Goal: Task Accomplishment & Management: Complete application form

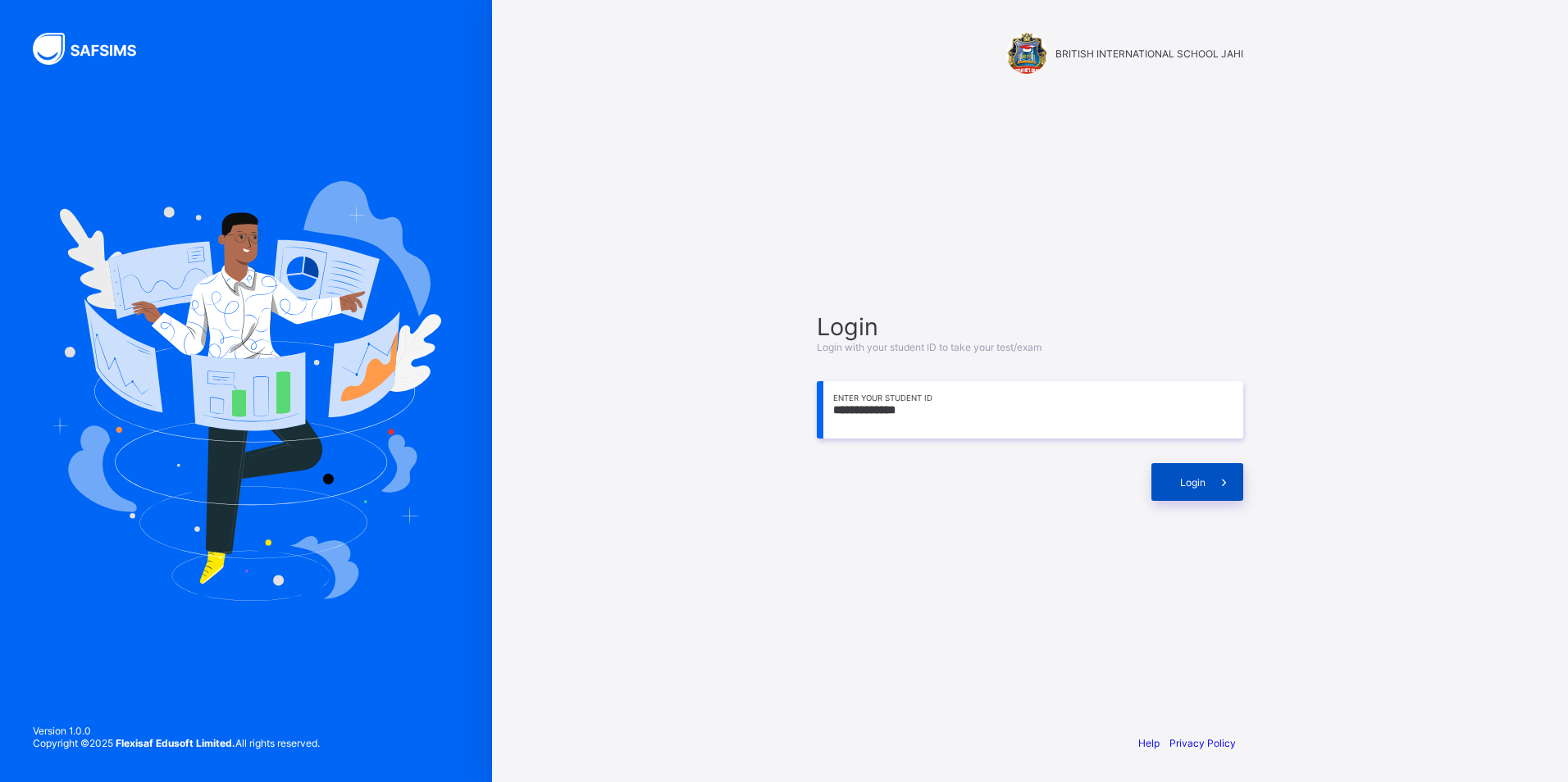
type input "**********"
click at [1201, 478] on span "Login" at bounding box center [1192, 482] width 26 height 12
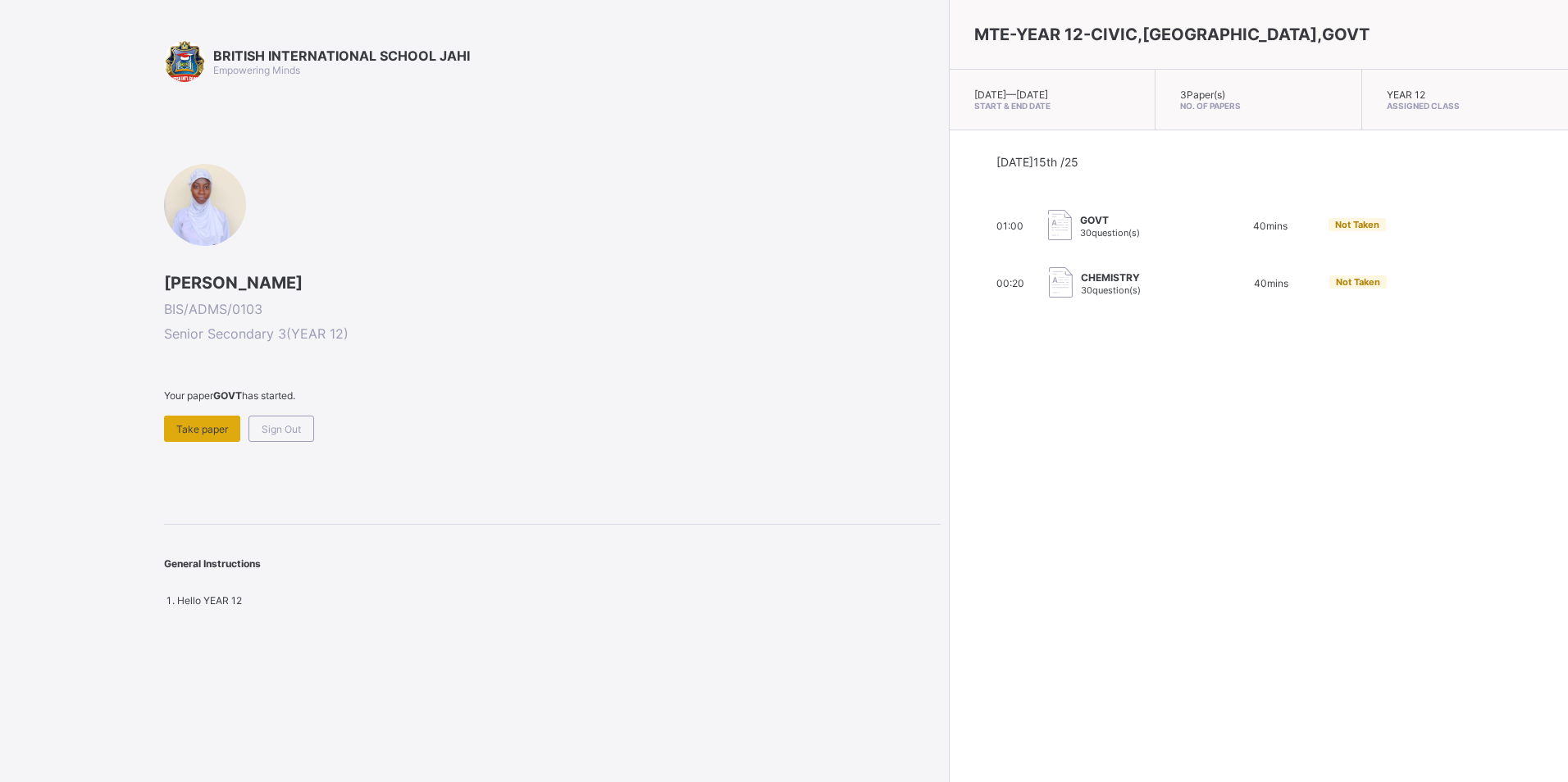
click at [214, 427] on span "Take paper" at bounding box center [202, 429] width 51 height 12
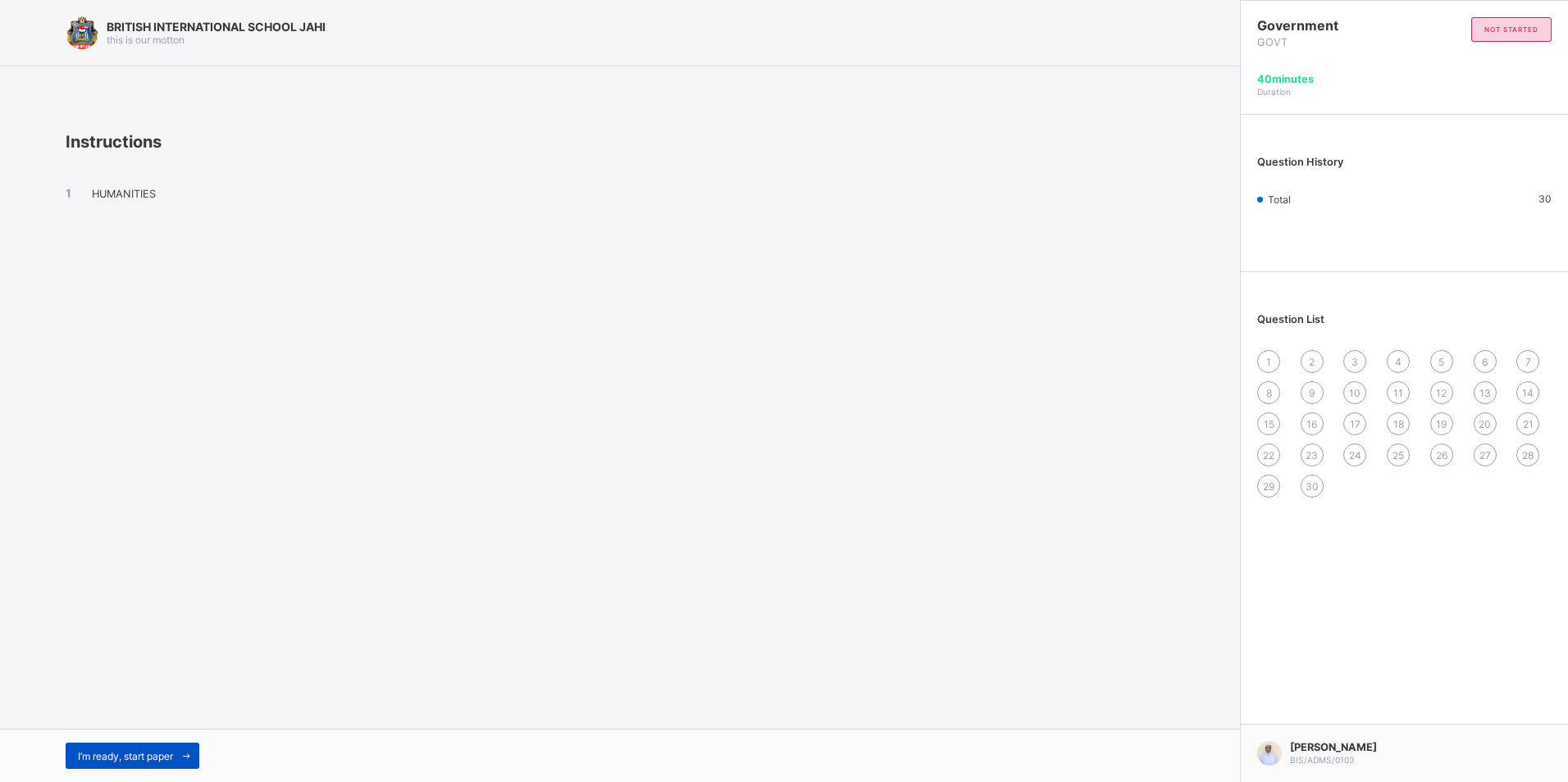
click at [183, 746] on span at bounding box center [187, 755] width 27 height 27
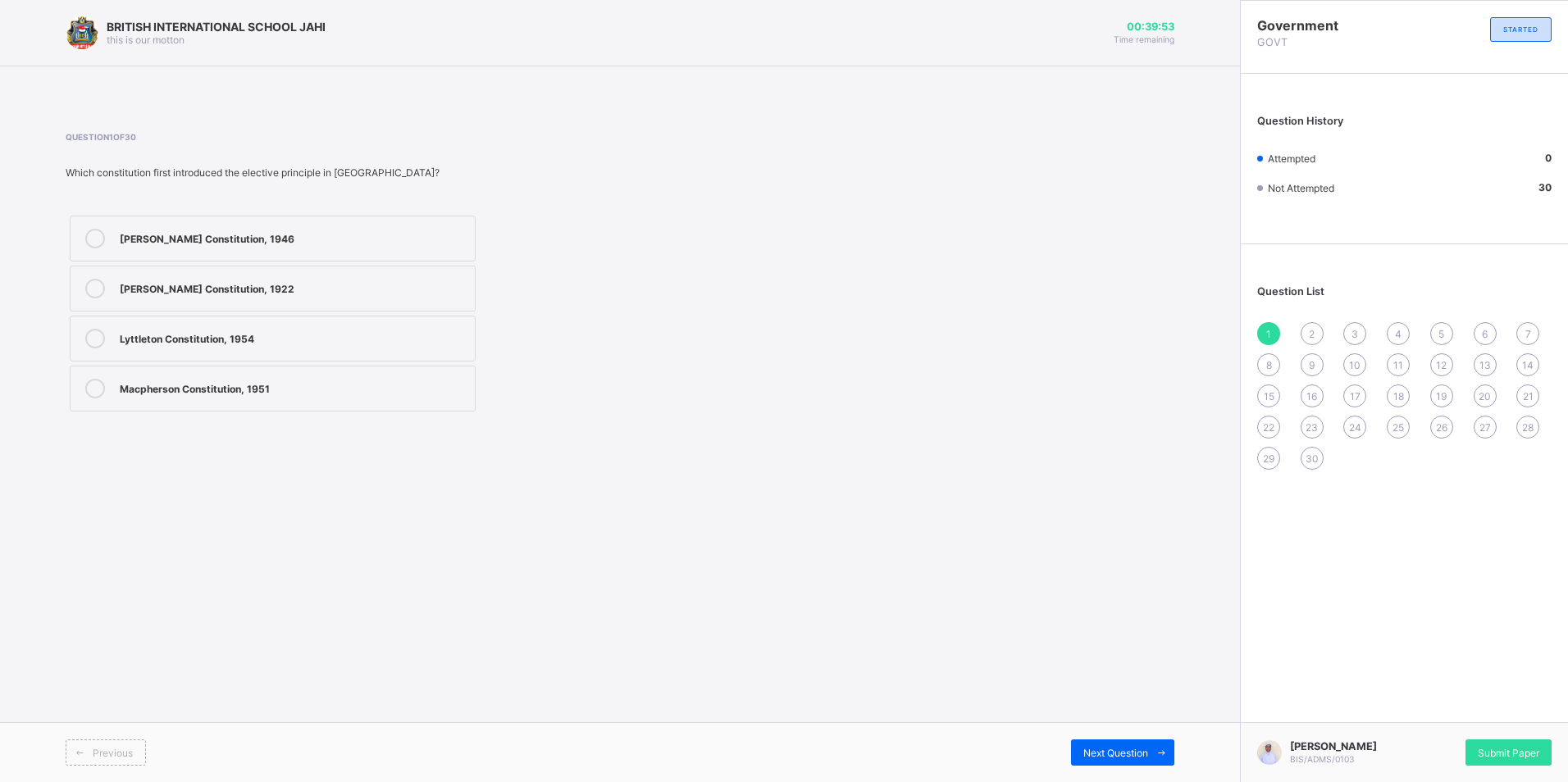
click at [247, 347] on div "Lyttleton Constitution, 1954" at bounding box center [293, 338] width 347 height 20
click at [1509, 754] on div "Submit Paper" at bounding box center [1508, 752] width 86 height 27
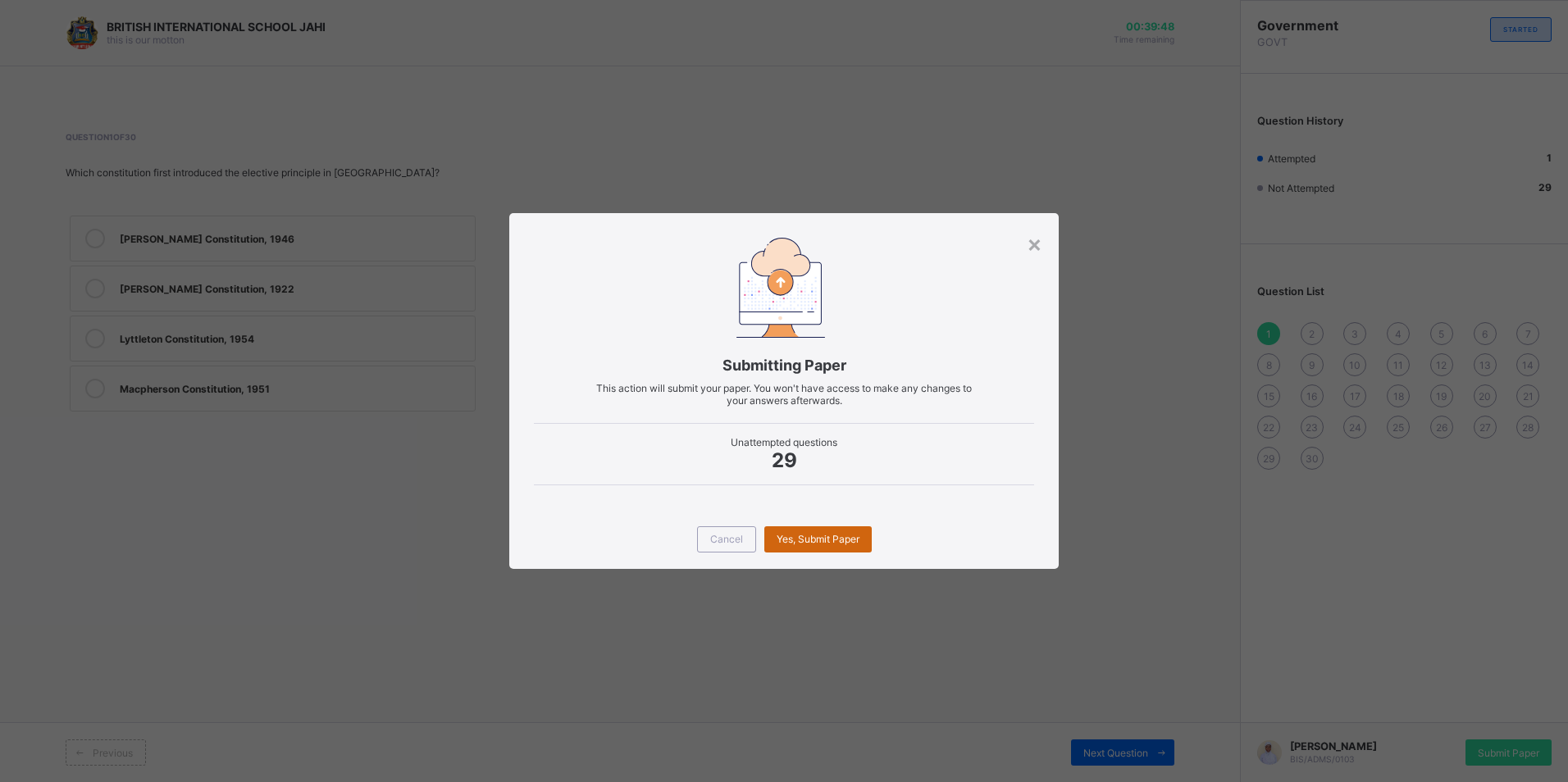
click at [830, 549] on div "Yes, Submit Paper" at bounding box center [817, 540] width 107 height 27
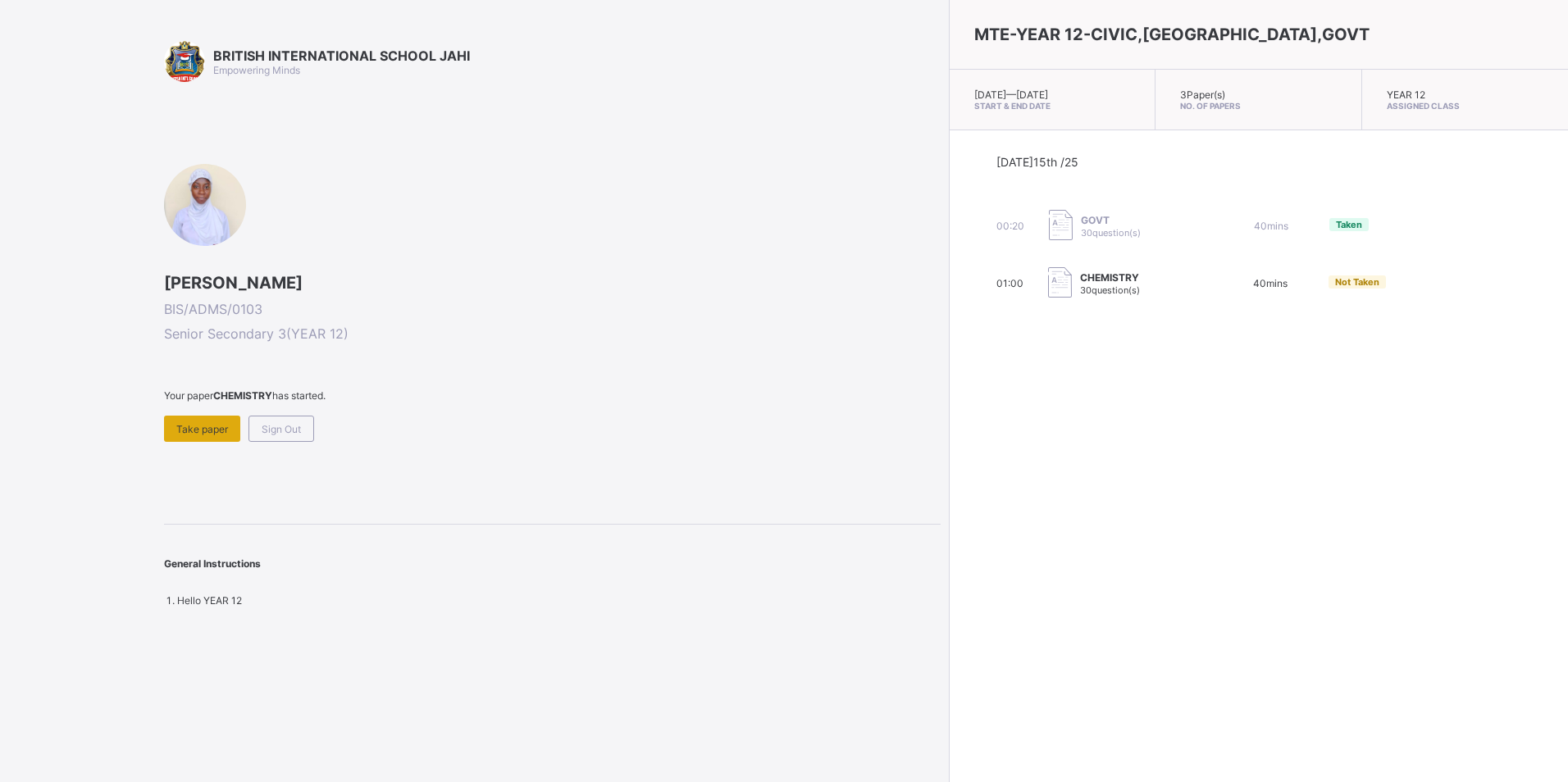
click at [202, 425] on span "Take paper" at bounding box center [202, 429] width 51 height 12
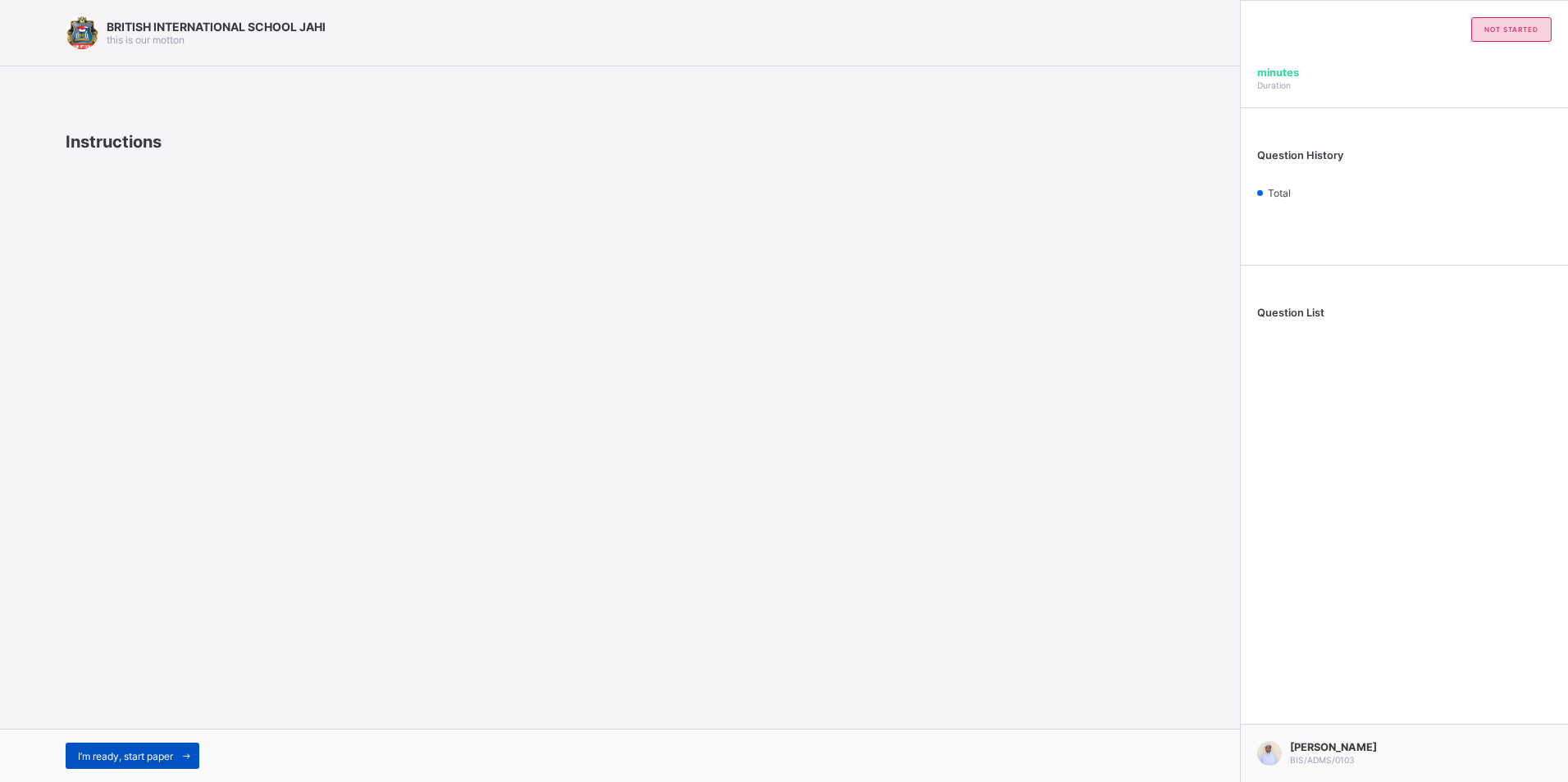
click at [152, 768] on div "I’m ready, start paper" at bounding box center [132, 755] width 134 height 27
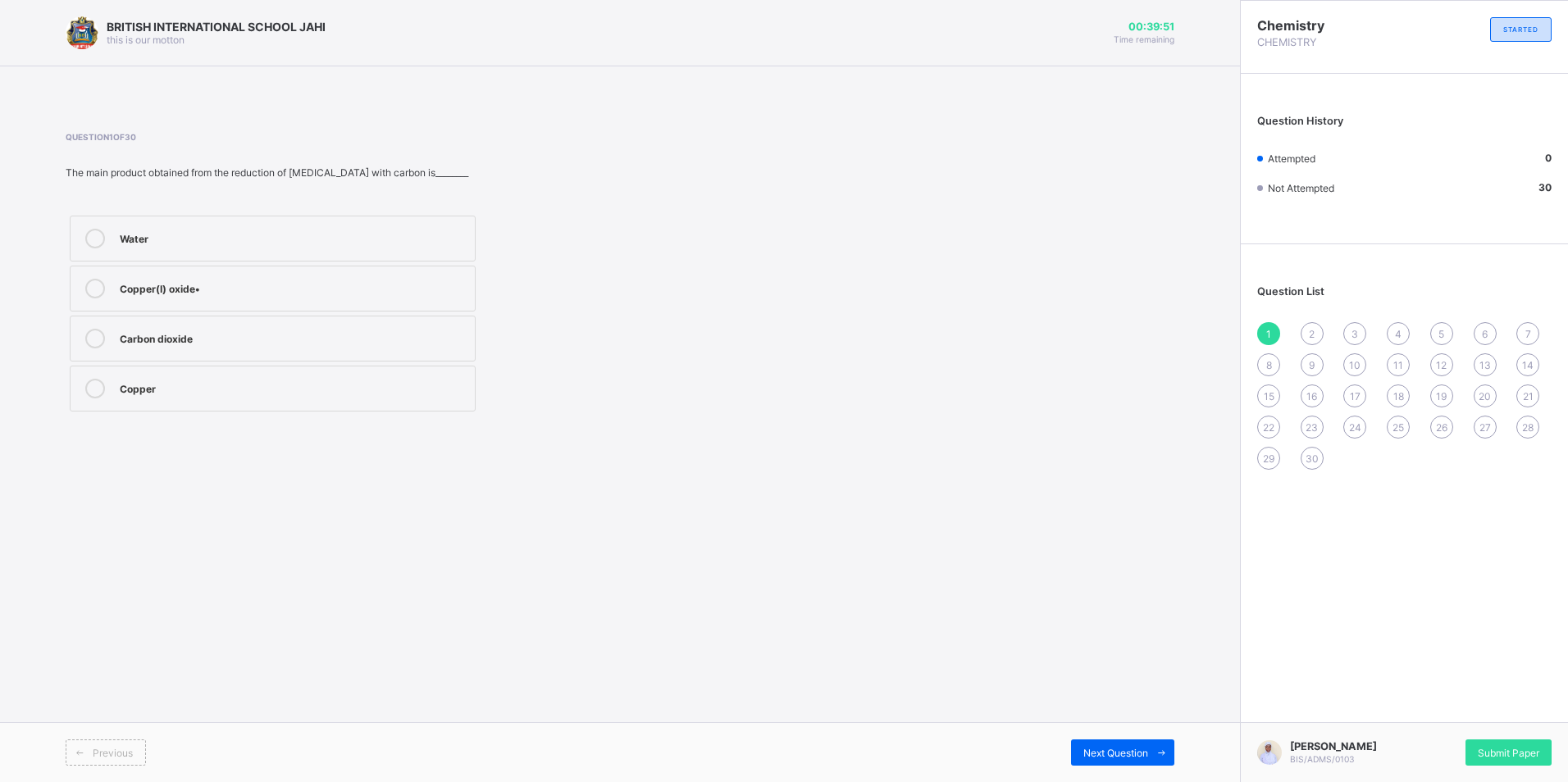
click at [176, 286] on div "Copper(I) oxide•" at bounding box center [293, 287] width 347 height 17
click at [1103, 754] on span "Next Question" at bounding box center [1116, 752] width 65 height 12
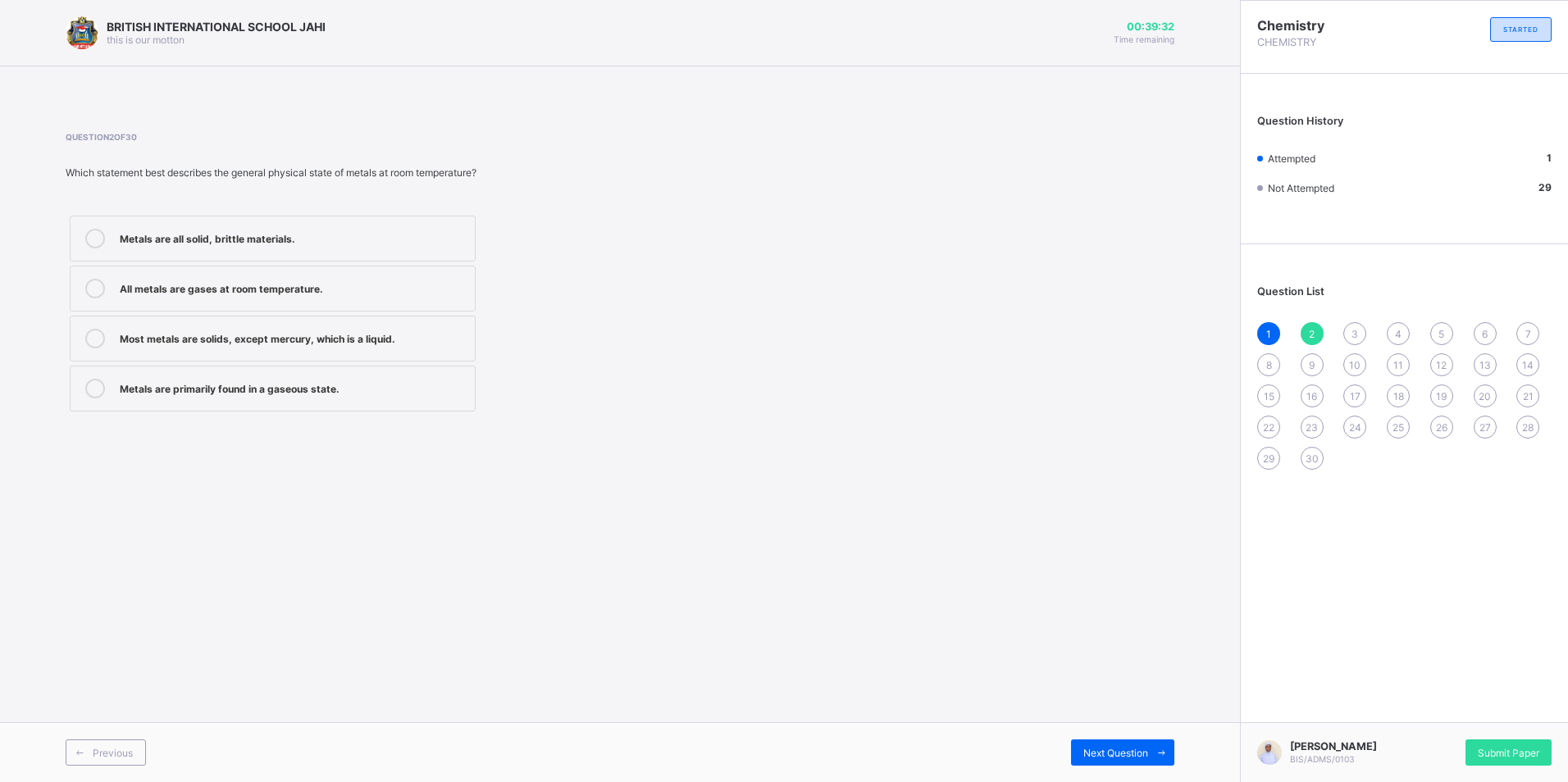
click at [263, 281] on div "All metals are gases at room temperature." at bounding box center [293, 287] width 347 height 17
click at [1113, 746] on span "Next Question" at bounding box center [1116, 752] width 65 height 12
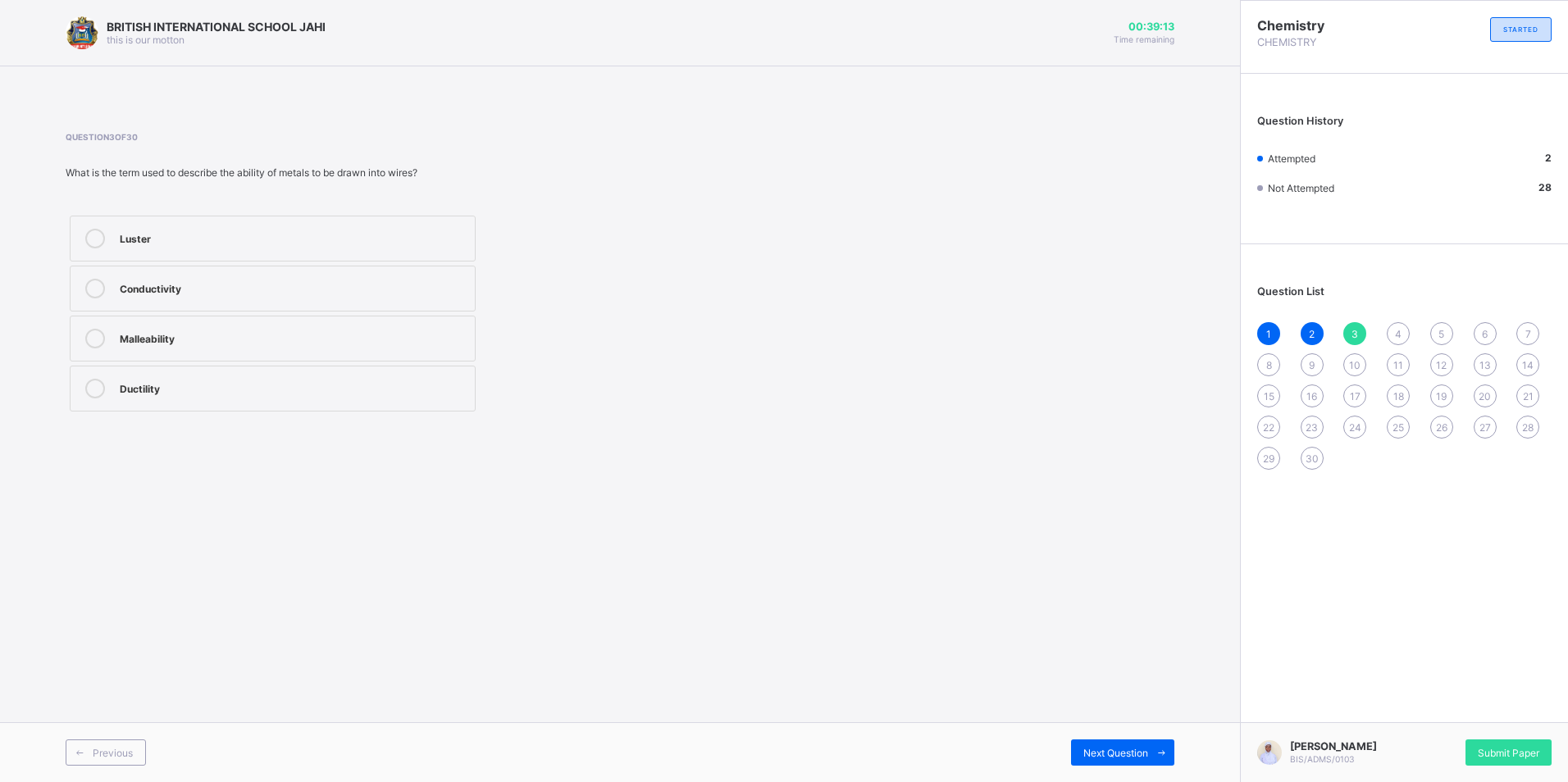
click at [468, 323] on label "Malleability" at bounding box center [272, 338] width 406 height 46
click at [1151, 762] on span at bounding box center [1161, 752] width 27 height 27
click at [245, 341] on div "High electrical conductivity" at bounding box center [293, 338] width 347 height 20
click at [1092, 741] on div "Next Question" at bounding box center [1122, 752] width 104 height 27
click at [1399, 336] on span "4" at bounding box center [1398, 333] width 7 height 12
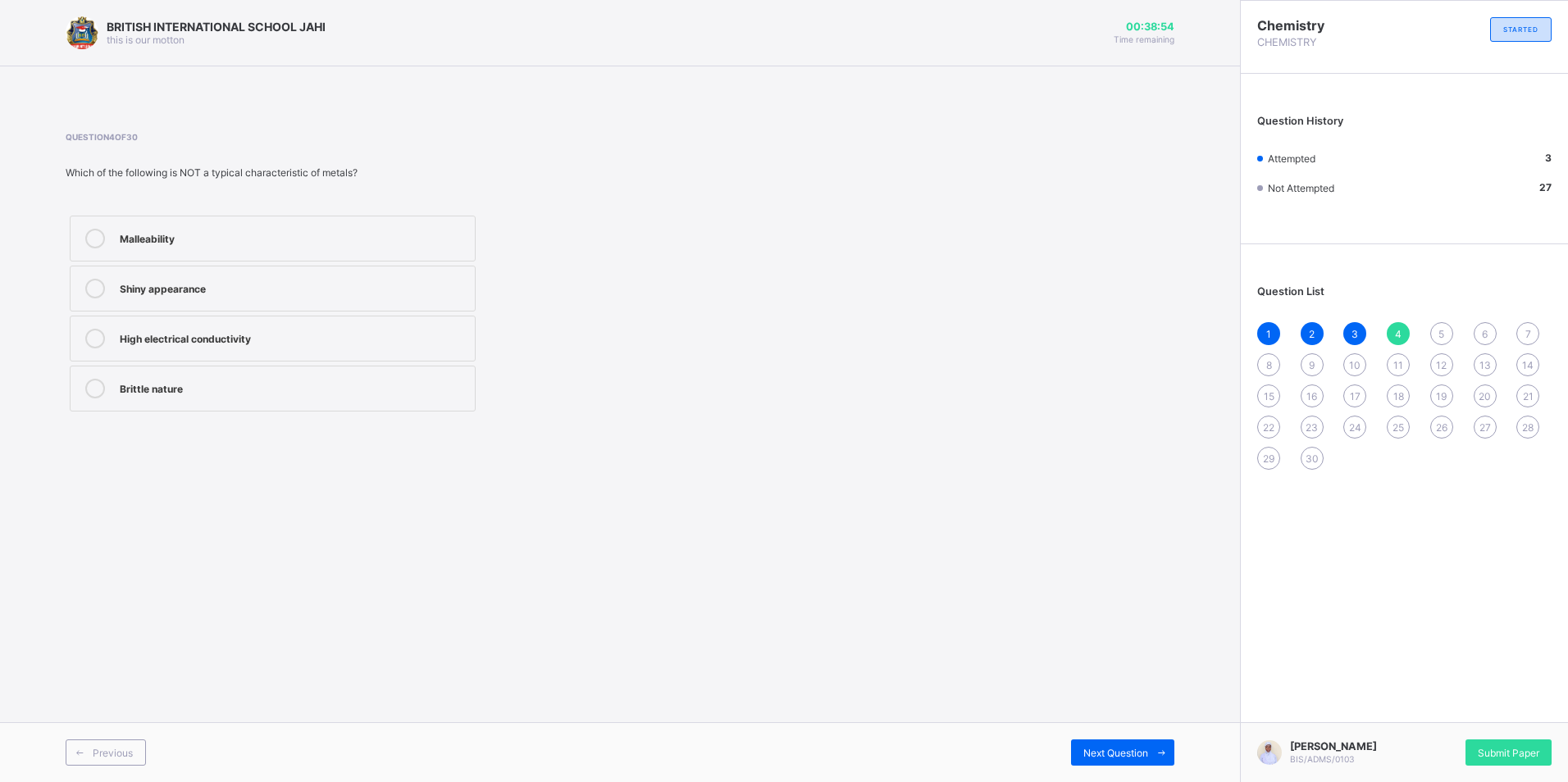
click at [180, 335] on div "High electrical conductivity" at bounding box center [293, 337] width 347 height 17
click at [1116, 744] on div "Next Question" at bounding box center [1122, 752] width 104 height 27
click at [337, 313] on div "Cathode Anions Cations Salt" at bounding box center [272, 313] width 414 height 204
click at [342, 337] on div "Cations" at bounding box center [293, 337] width 347 height 17
click at [1102, 755] on span "Next Question" at bounding box center [1116, 752] width 65 height 12
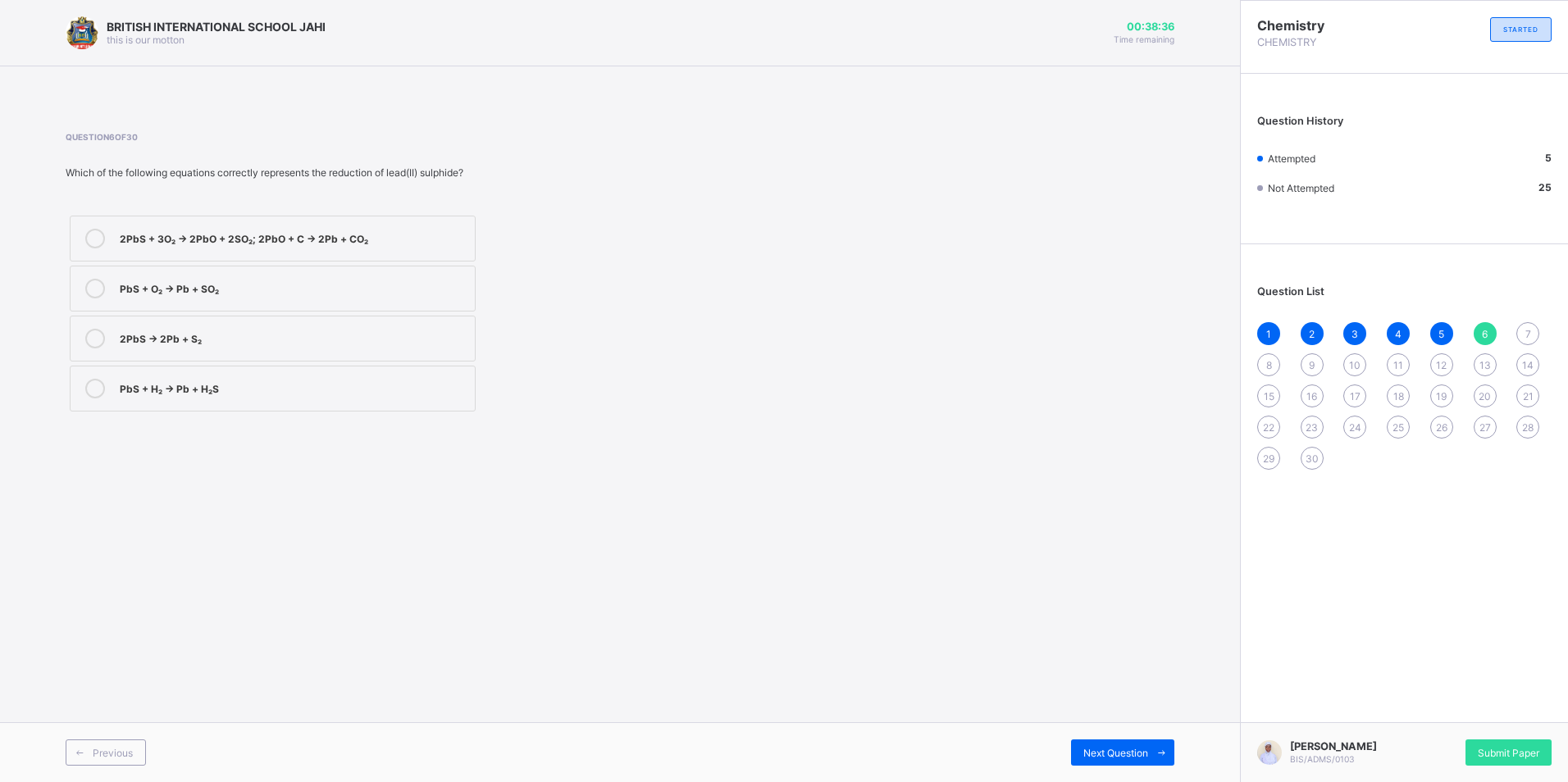
click at [160, 294] on div "PbS + O₂ → Pb + SO₂" at bounding box center [293, 287] width 347 height 17
click at [1113, 753] on span "Next Question" at bounding box center [1116, 752] width 65 height 12
click at [132, 286] on div "2ZnS + 3O₂ → 2ZnO + 2SO₂" at bounding box center [293, 287] width 347 height 17
click at [1118, 746] on span "Next Question" at bounding box center [1116, 752] width 65 height 12
click at [187, 346] on div "Electrolysis of molten [MEDICAL_DATA]" at bounding box center [293, 338] width 347 height 20
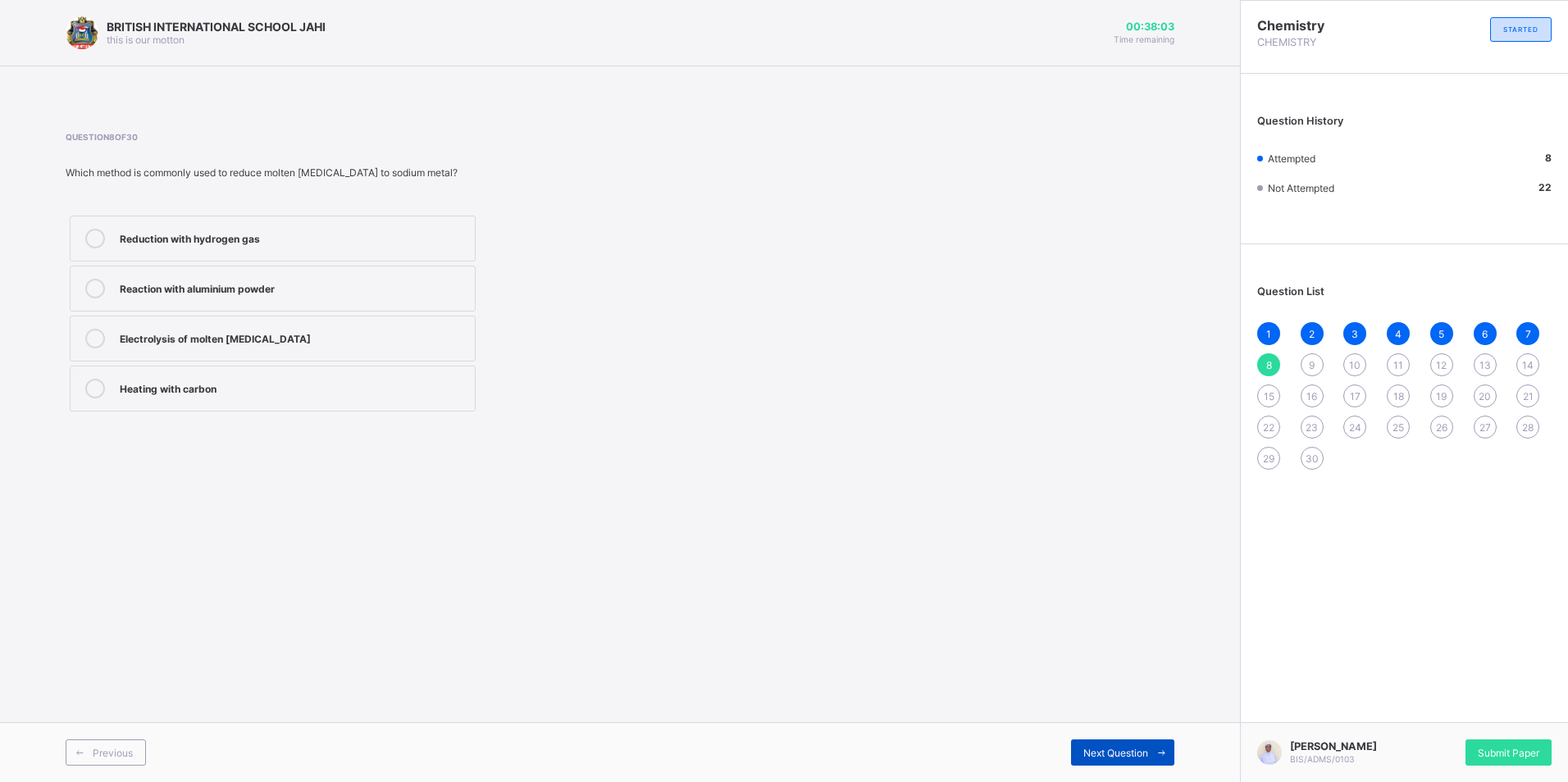
click at [1114, 758] on span "Next Question" at bounding box center [1116, 752] width 65 height 12
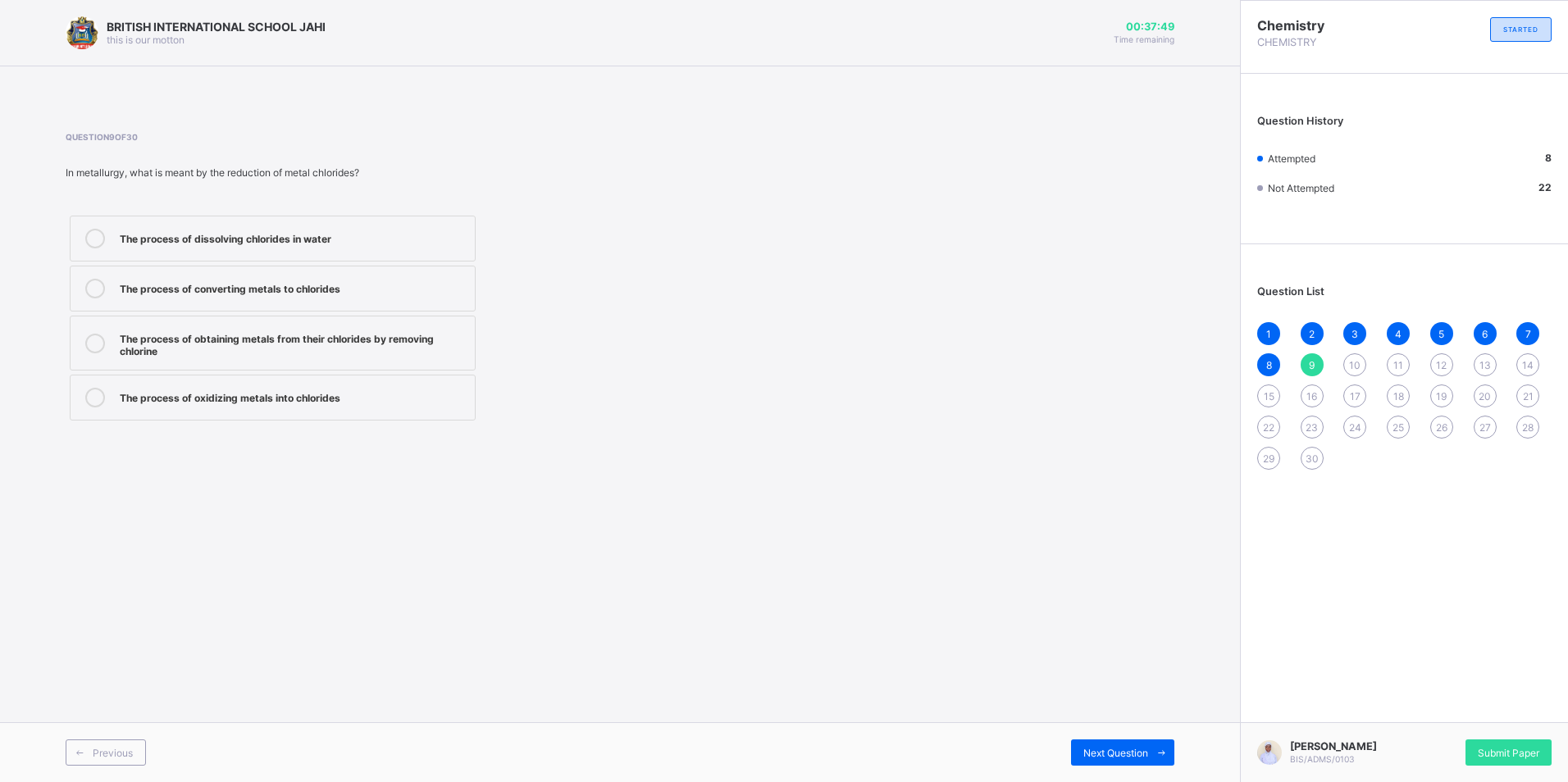
click at [400, 347] on div "The process of obtaining metals from their chlorides by removing chlorine" at bounding box center [293, 342] width 347 height 29
click at [1120, 755] on span "Next Question" at bounding box center [1116, 752] width 65 height 12
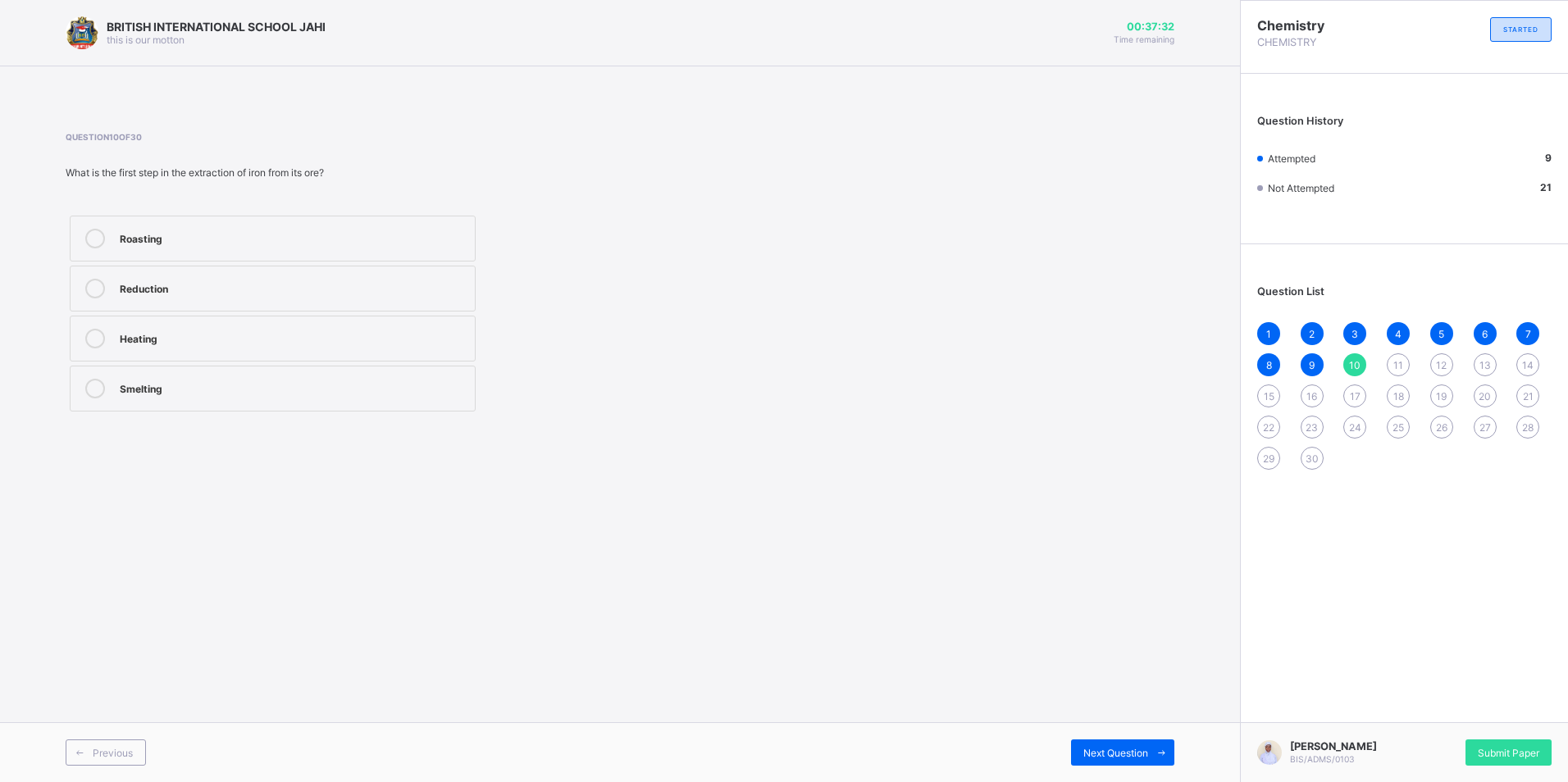
click at [170, 299] on label "Reduction" at bounding box center [272, 288] width 406 height 46
click at [1110, 747] on span "Next Question" at bounding box center [1116, 752] width 65 height 12
click at [252, 310] on label "2" at bounding box center [272, 288] width 406 height 46
click at [1137, 760] on div "Next Question" at bounding box center [1122, 752] width 104 height 27
click at [223, 400] on label "Copper" at bounding box center [272, 388] width 406 height 46
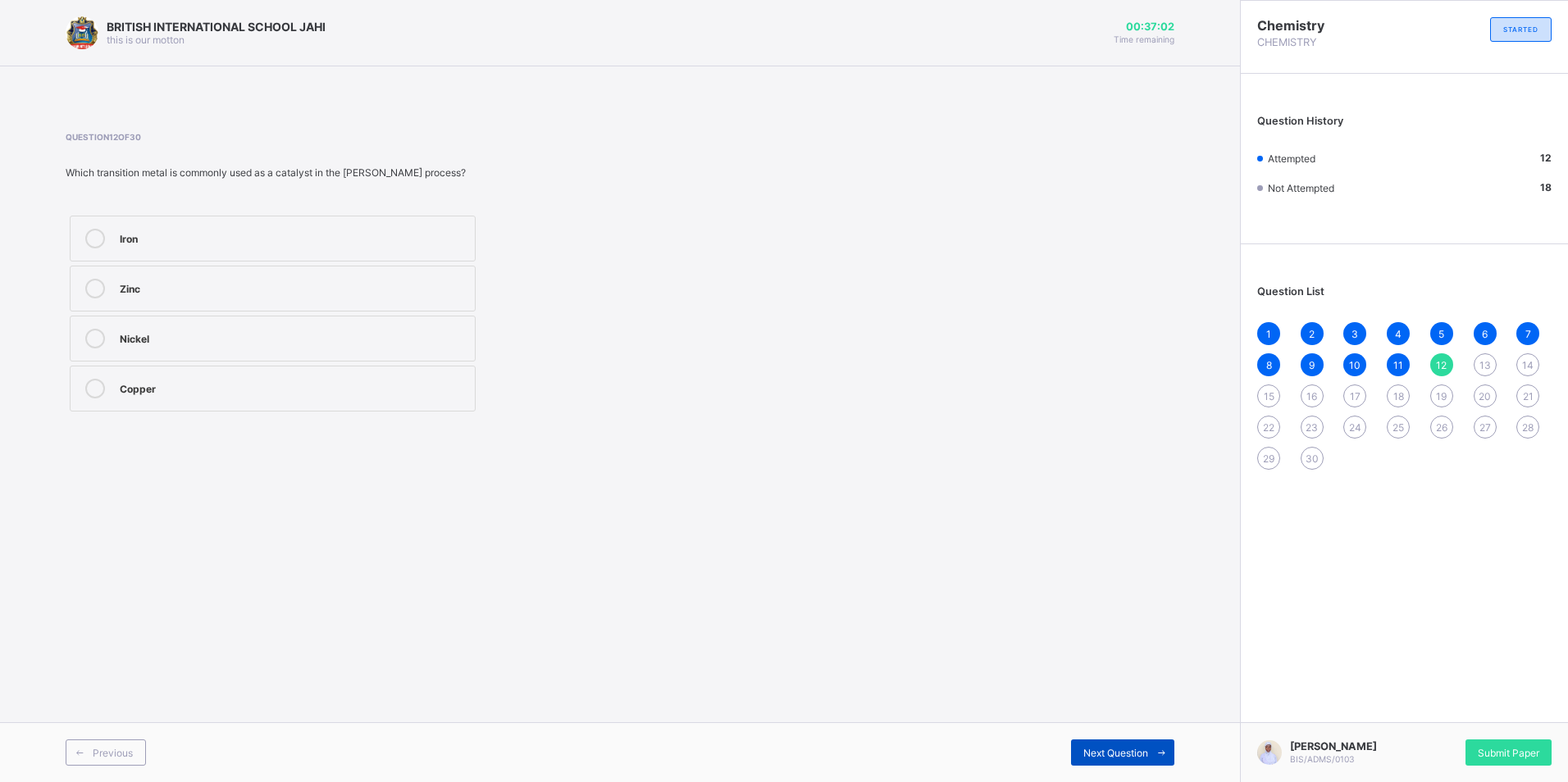
click at [1101, 741] on div "Next Question" at bounding box center [1122, 752] width 104 height 27
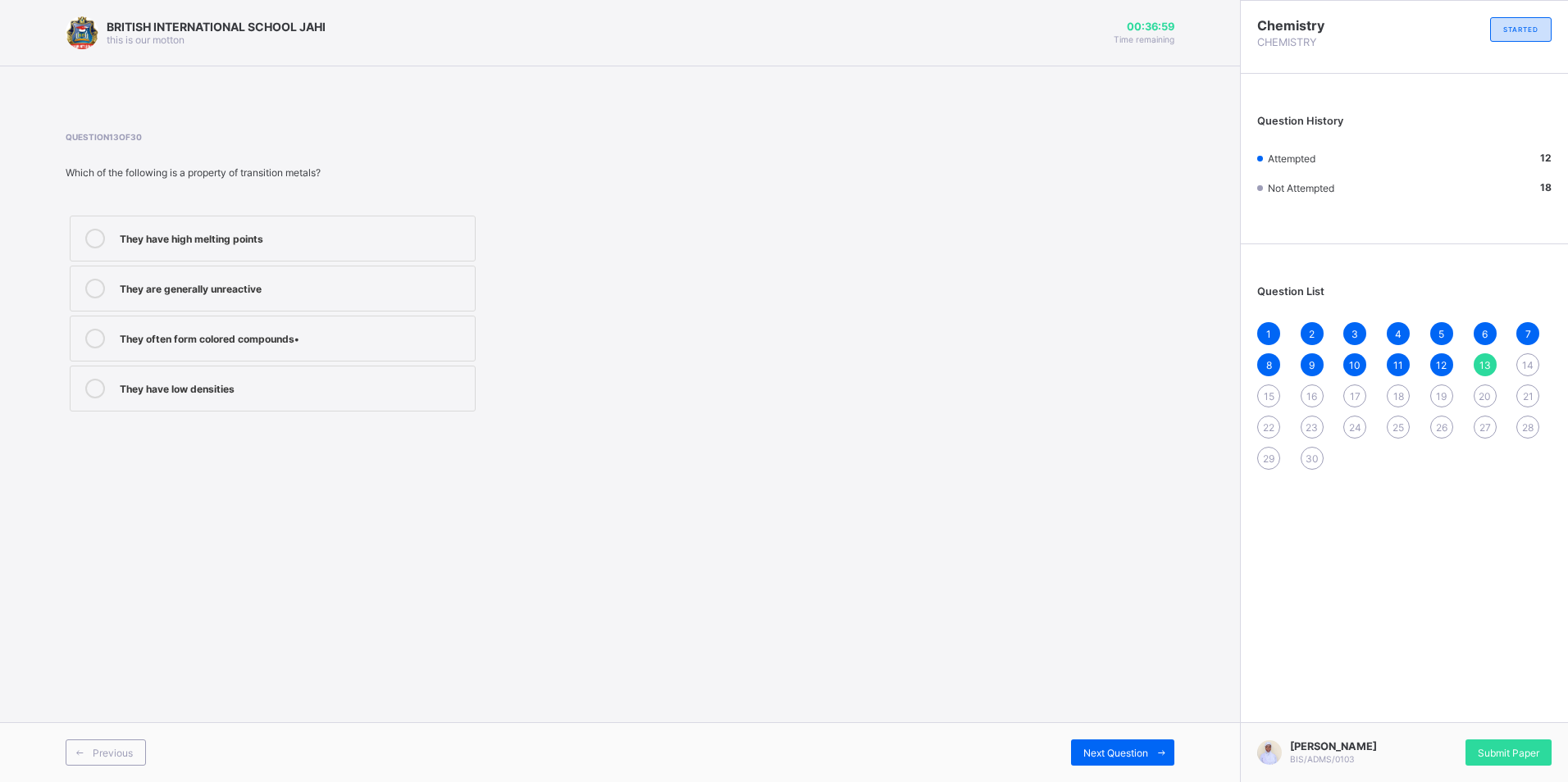
click at [246, 296] on div "They are generally unreactive" at bounding box center [293, 289] width 347 height 20
click at [1112, 754] on span "Next Question" at bounding box center [1116, 752] width 65 height 12
click at [178, 347] on div "Cassiterite" at bounding box center [293, 338] width 347 height 20
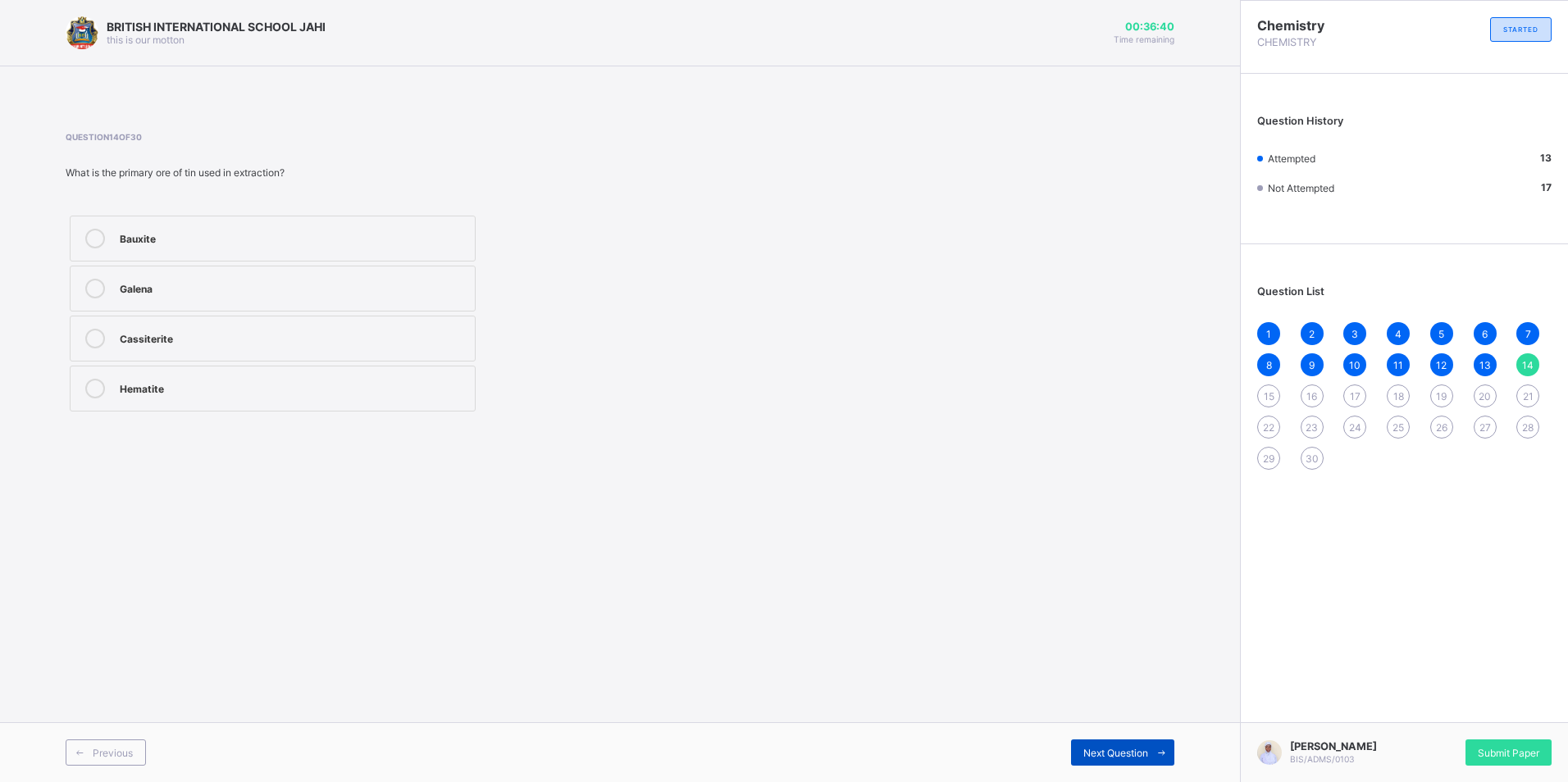
click at [1127, 756] on span "Next Question" at bounding box center [1116, 752] width 65 height 12
click at [353, 292] on div "[MEDICAL_DATA]" at bounding box center [293, 287] width 347 height 17
click at [1132, 750] on span "Next Question" at bounding box center [1116, 752] width 65 height 12
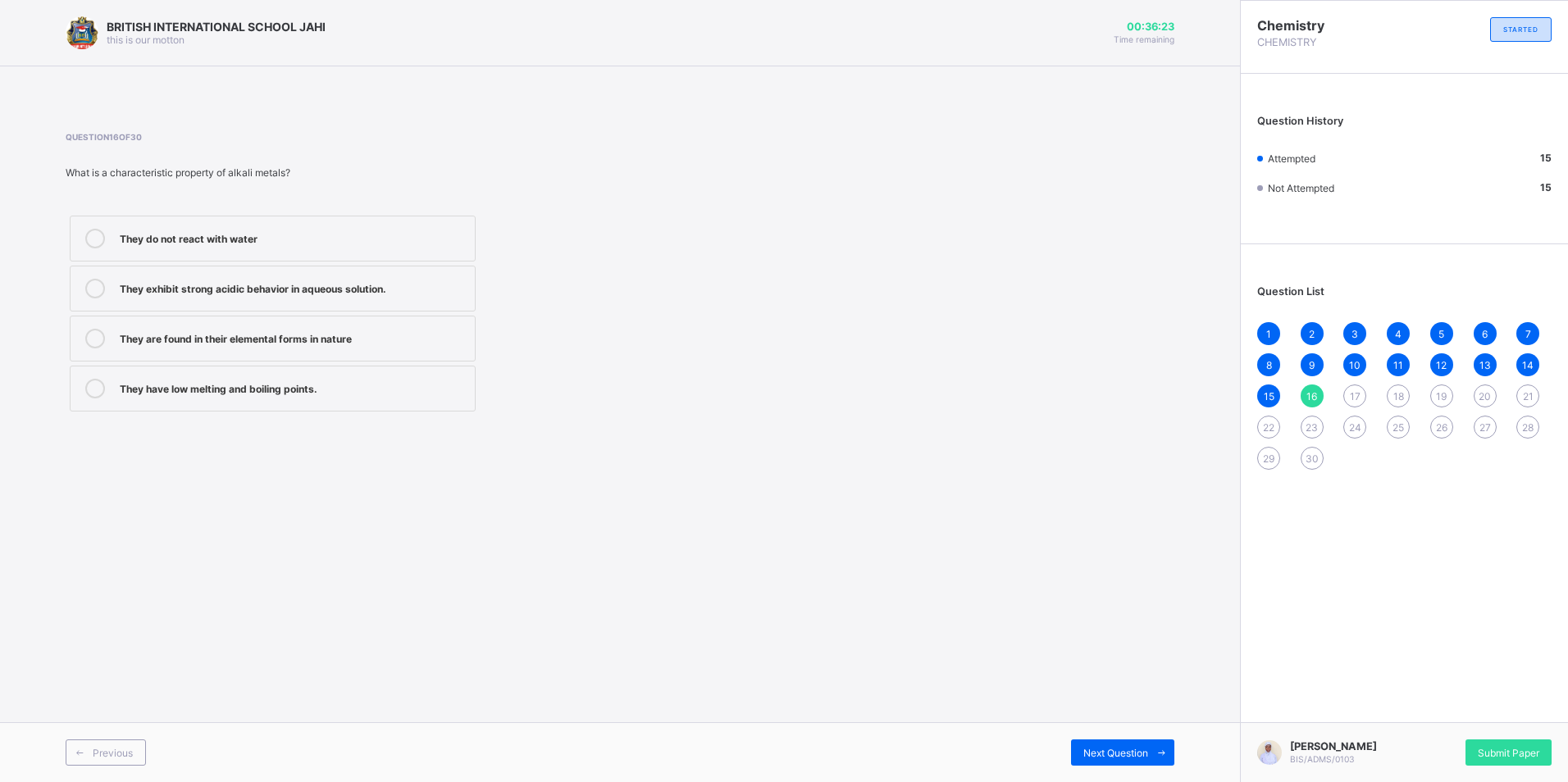
click at [360, 291] on div "They exhibit strong acidic behavior in aqueous solution." at bounding box center [293, 287] width 347 height 17
click at [1119, 753] on span "Next Question" at bounding box center [1116, 752] width 65 height 12
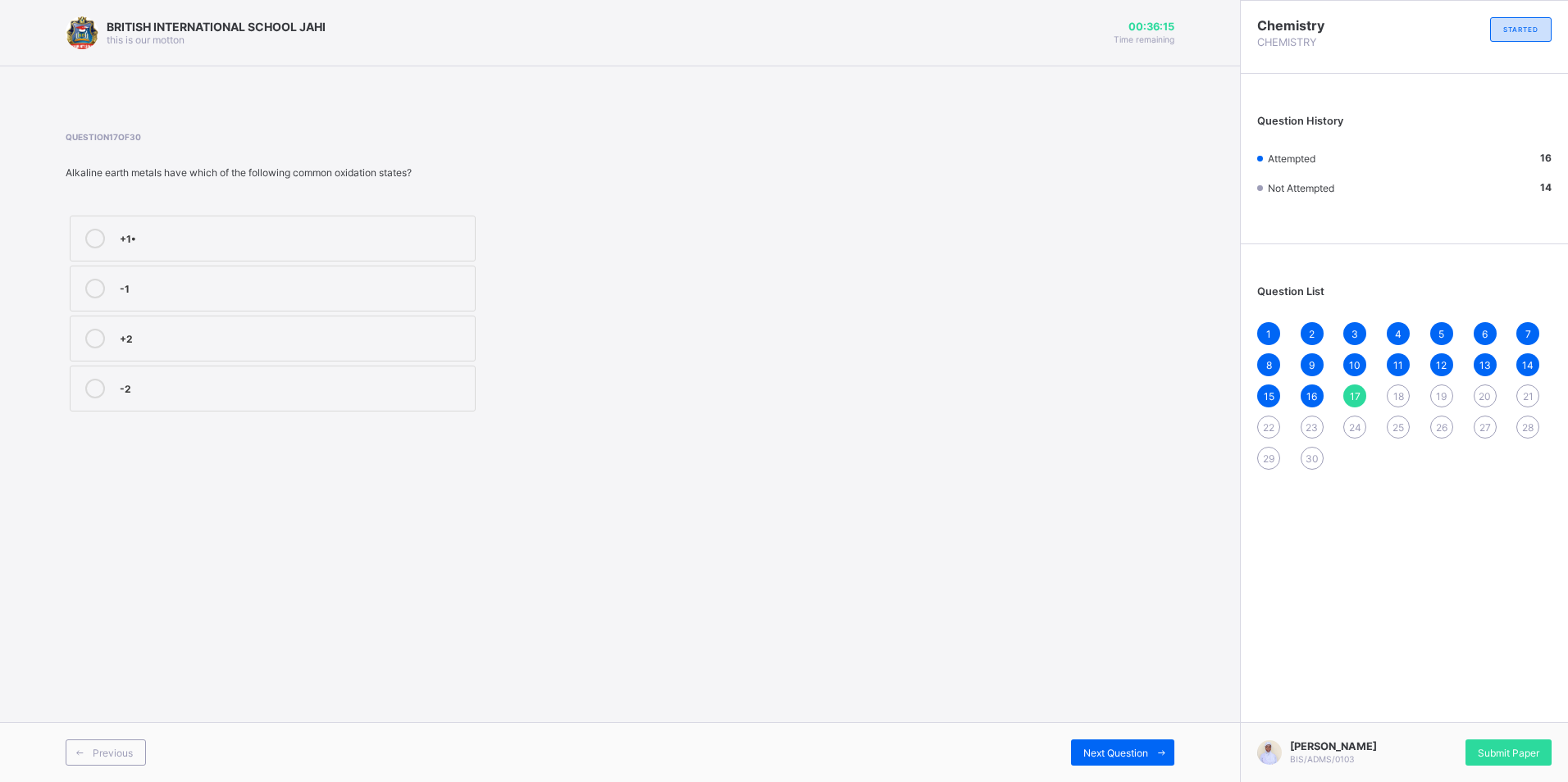
click at [220, 289] on div "-1" at bounding box center [293, 287] width 347 height 17
click at [1141, 750] on span "Next Question" at bounding box center [1116, 752] width 65 height 12
click at [262, 338] on div "Aluminum" at bounding box center [293, 337] width 347 height 17
click at [1145, 749] on span "Next Question" at bounding box center [1116, 752] width 65 height 12
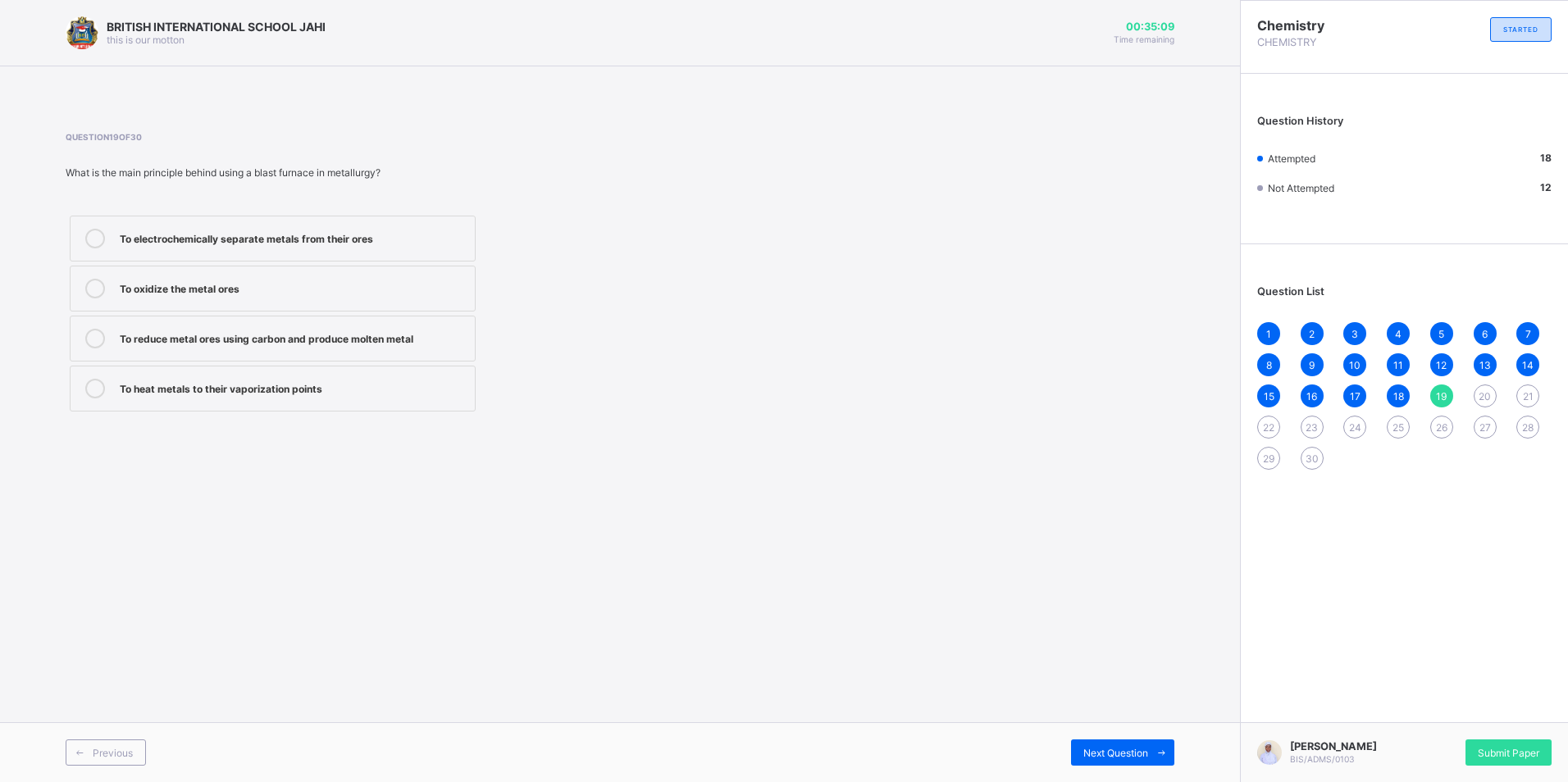
click at [407, 342] on div "To reduce metal ores using carbon and produce molten metal" at bounding box center [293, 337] width 347 height 17
click at [1131, 750] on span "Next Question" at bounding box center [1116, 752] width 65 height 12
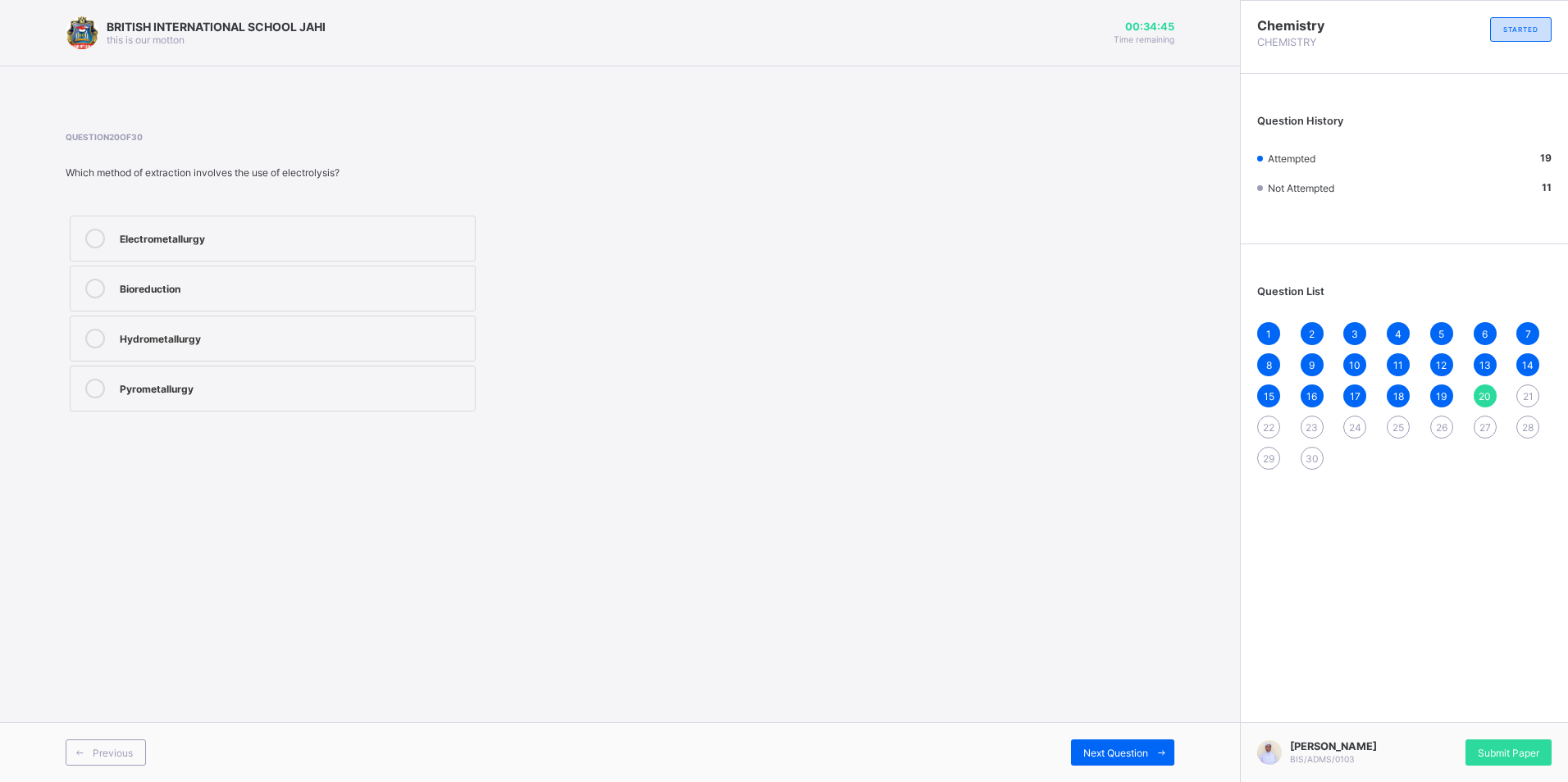
click at [178, 341] on div "Hydrometallurgy" at bounding box center [293, 337] width 347 height 17
click at [1125, 755] on span "Next Question" at bounding box center [1116, 752] width 65 height 12
click at [288, 325] on label "Iron Oxide and Sulfur Dioxide" at bounding box center [272, 338] width 406 height 46
click at [1102, 750] on span "Next Question" at bounding box center [1116, 752] width 65 height 12
click at [282, 421] on div "Question 22 of 30 When [MEDICAL_DATA] (ZnCl₂) is treated with metallic zinc, wh…" at bounding box center [620, 273] width 1108 height 333
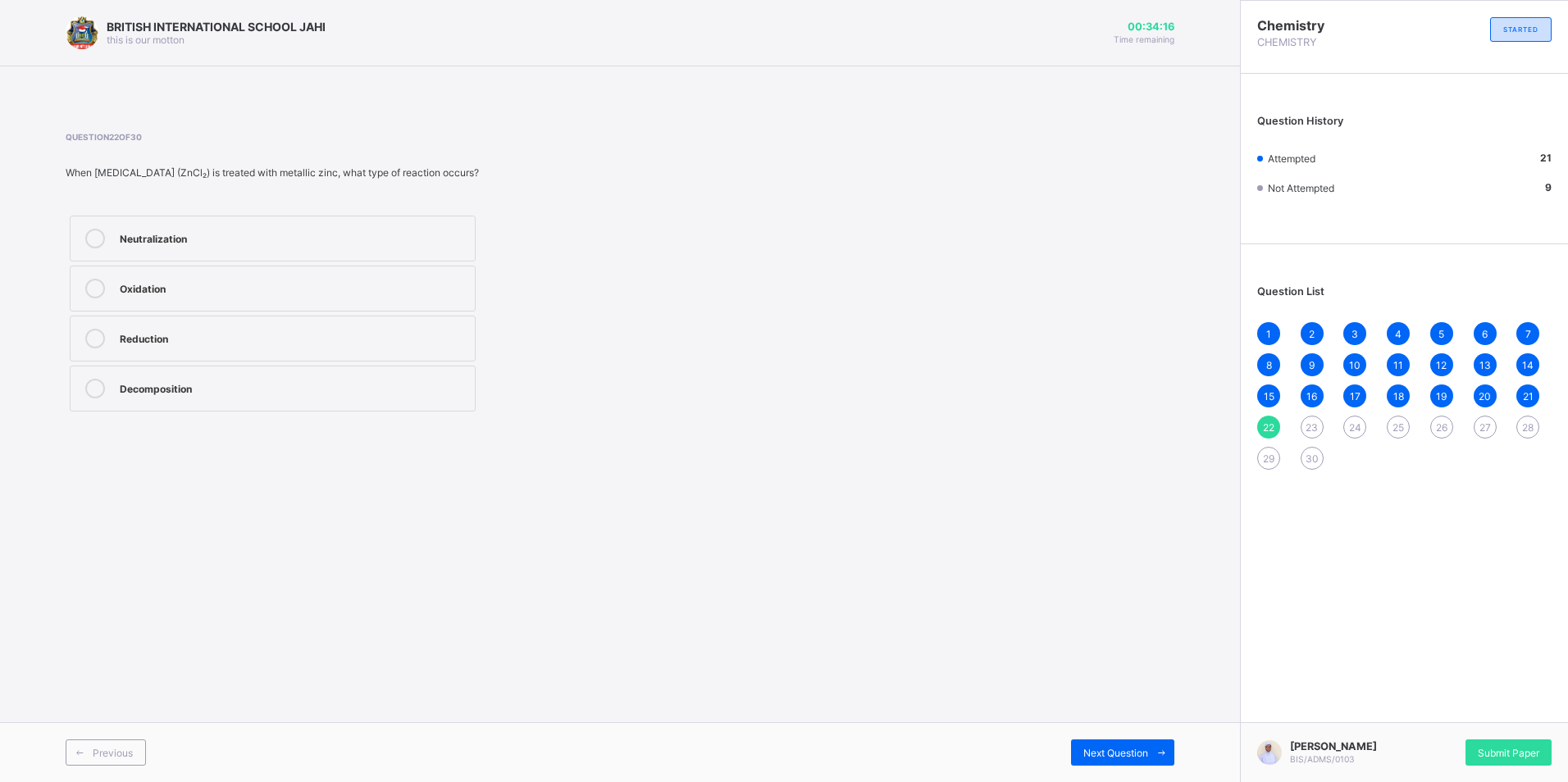
click at [231, 390] on div "Decomposition" at bounding box center [293, 387] width 347 height 17
click at [1105, 754] on span "Next Question" at bounding box center [1116, 752] width 65 height 12
click at [163, 299] on label "Potassium" at bounding box center [272, 288] width 406 height 46
click at [1130, 748] on span "Next Question" at bounding box center [1116, 752] width 65 height 12
click at [137, 291] on div "Sodium" at bounding box center [293, 287] width 347 height 17
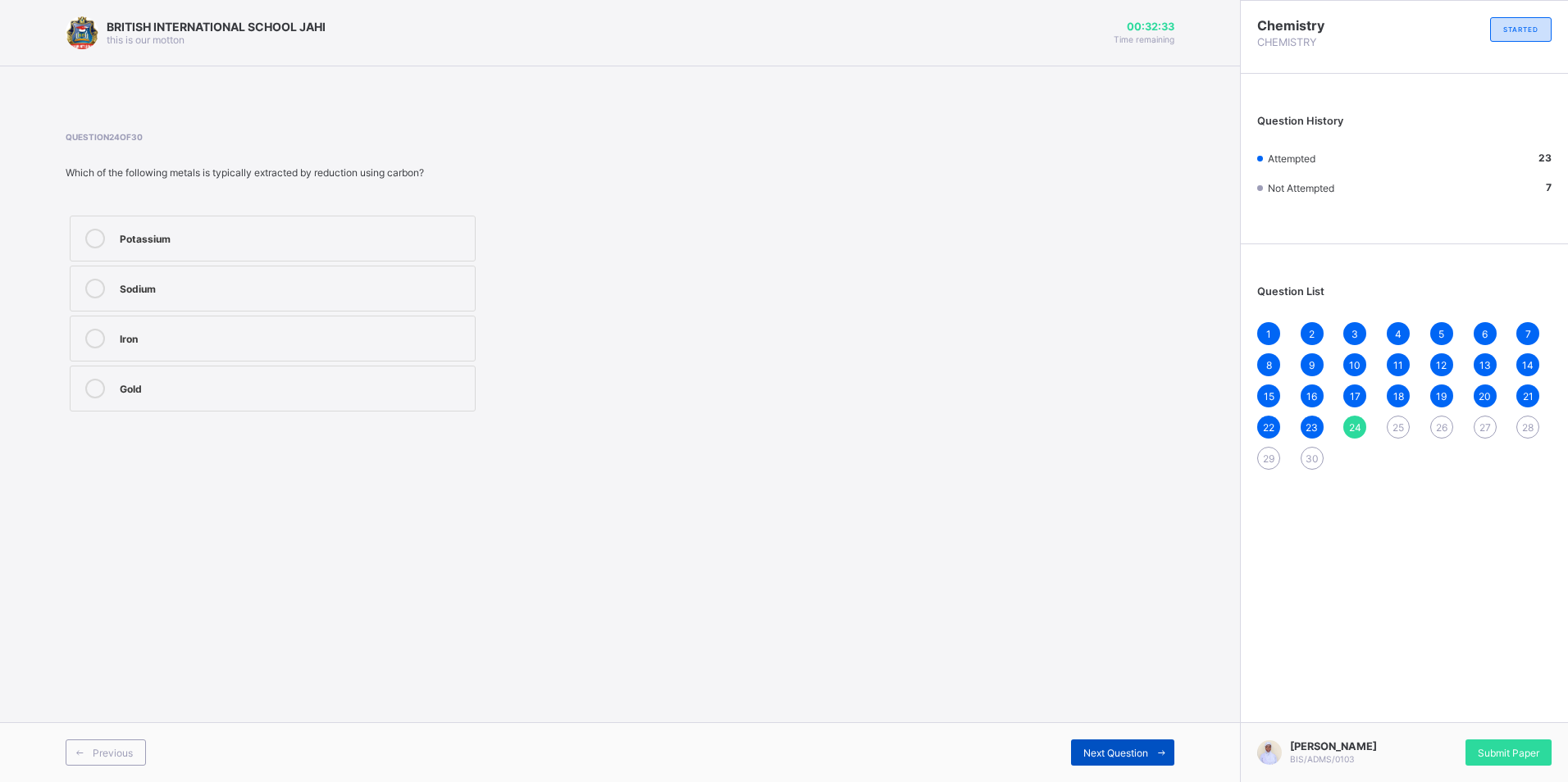
click at [1120, 755] on span "Next Question" at bounding box center [1116, 752] width 65 height 12
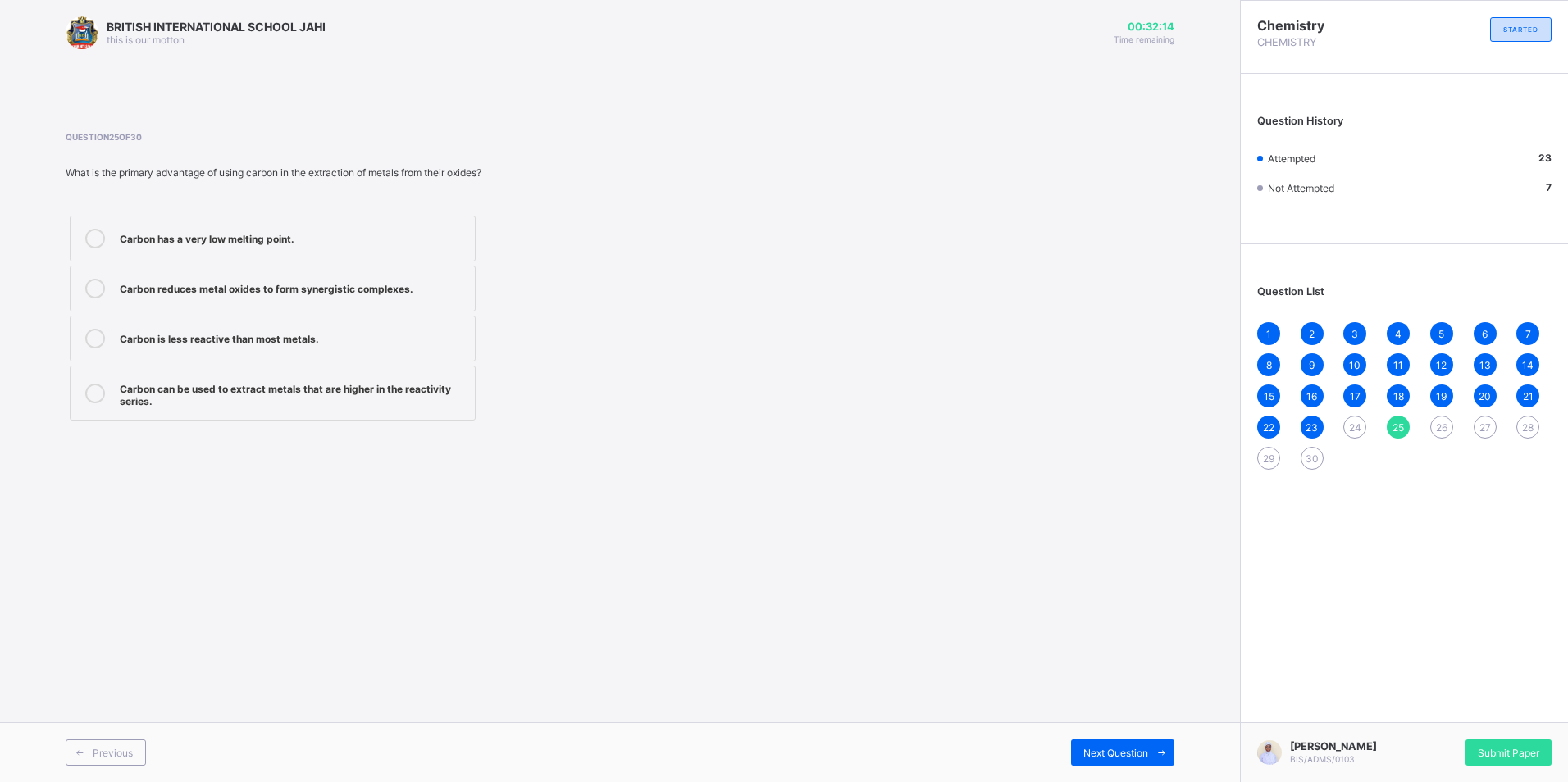
click at [386, 308] on label "Carbon reduces metal oxides to form synergistic complexes." at bounding box center [272, 288] width 406 height 46
click at [1111, 750] on span "Next Question" at bounding box center [1116, 752] width 65 height 12
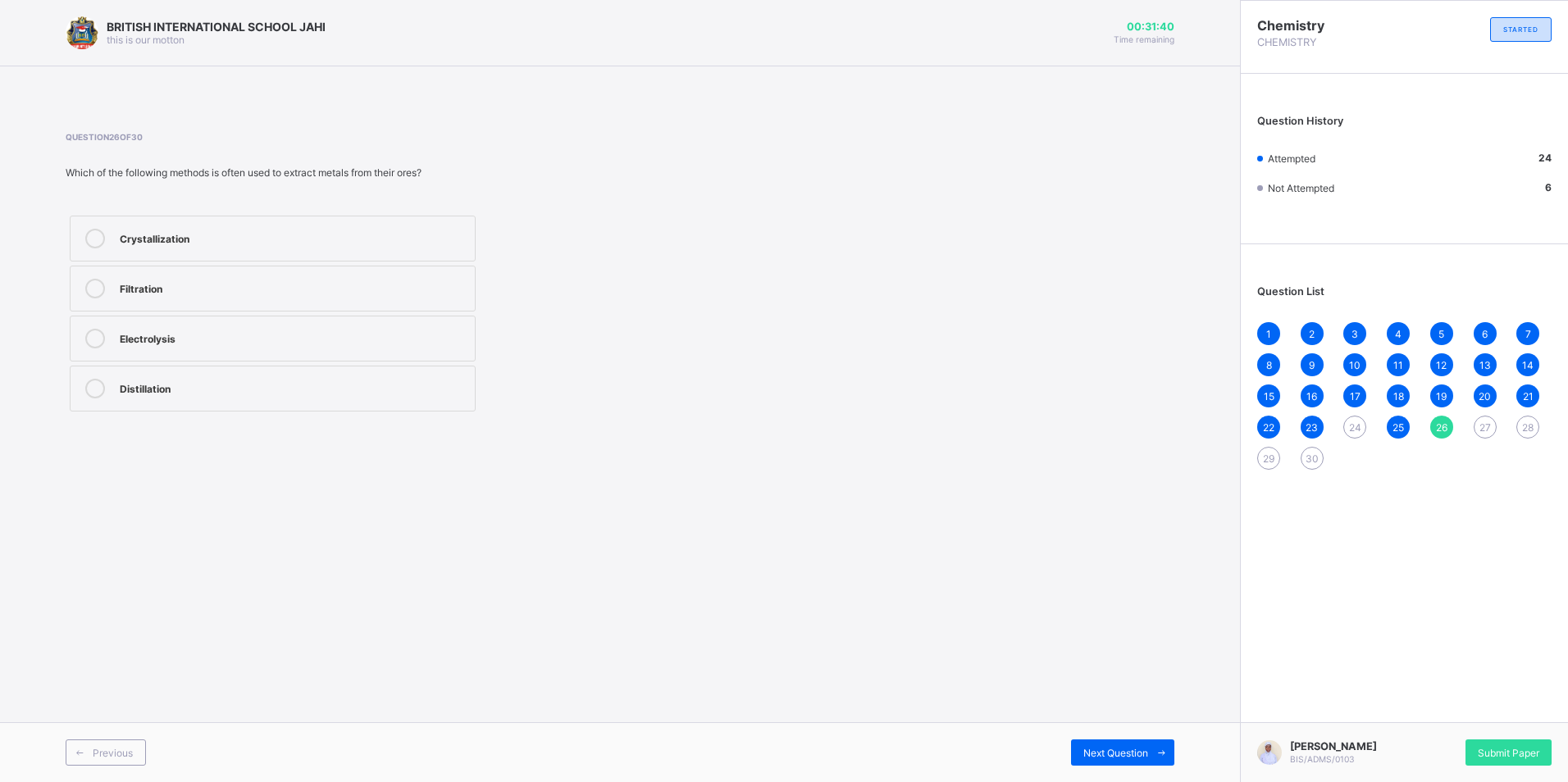
click at [144, 345] on div "Electrolysis" at bounding box center [293, 338] width 347 height 20
click at [1114, 755] on span "Next Question" at bounding box center [1116, 752] width 65 height 12
click at [267, 332] on div "Ionic bonds" at bounding box center [293, 337] width 347 height 17
click at [1117, 764] on div "Next Question" at bounding box center [1122, 752] width 104 height 27
click at [167, 279] on div "Electrolysis" at bounding box center [293, 287] width 347 height 17
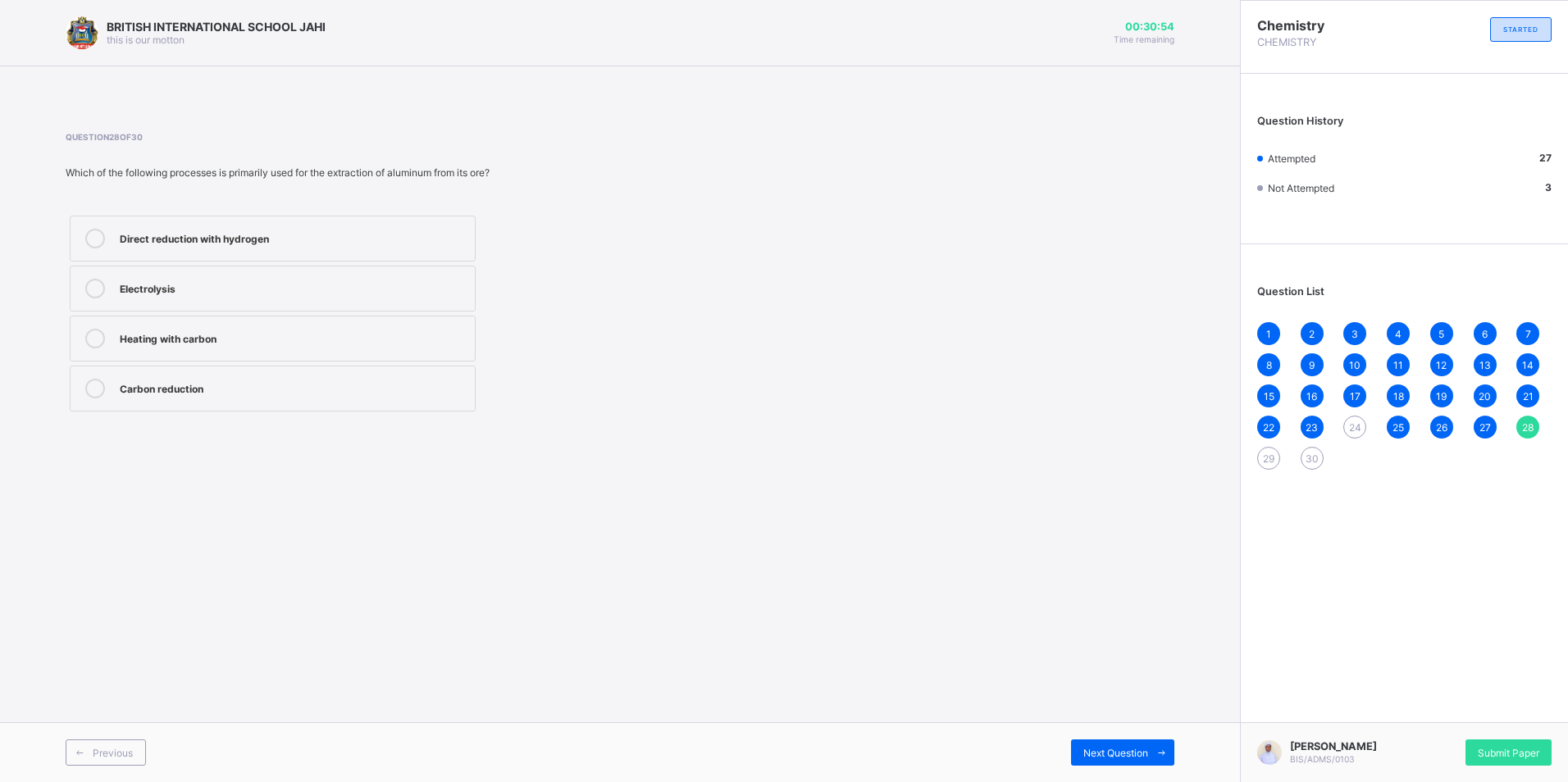
click at [1357, 432] on span "24" at bounding box center [1355, 427] width 12 height 12
click at [166, 284] on div "Sodium" at bounding box center [293, 287] width 347 height 17
click at [1273, 448] on div "29" at bounding box center [1269, 459] width 23 height 23
click at [133, 339] on div "Mg2O3" at bounding box center [293, 337] width 347 height 17
click at [1140, 755] on span "Next Question" at bounding box center [1116, 752] width 65 height 12
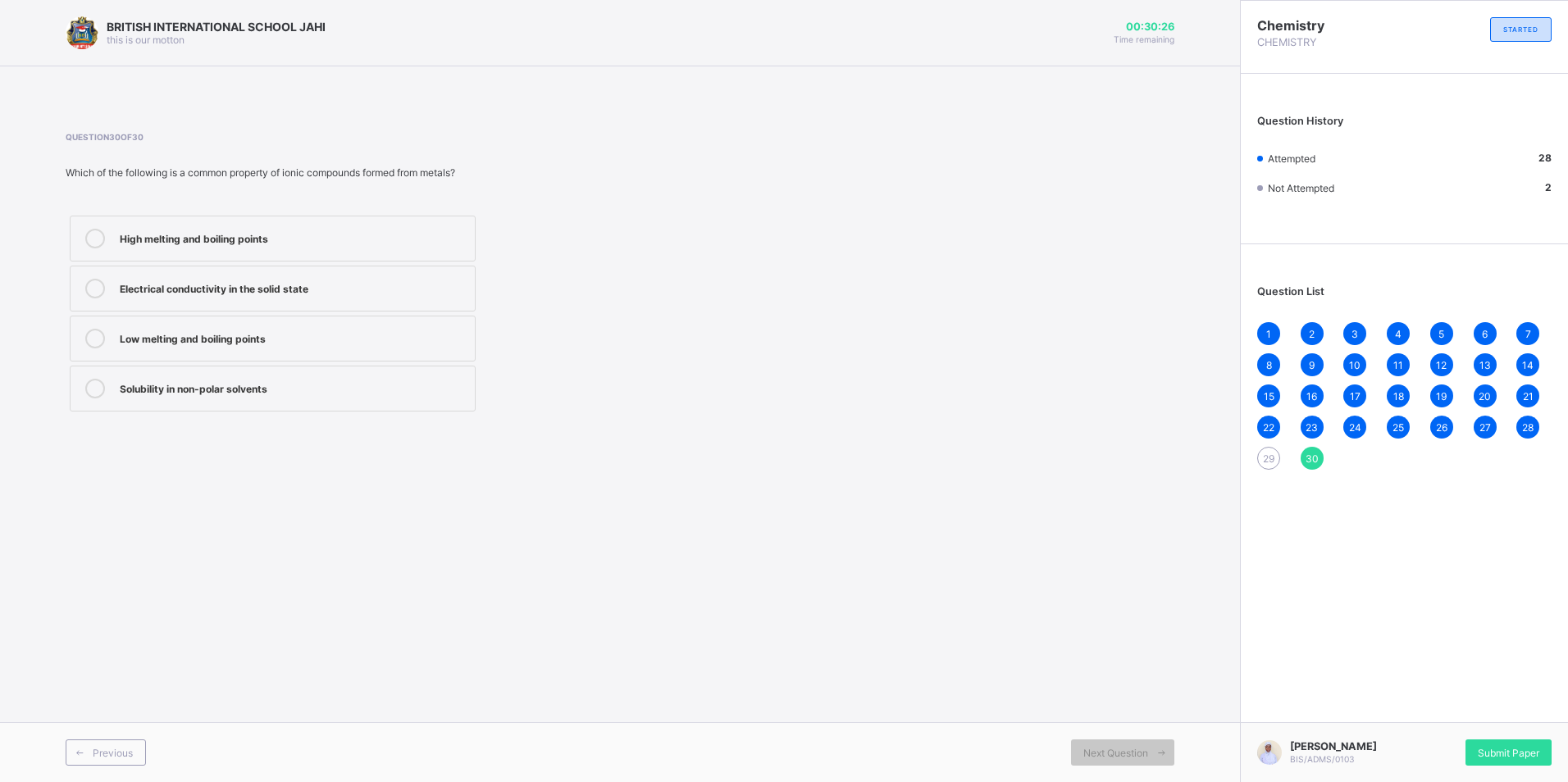
click at [351, 299] on label "Electrical conductivity in the solid state" at bounding box center [272, 288] width 406 height 46
click at [1264, 462] on span "29" at bounding box center [1269, 459] width 12 height 12
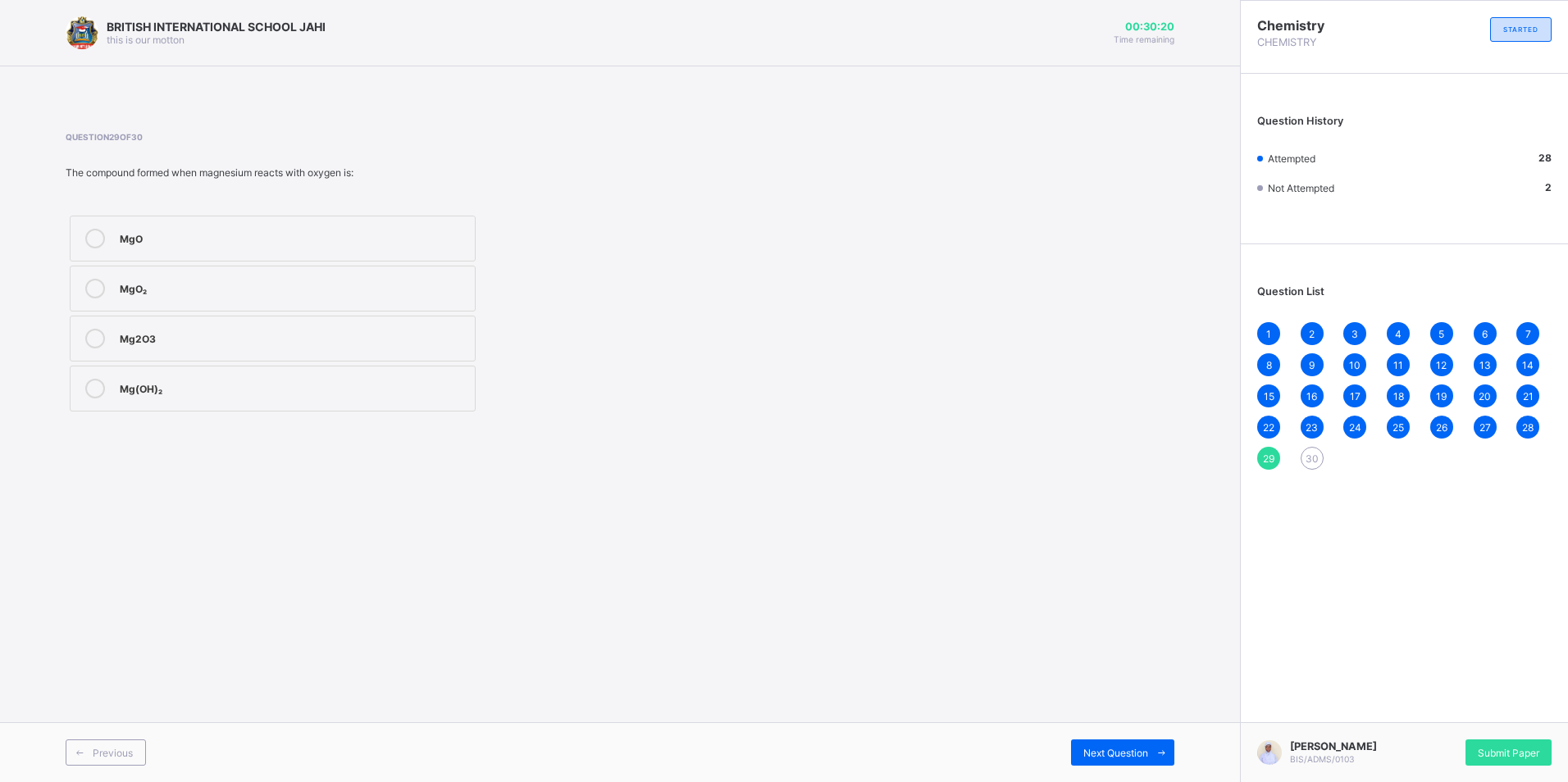
drag, startPoint x: 163, startPoint y: 308, endPoint x: 183, endPoint y: 294, distance: 24.4
click at [165, 308] on label "MgO₂" at bounding box center [272, 288] width 406 height 46
click at [1513, 755] on div "Submit Paper" at bounding box center [1508, 752] width 86 height 27
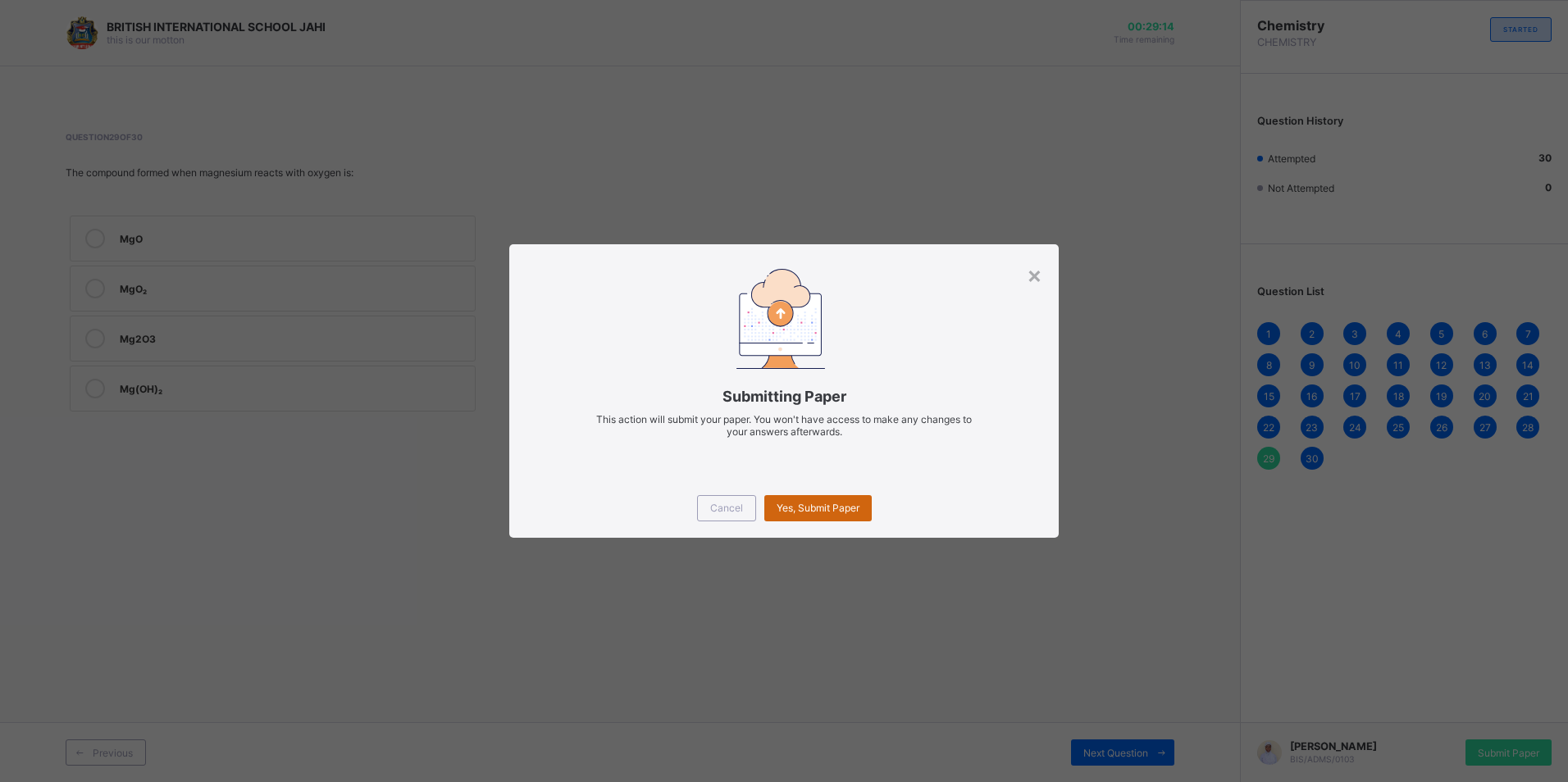
click at [839, 500] on div "Yes, Submit Paper" at bounding box center [817, 508] width 107 height 27
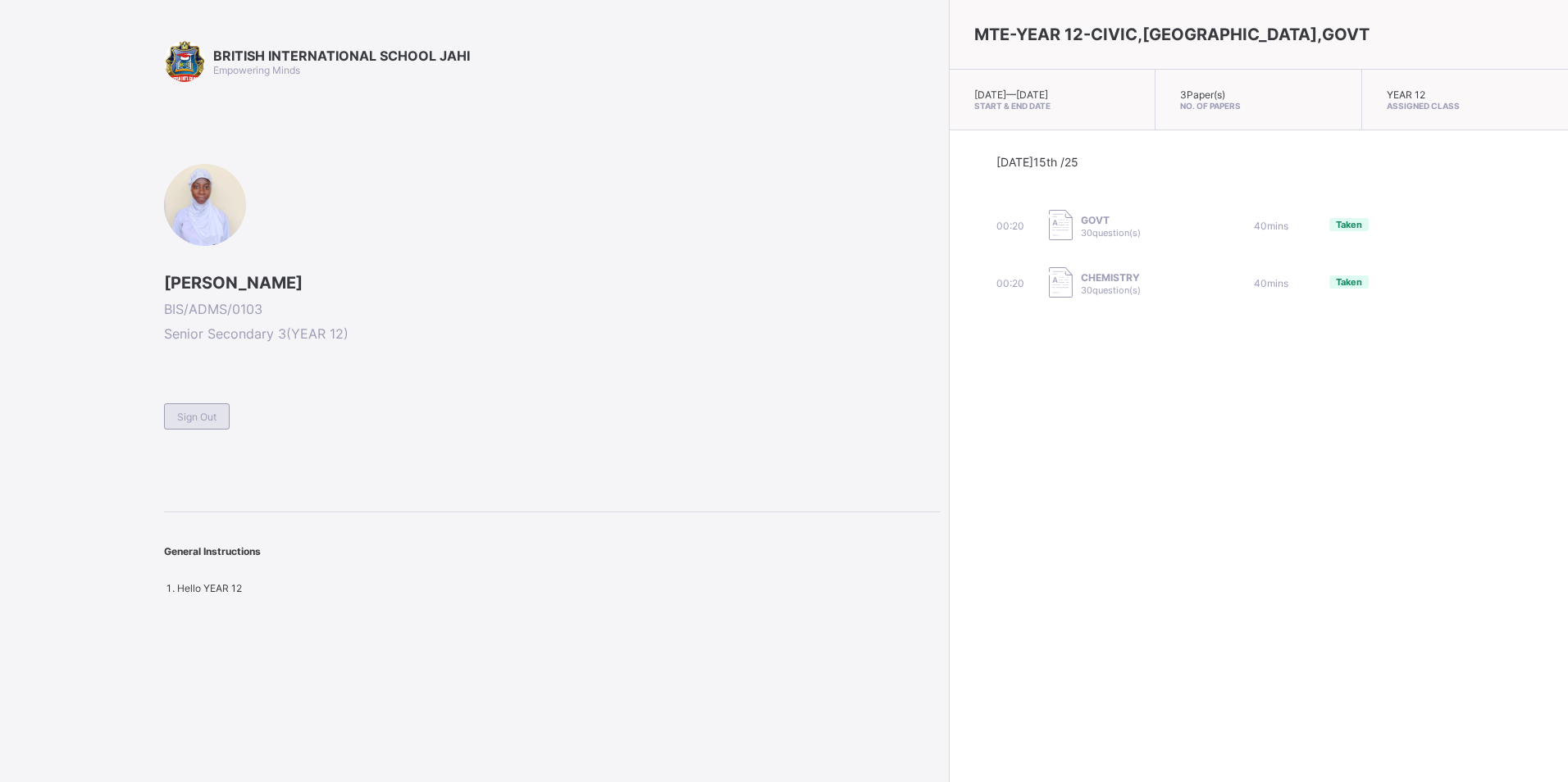
click at [178, 404] on div "Sign Out" at bounding box center [197, 416] width 66 height 27
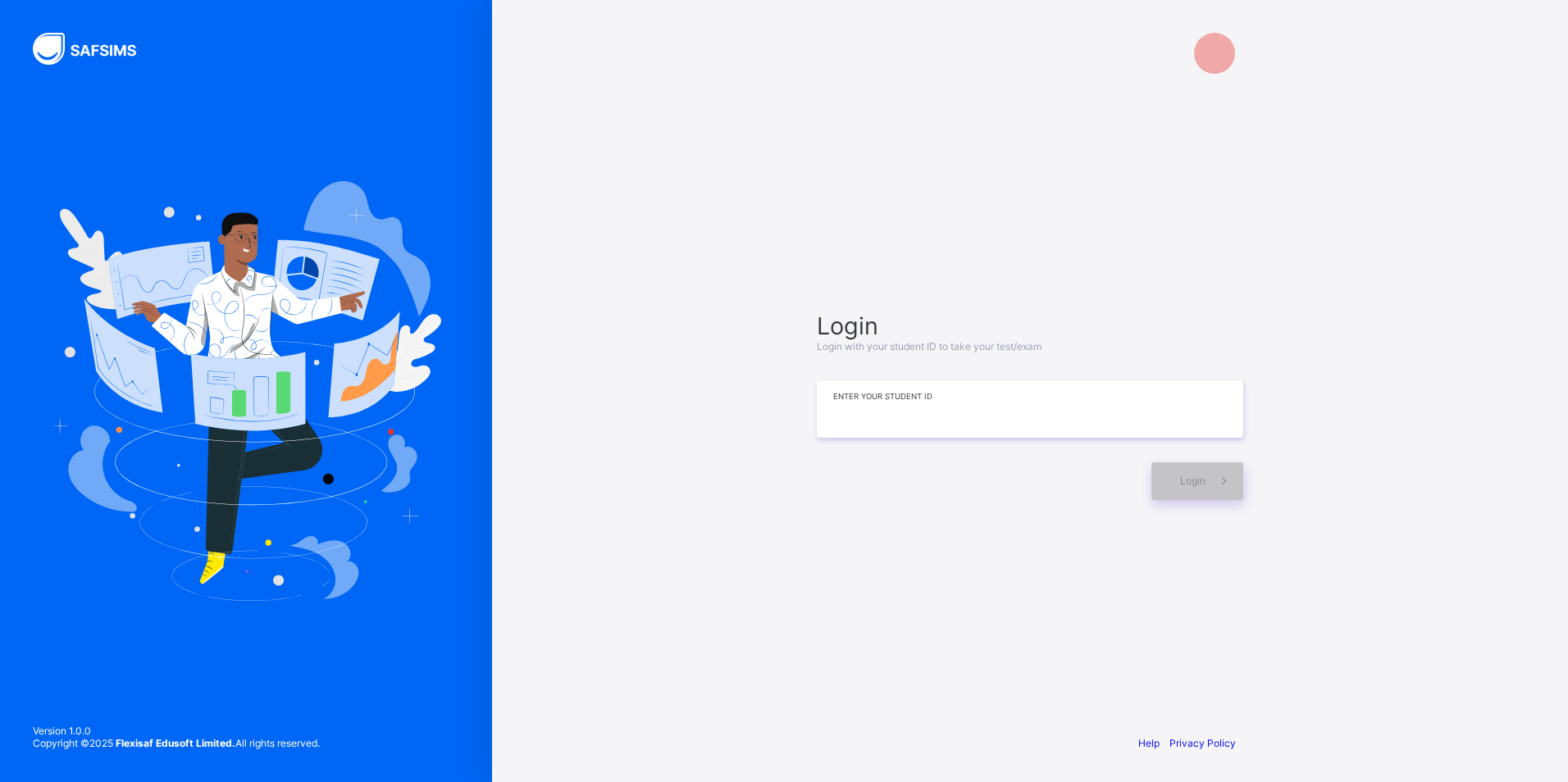
click at [855, 419] on input at bounding box center [1030, 409] width 426 height 57
type input "**********"
click at [1191, 486] on span "Login" at bounding box center [1192, 482] width 26 height 12
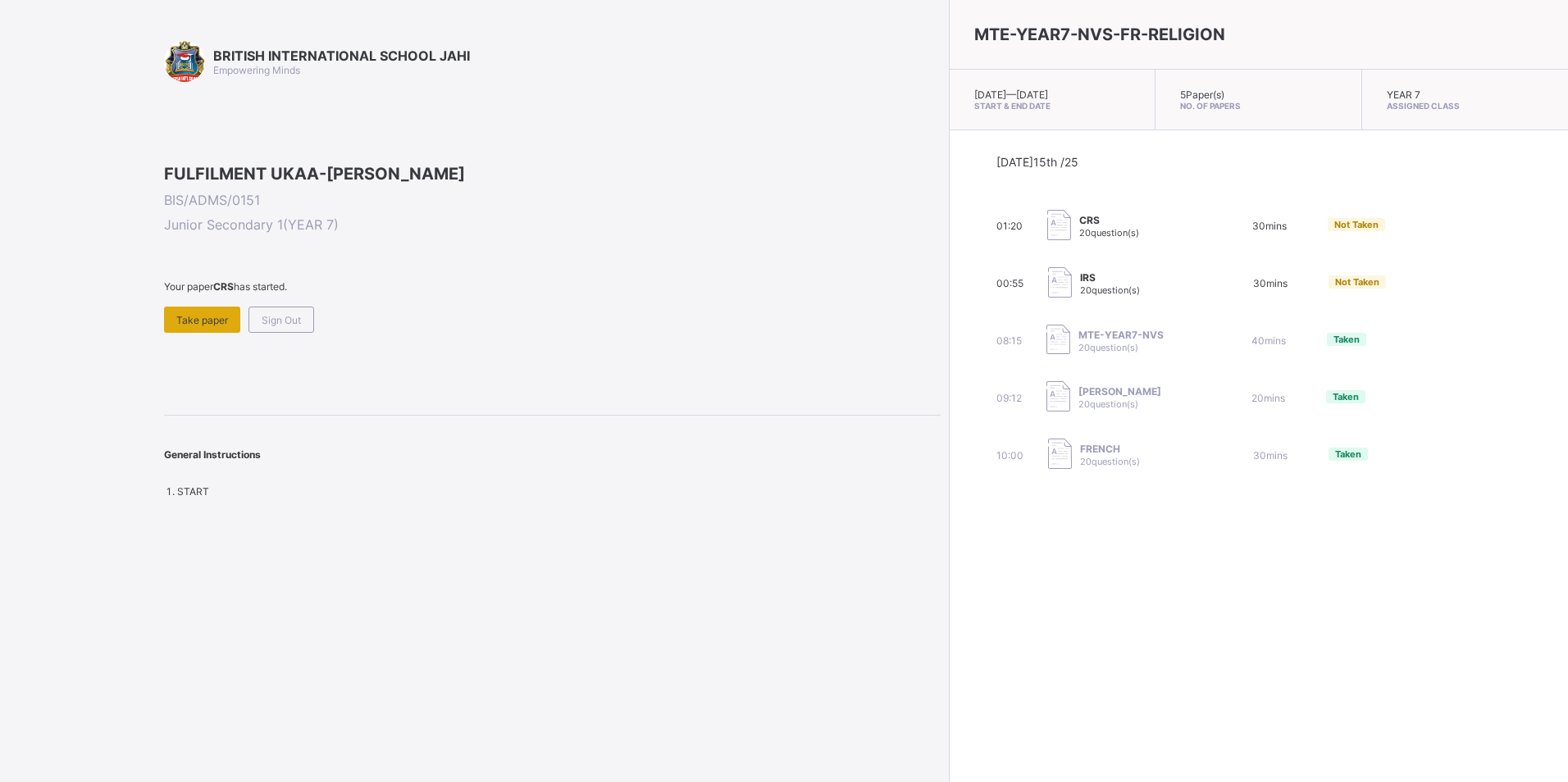
click at [190, 326] on span "Take paper" at bounding box center [202, 320] width 51 height 12
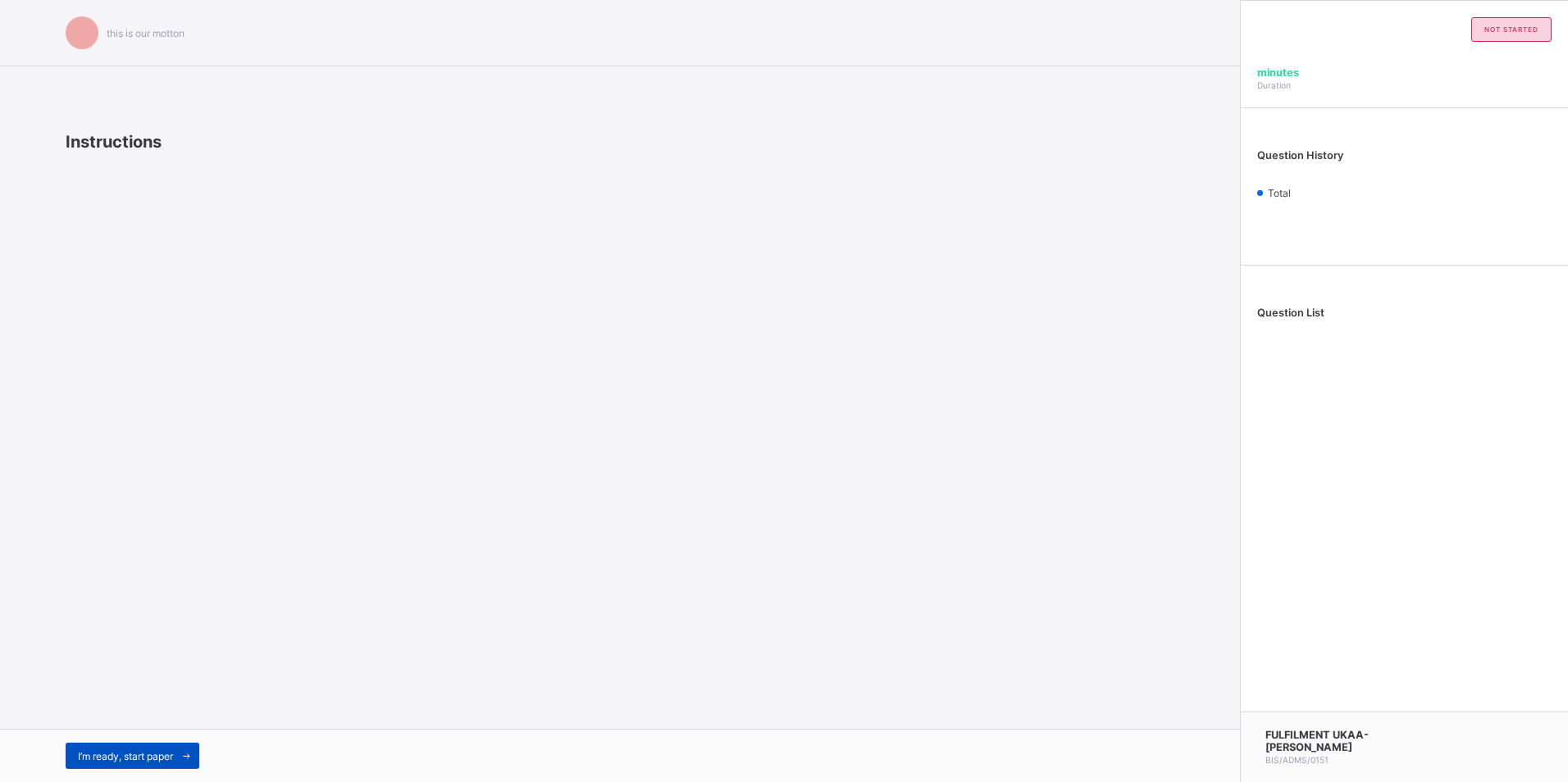
click at [151, 743] on div "I’m ready, start paper" at bounding box center [132, 755] width 134 height 27
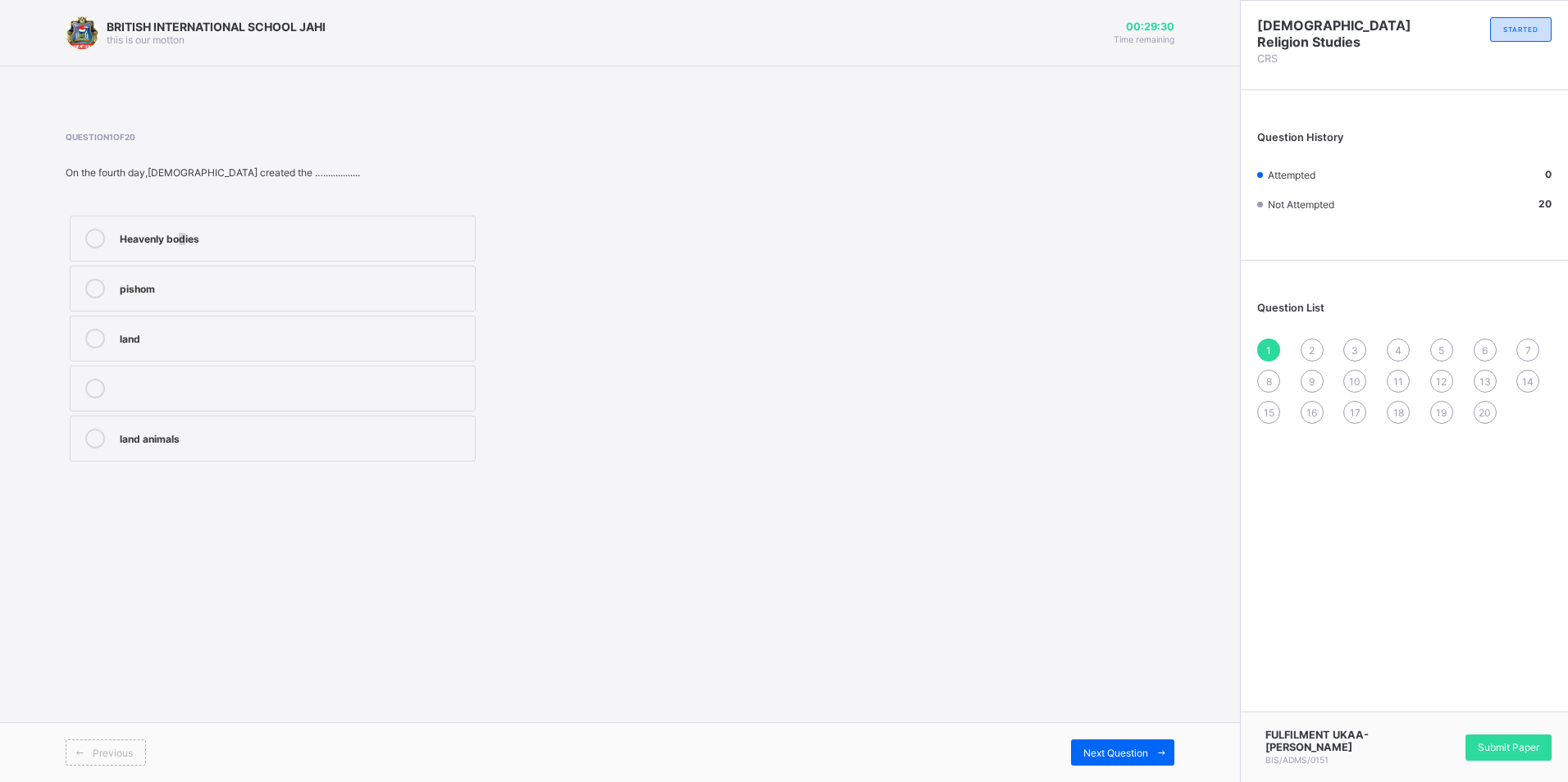
click at [178, 259] on div "Question 1 of 20 On the fourth day,[DEMOGRAPHIC_DATA] created the …............…" at bounding box center [411, 299] width 690 height 333
click at [253, 222] on label "Heavenly bodies" at bounding box center [272, 238] width 406 height 46
click at [1104, 746] on span "Next Question" at bounding box center [1116, 752] width 65 height 12
click at [251, 439] on div "Firmament" at bounding box center [293, 437] width 347 height 17
click at [103, 743] on div "Previous" at bounding box center [105, 752] width 80 height 27
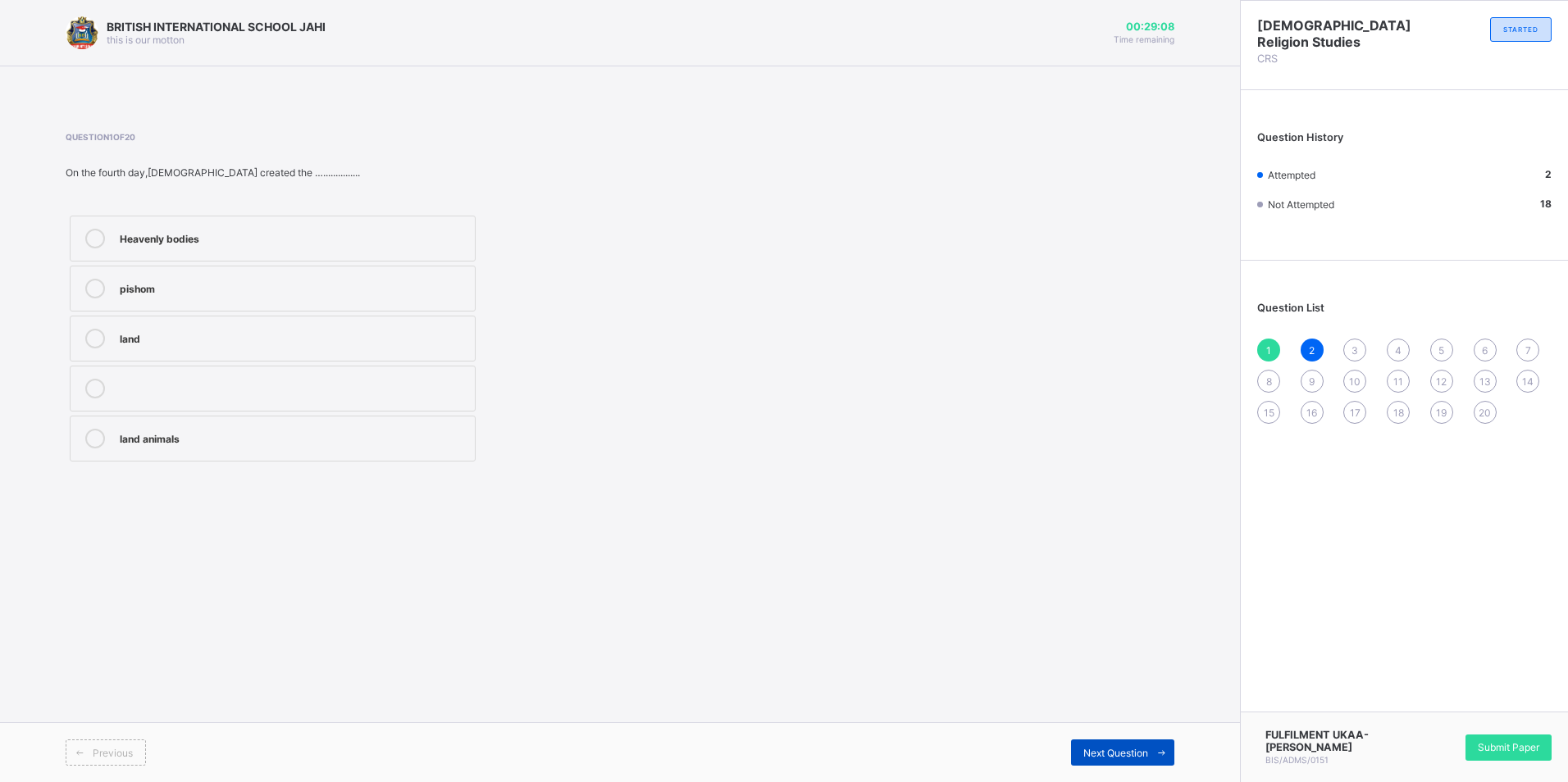
click at [1088, 760] on div "Next Question" at bounding box center [1122, 752] width 104 height 27
click at [1080, 748] on div "Next Question" at bounding box center [1122, 752] width 104 height 27
click at [248, 233] on div "Contrition" at bounding box center [293, 237] width 347 height 17
click at [1084, 750] on span "Next Question" at bounding box center [1116, 752] width 65 height 12
click at [217, 230] on div "reconnect" at bounding box center [293, 237] width 347 height 17
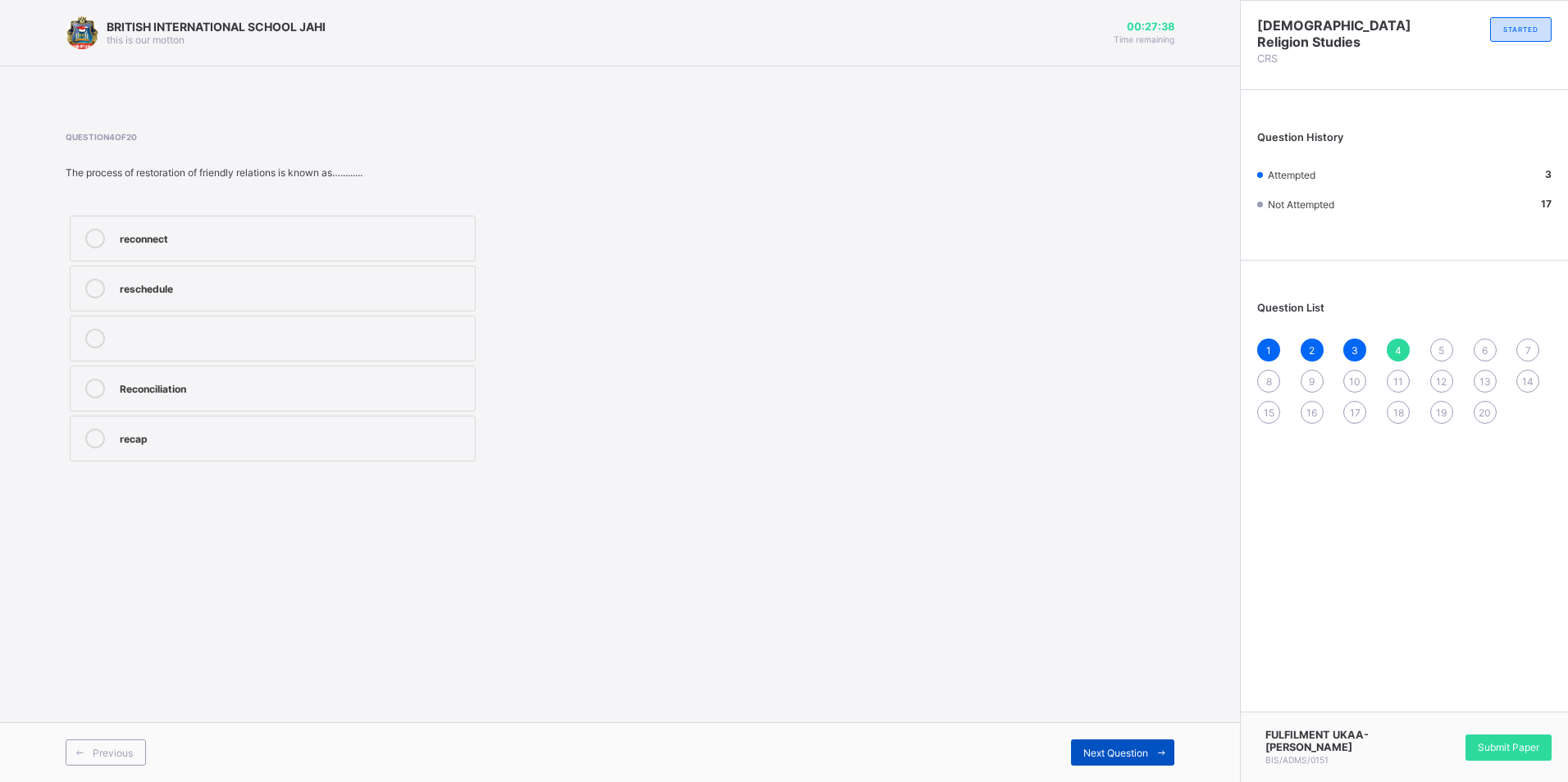
click at [1102, 746] on span "Next Question" at bounding box center [1116, 752] width 65 height 12
click at [176, 378] on label "[DEMOGRAPHIC_DATA]" at bounding box center [272, 388] width 406 height 46
click at [1102, 750] on span "Next Question" at bounding box center [1116, 752] width 65 height 12
click at [149, 337] on div "To give birth" at bounding box center [293, 337] width 347 height 17
click at [1111, 756] on span "Next Question" at bounding box center [1116, 752] width 65 height 12
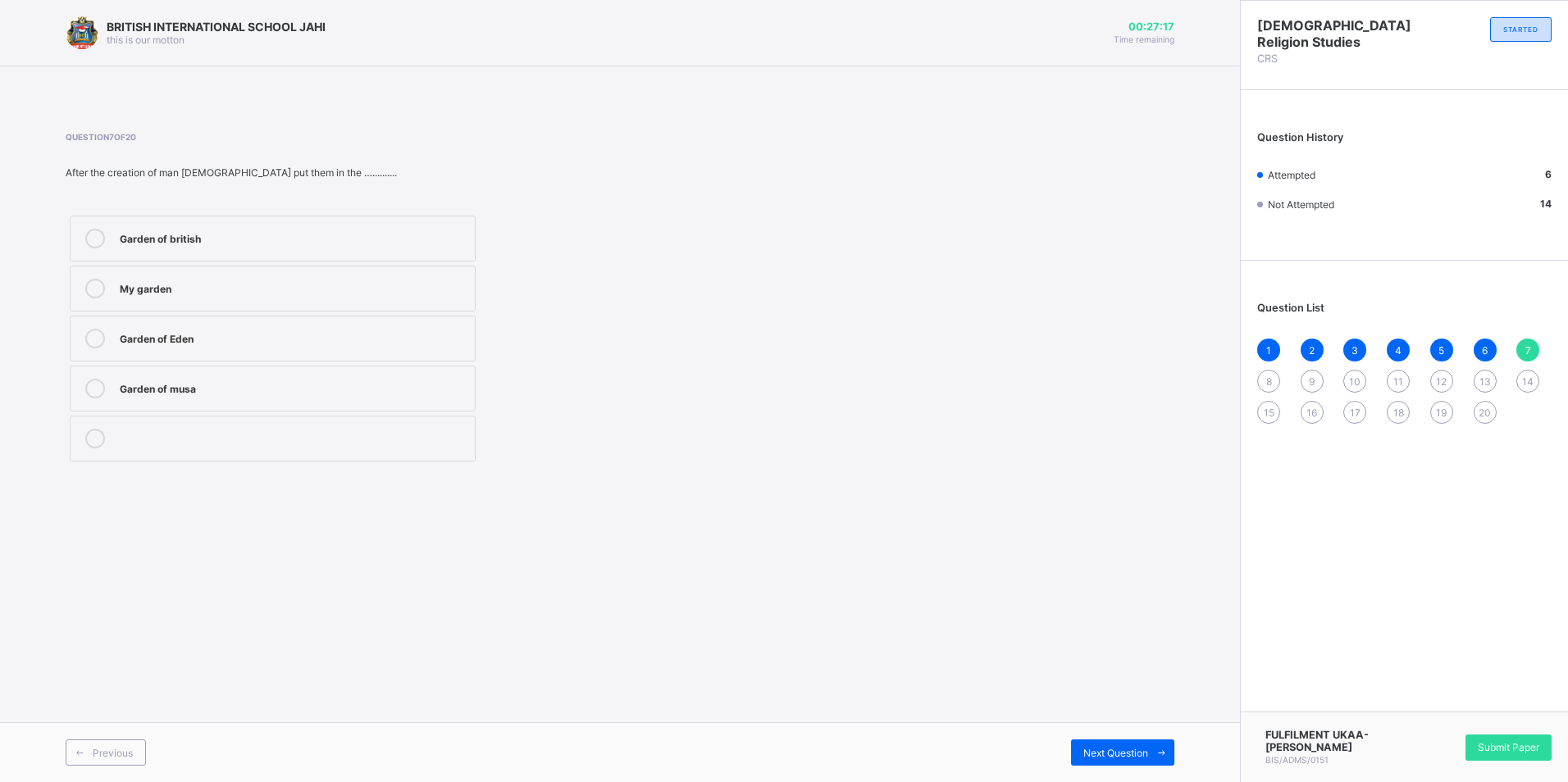
click at [197, 326] on label "Garden of Eden" at bounding box center [272, 338] width 406 height 46
click at [1079, 748] on div "Next Question" at bounding box center [1122, 752] width 104 height 27
click at [185, 302] on label "Disobedience" at bounding box center [272, 288] width 406 height 46
click at [1113, 752] on span "Next Question" at bounding box center [1116, 752] width 65 height 12
click at [186, 338] on div "all knowing" at bounding box center [293, 337] width 347 height 17
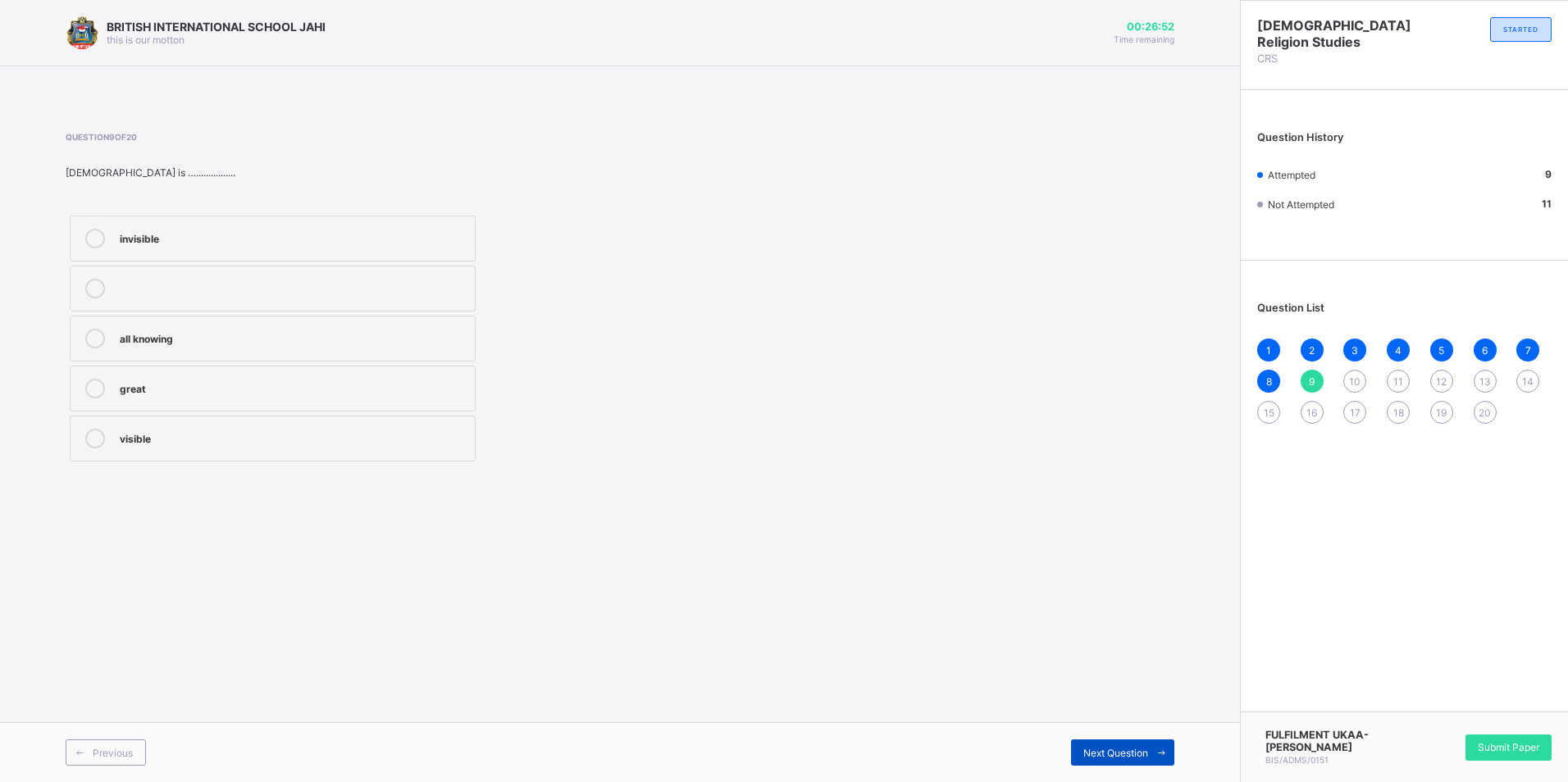
click at [1099, 755] on span "Next Question" at bounding box center [1116, 752] width 65 height 12
click at [179, 323] on label "marriage" at bounding box center [272, 338] width 406 height 46
click at [1088, 749] on span "Next Question" at bounding box center [1116, 752] width 65 height 12
click at [222, 427] on label "Omniscient" at bounding box center [272, 438] width 406 height 46
click at [1087, 747] on span "Next Question" at bounding box center [1116, 752] width 65 height 12
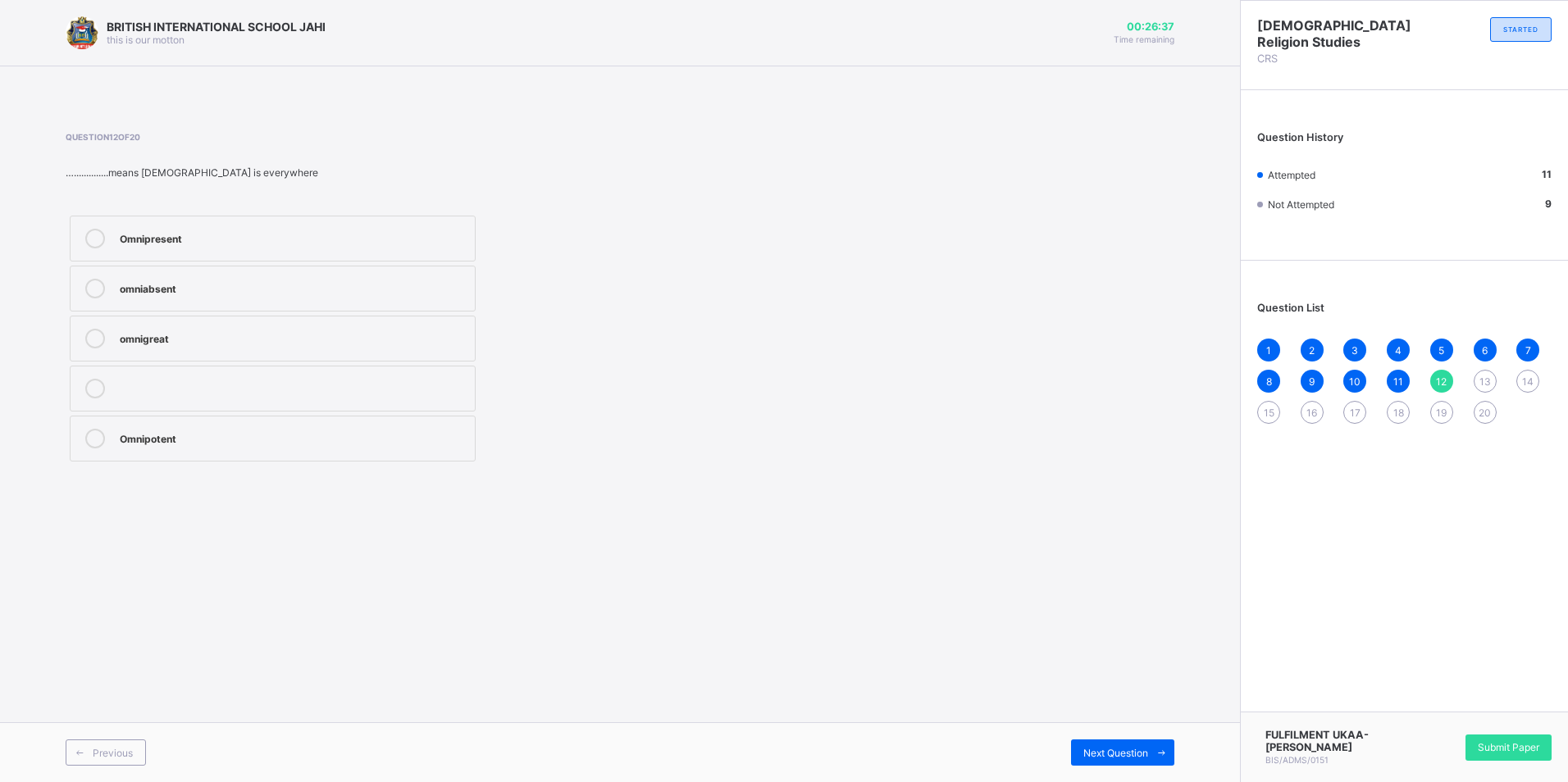
click at [114, 235] on label "Omnipresent" at bounding box center [272, 238] width 406 height 46
click at [1095, 757] on span "Next Question" at bounding box center [1116, 752] width 65 height 12
click at [340, 337] on div "kwoshe" at bounding box center [293, 337] width 347 height 17
click at [1095, 745] on div "Next Question" at bounding box center [1122, 752] width 104 height 27
click at [300, 345] on div "Ubangiji" at bounding box center [293, 338] width 347 height 20
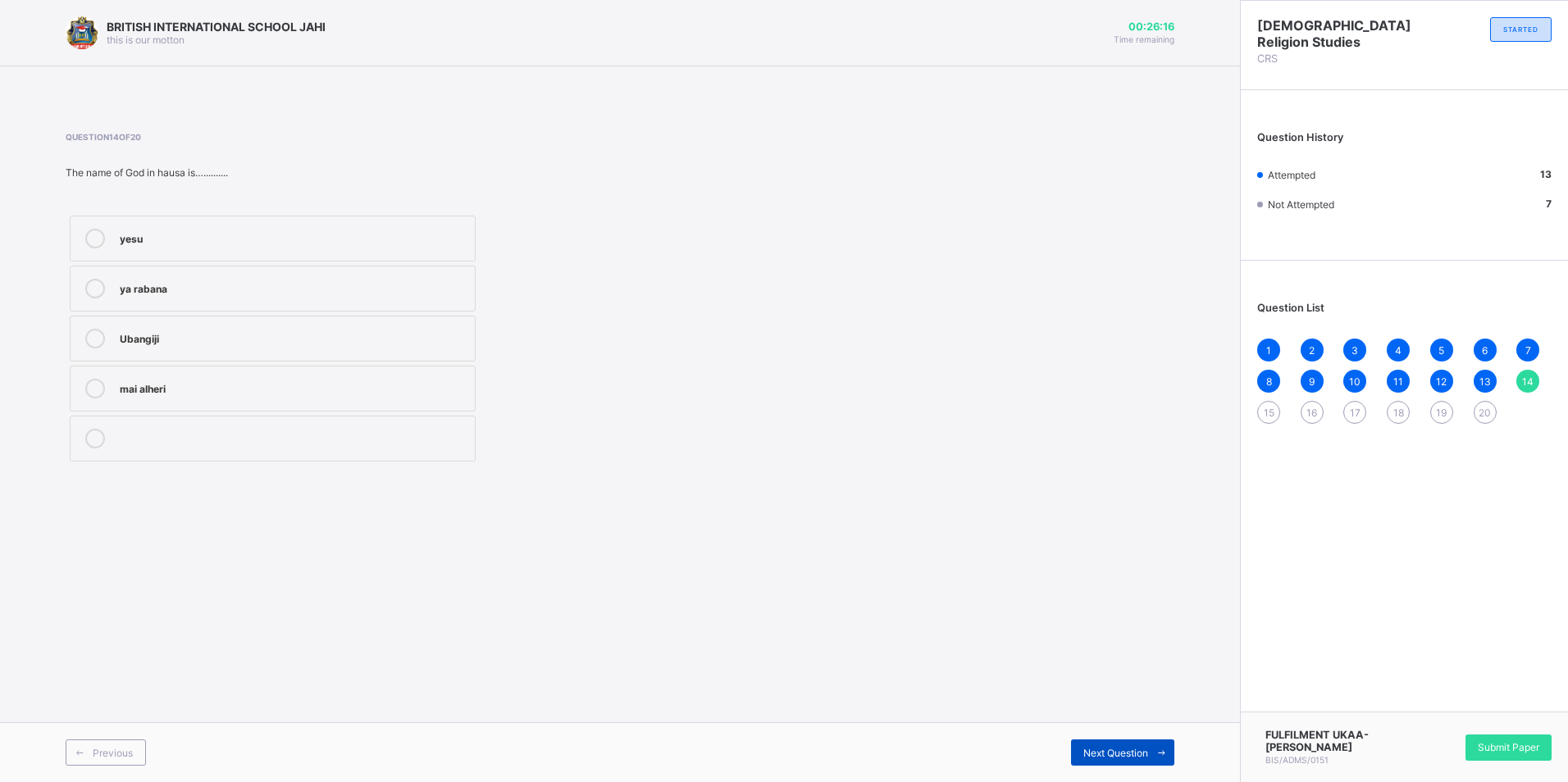
click at [1098, 746] on span "Next Question" at bounding box center [1116, 752] width 65 height 12
click at [279, 325] on label "Chineke" at bounding box center [272, 338] width 406 height 46
click at [1094, 751] on span "Next Question" at bounding box center [1116, 752] width 65 height 12
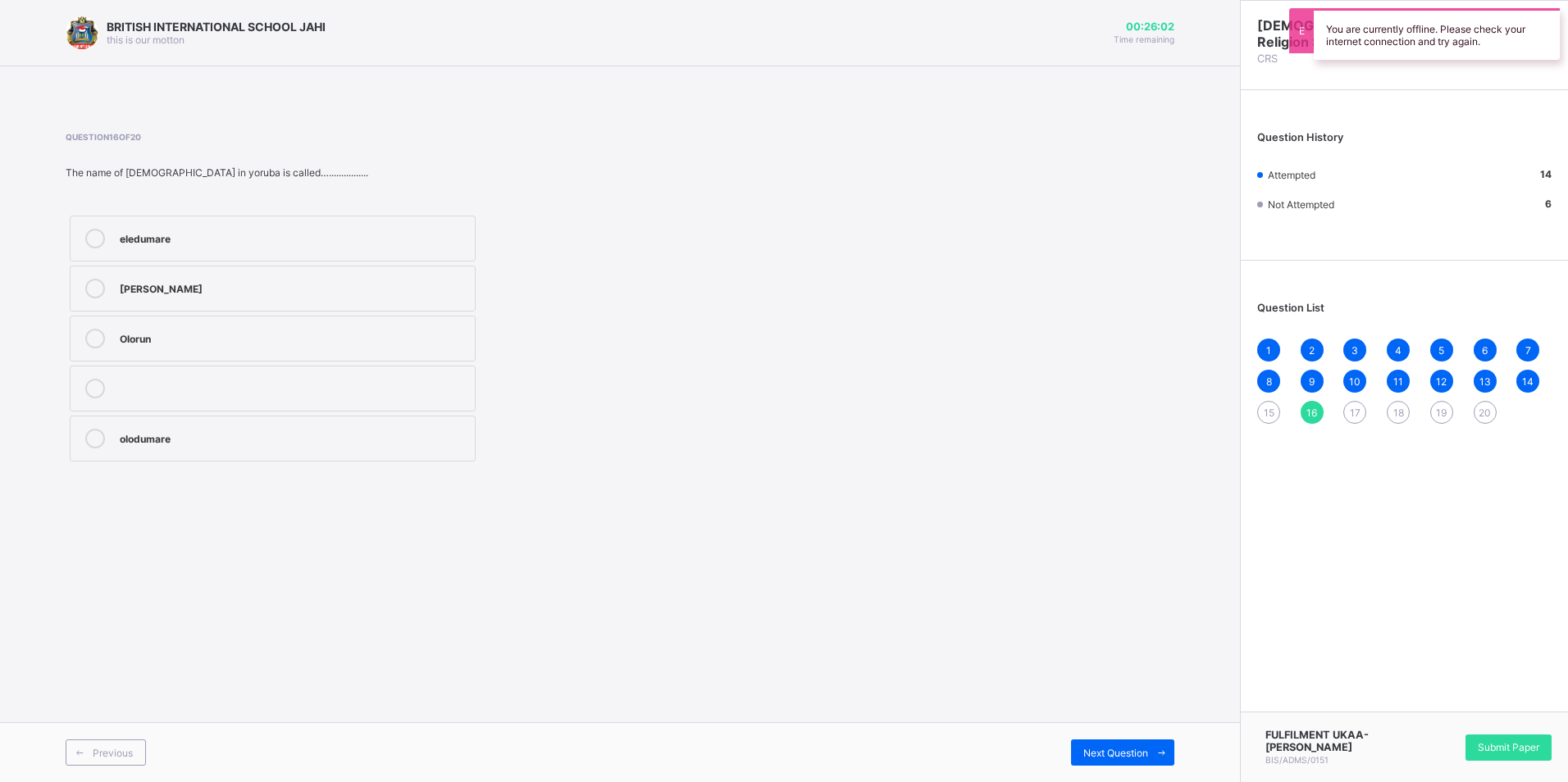
click at [271, 444] on div "olodumare" at bounding box center [293, 437] width 347 height 17
click at [337, 349] on label "Olorun" at bounding box center [272, 338] width 406 height 46
drag, startPoint x: 389, startPoint y: 433, endPoint x: 410, endPoint y: 440, distance: 22.1
click at [392, 435] on div "olodumare" at bounding box center [293, 437] width 347 height 17
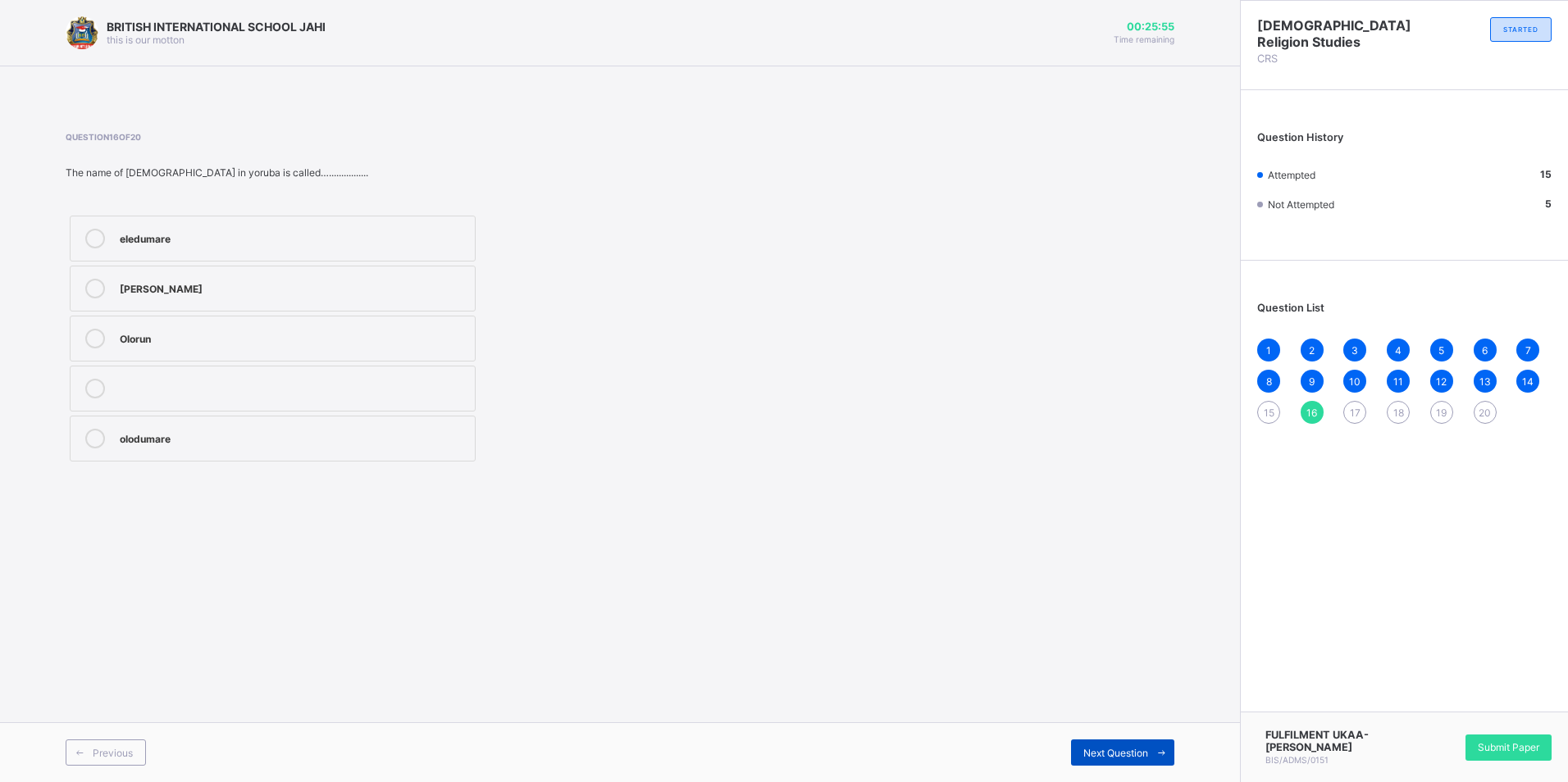
click at [1088, 740] on div "Next Question" at bounding box center [1122, 752] width 104 height 27
click at [248, 239] on div "attributes" at bounding box center [293, 237] width 347 height 17
click at [1089, 746] on span "Next Question" at bounding box center [1116, 752] width 65 height 12
click at [255, 297] on div "heavens and earth" at bounding box center [293, 289] width 347 height 20
click at [1134, 741] on div "Next Question" at bounding box center [1122, 752] width 104 height 27
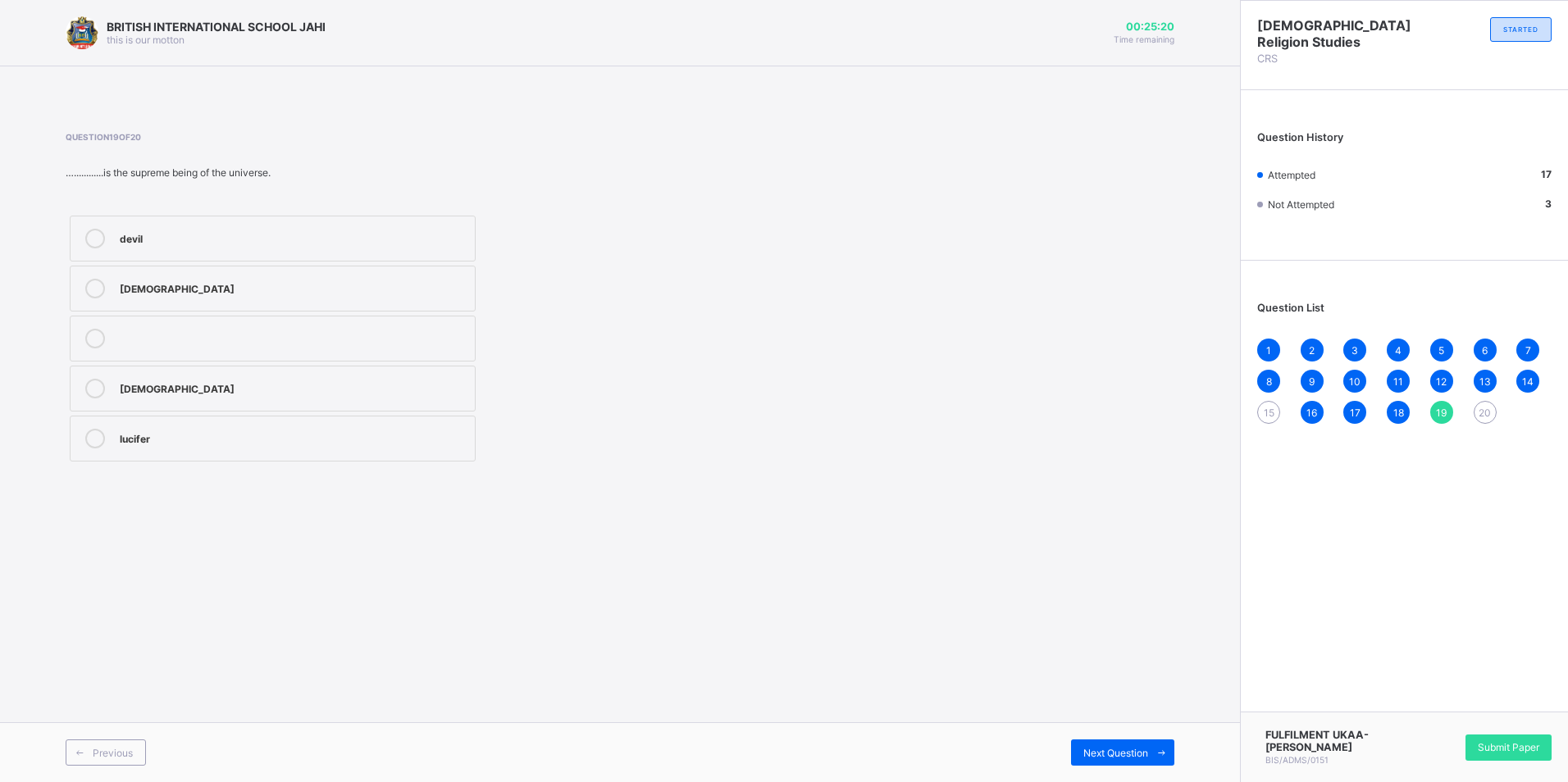
click at [387, 273] on label "[DEMOGRAPHIC_DATA]" at bounding box center [272, 288] width 406 height 46
click at [1107, 757] on span "Next Question" at bounding box center [1116, 752] width 65 height 12
click at [358, 290] on div "creation" at bounding box center [293, 287] width 347 height 17
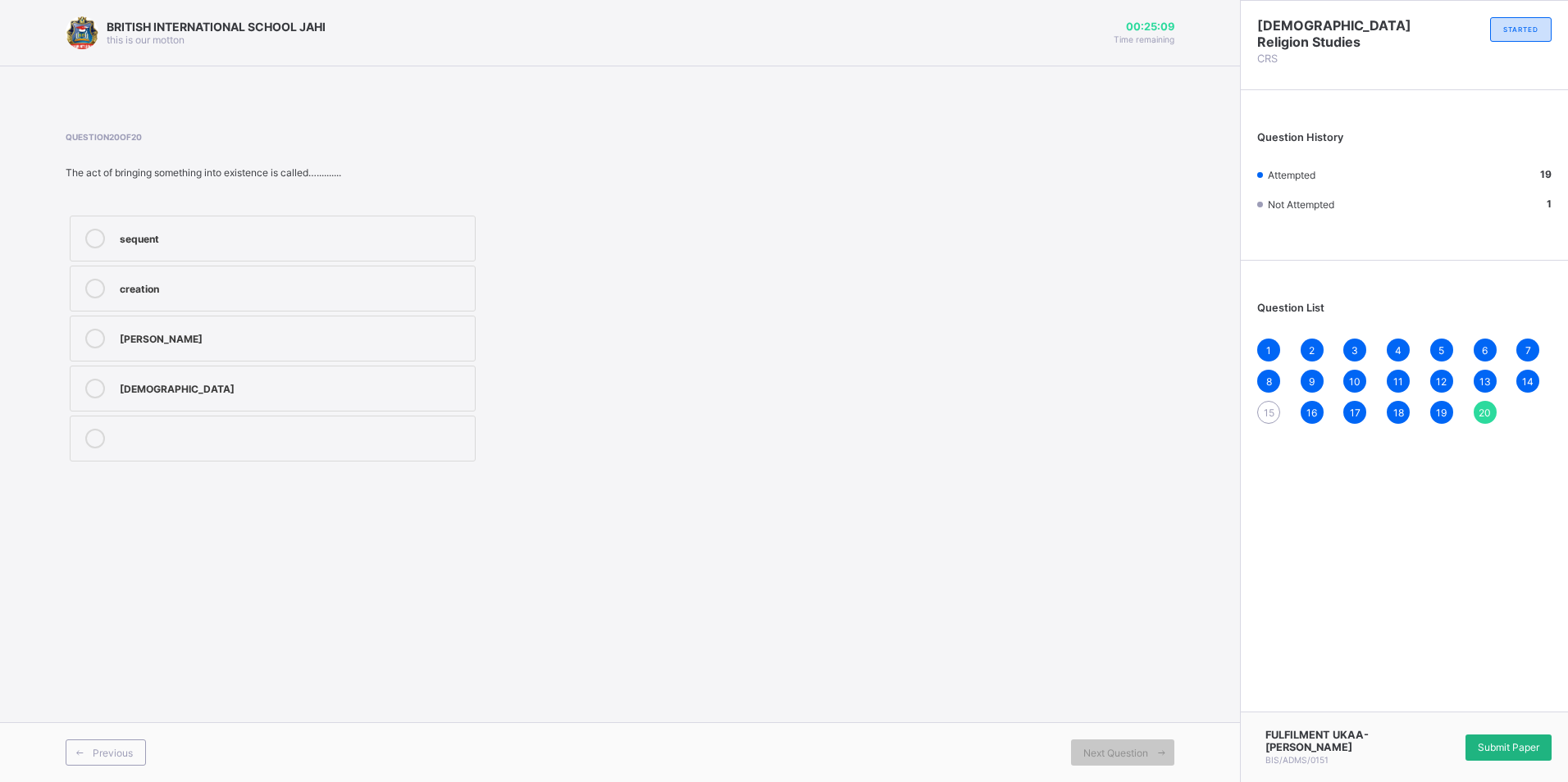
click at [1488, 745] on span "Submit Paper" at bounding box center [1508, 746] width 61 height 12
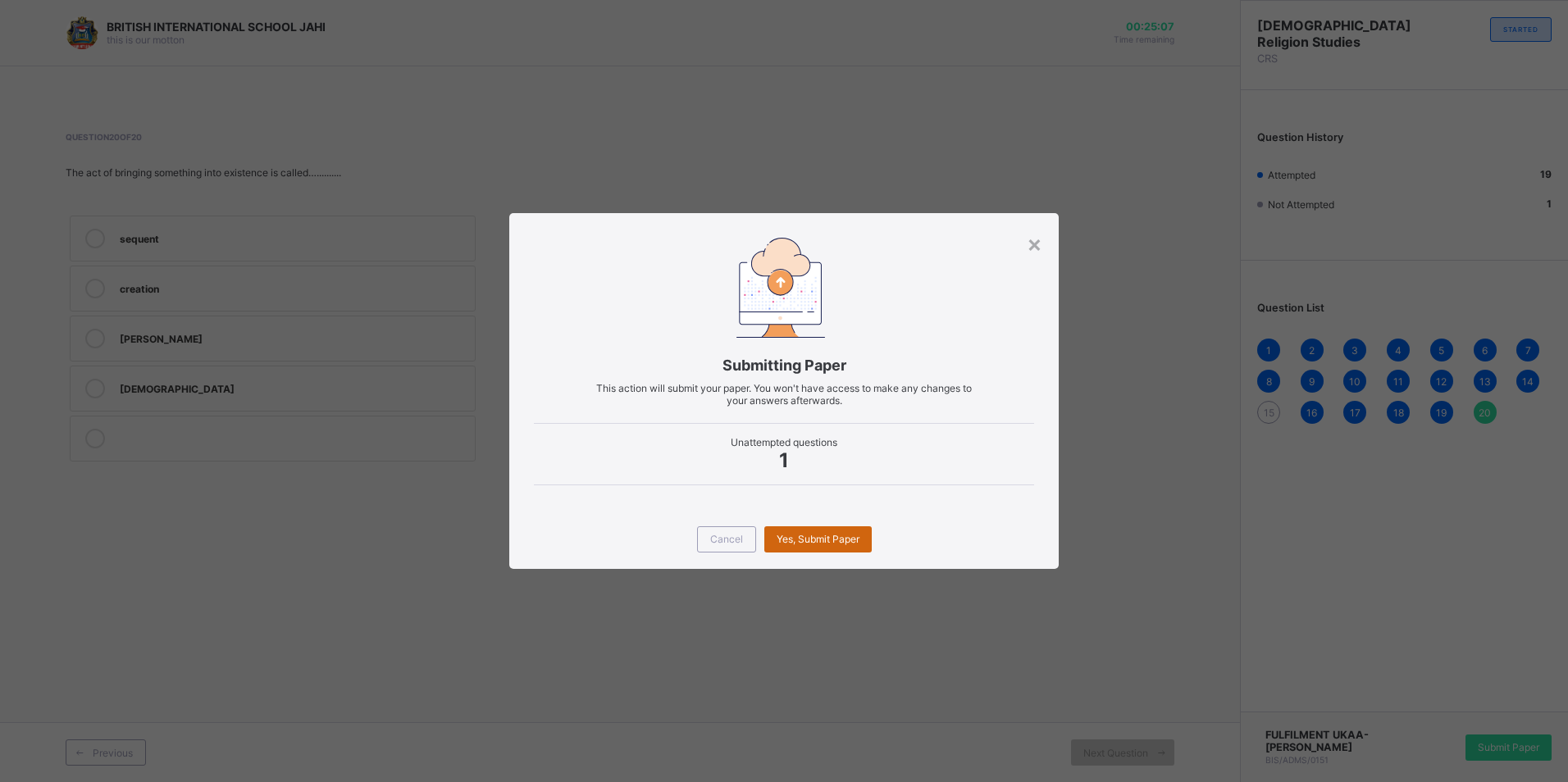
click at [818, 539] on span "Yes, Submit Paper" at bounding box center [818, 538] width 83 height 12
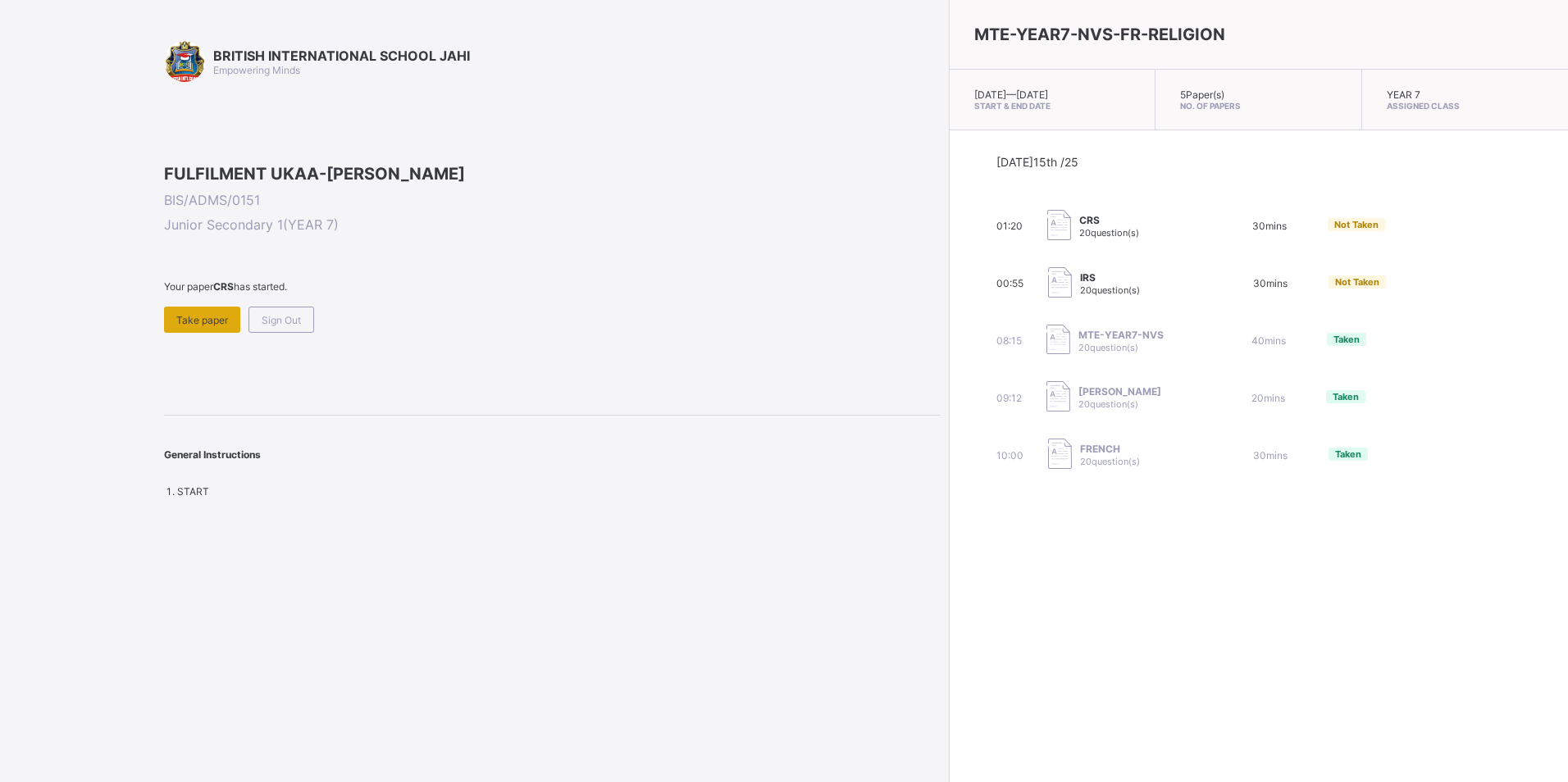
click at [207, 326] on span "Take paper" at bounding box center [202, 320] width 51 height 12
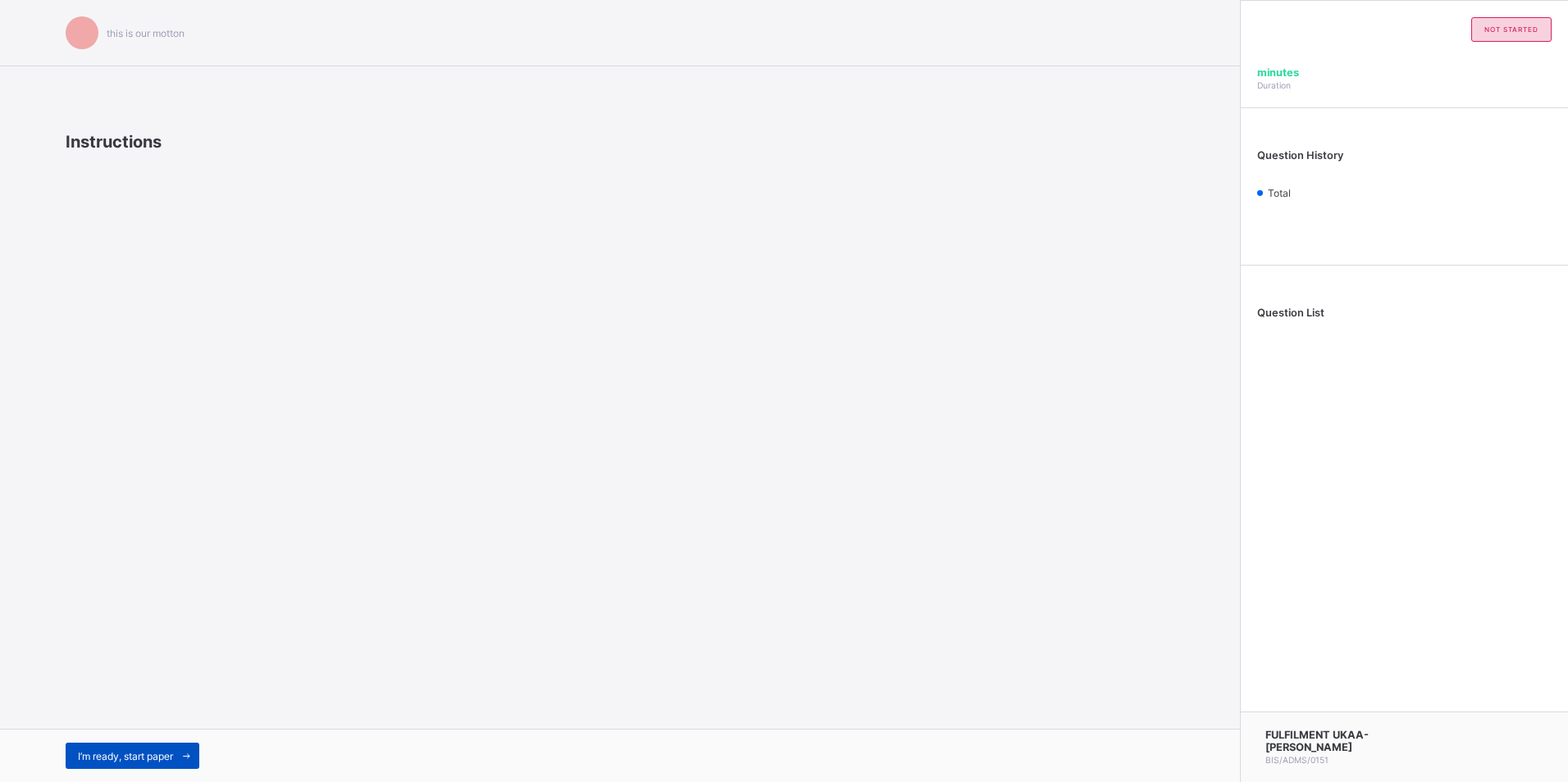
click at [168, 759] on span "I’m ready, start paper" at bounding box center [125, 755] width 95 height 12
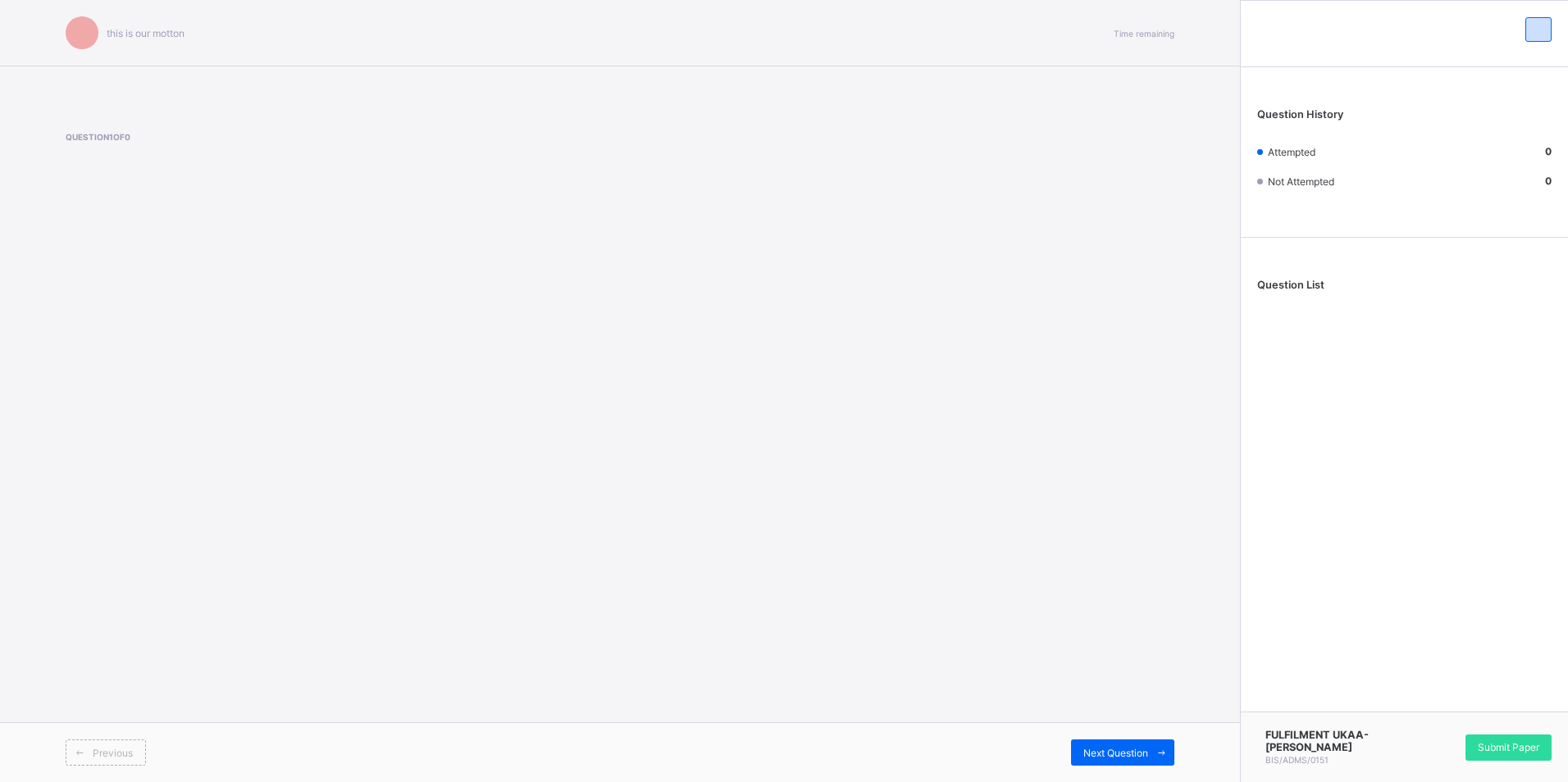
click at [1075, 410] on div "this is our [PERSON_NAME] Time remaining Question 1 of 0 Previous Next Question" at bounding box center [620, 391] width 1239 height 782
drag, startPoint x: 130, startPoint y: 420, endPoint x: 100, endPoint y: 503, distance: 88.3
click at [113, 449] on div "this is our [PERSON_NAME] Time remaining Question 1 of 0 Previous Next Question" at bounding box center [620, 391] width 1239 height 782
click at [91, 757] on span at bounding box center [80, 752] width 27 height 27
click at [102, 749] on span "Previous" at bounding box center [113, 752] width 40 height 12
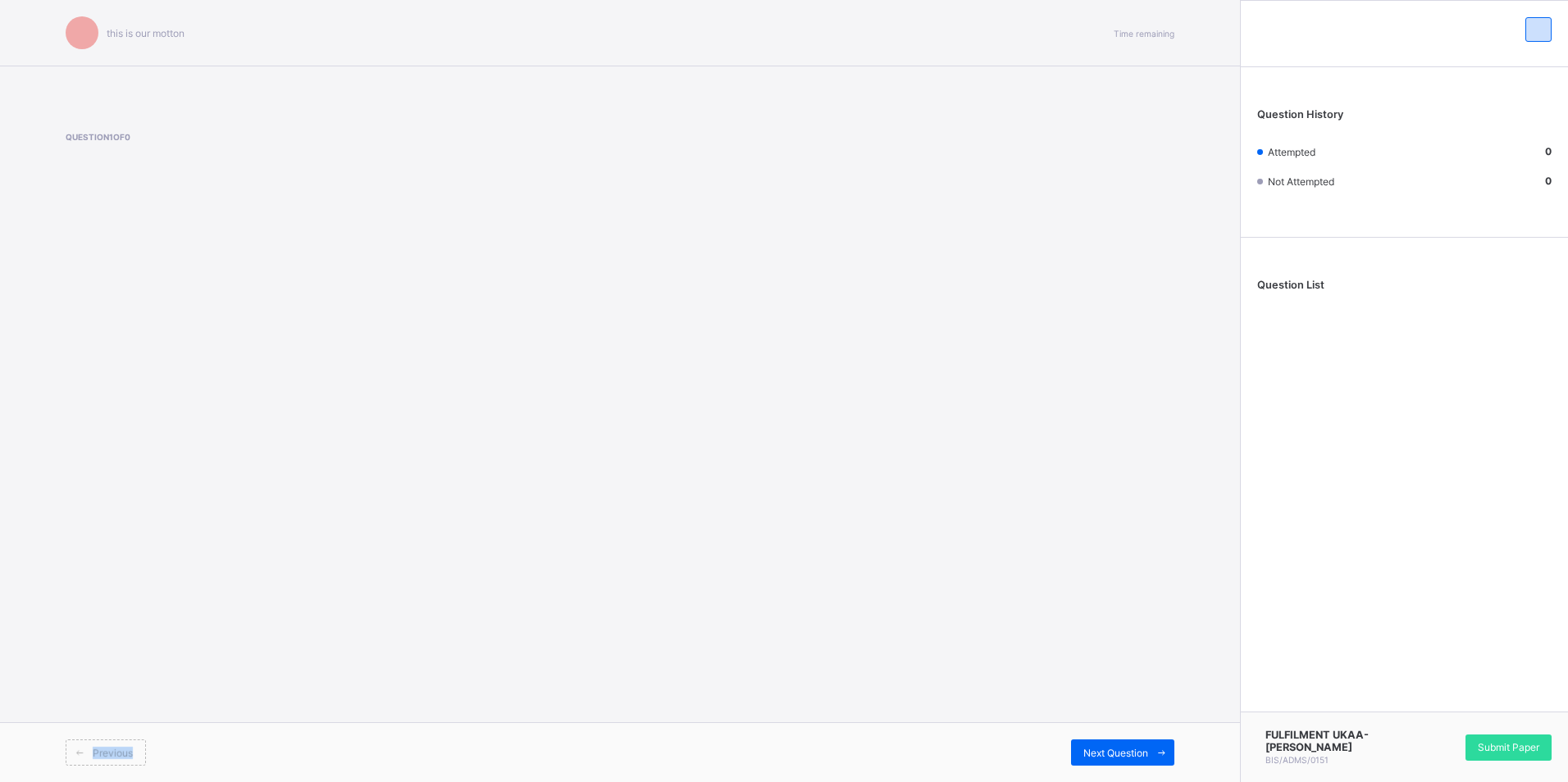
click at [102, 749] on span "Previous" at bounding box center [113, 752] width 40 height 12
click at [103, 749] on span "Previous" at bounding box center [113, 752] width 40 height 12
click at [143, 751] on div "Previous" at bounding box center [105, 752] width 80 height 27
click at [139, 753] on div "Previous" at bounding box center [105, 752] width 80 height 27
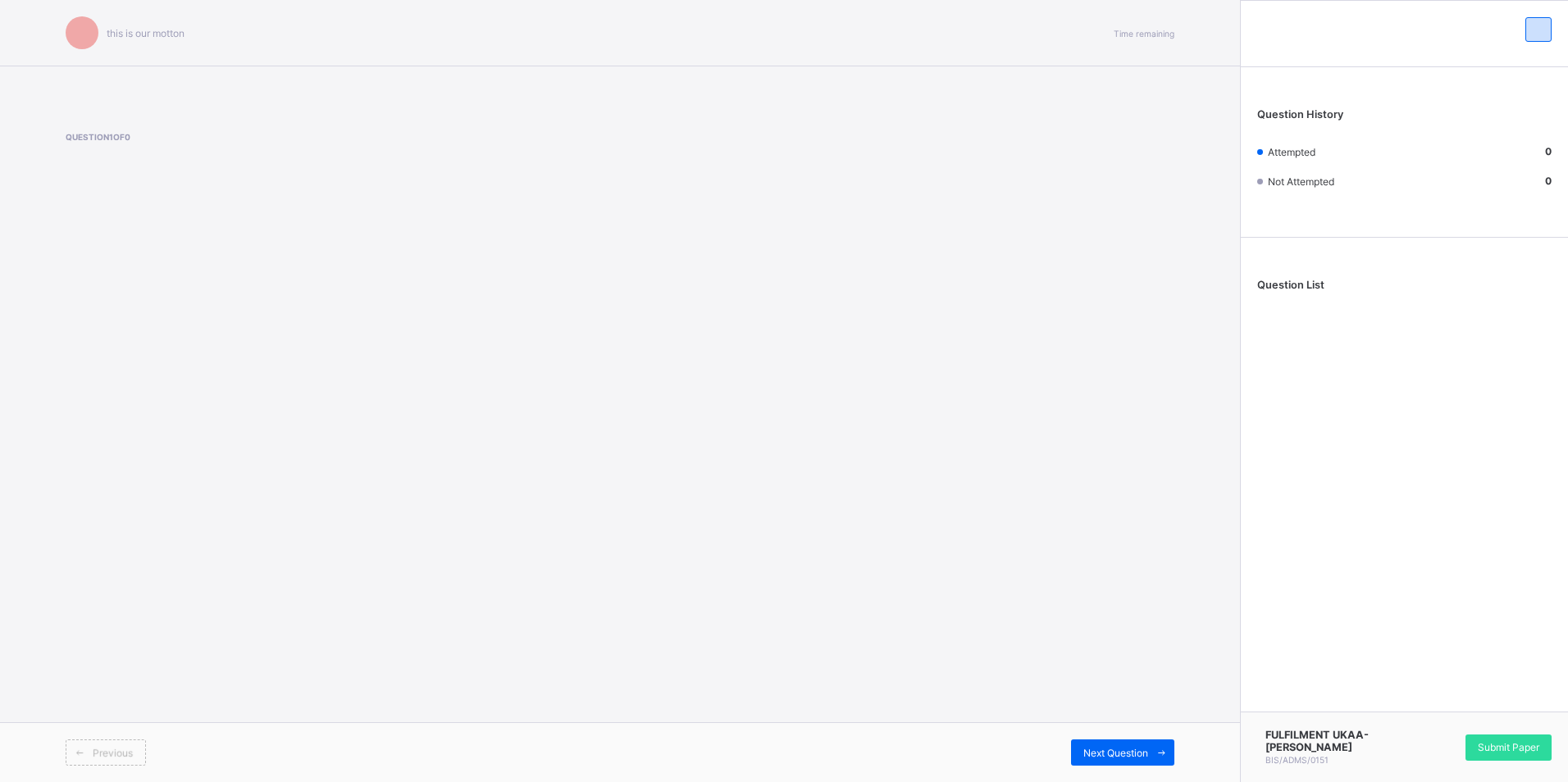
click at [139, 753] on div "Previous" at bounding box center [105, 752] width 80 height 27
drag, startPoint x: 139, startPoint y: 753, endPoint x: 41, endPoint y: 692, distance: 115.4
click at [41, 692] on div "this is our [PERSON_NAME] Time remaining Question 1 of 0 Previous Next Question" at bounding box center [620, 391] width 1239 height 782
click at [79, 754] on icon at bounding box center [80, 752] width 12 height 11
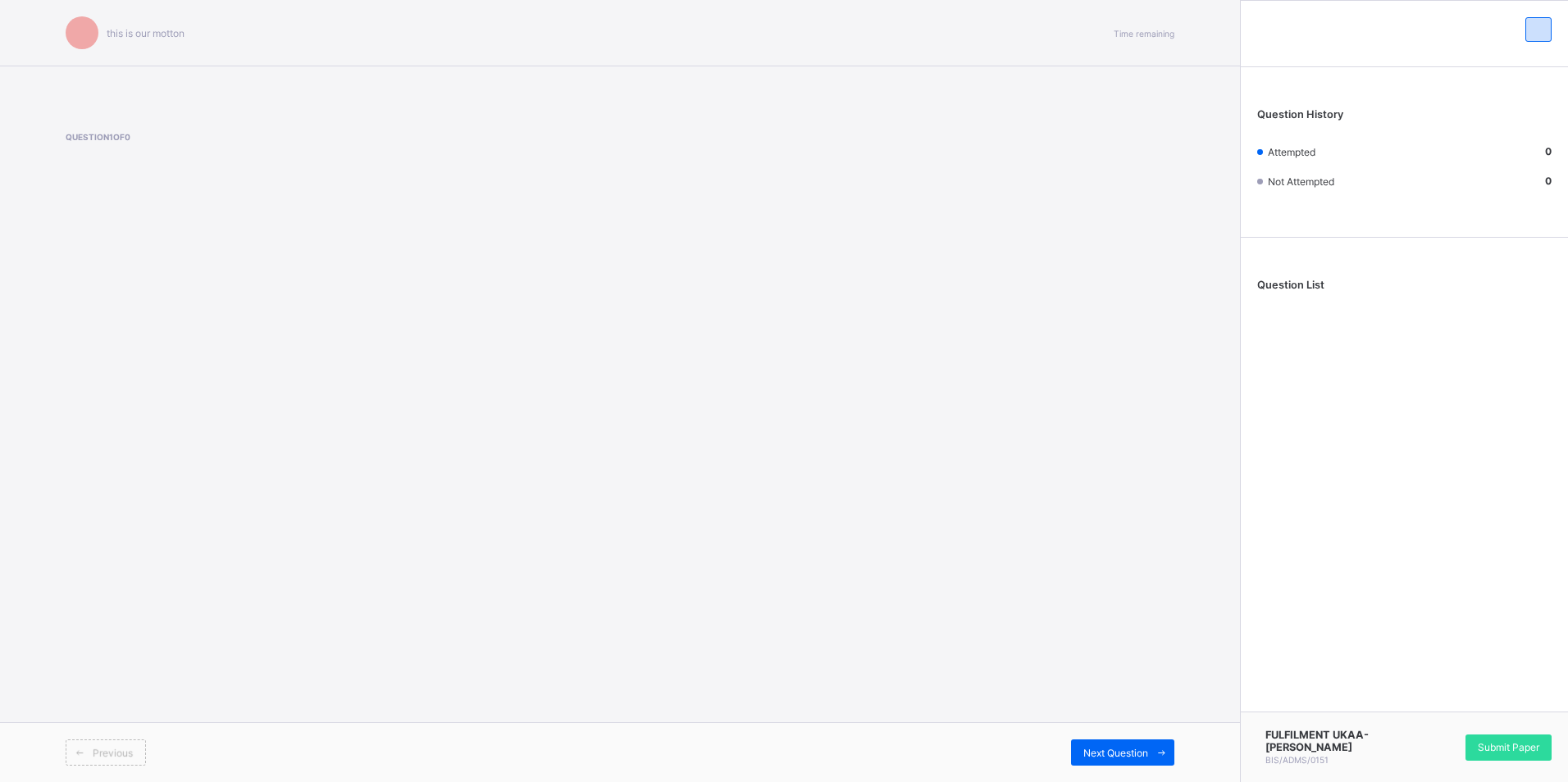
click at [79, 754] on icon at bounding box center [80, 752] width 12 height 11
click at [79, 751] on icon at bounding box center [80, 752] width 12 height 11
click at [77, 746] on span at bounding box center [80, 752] width 27 height 27
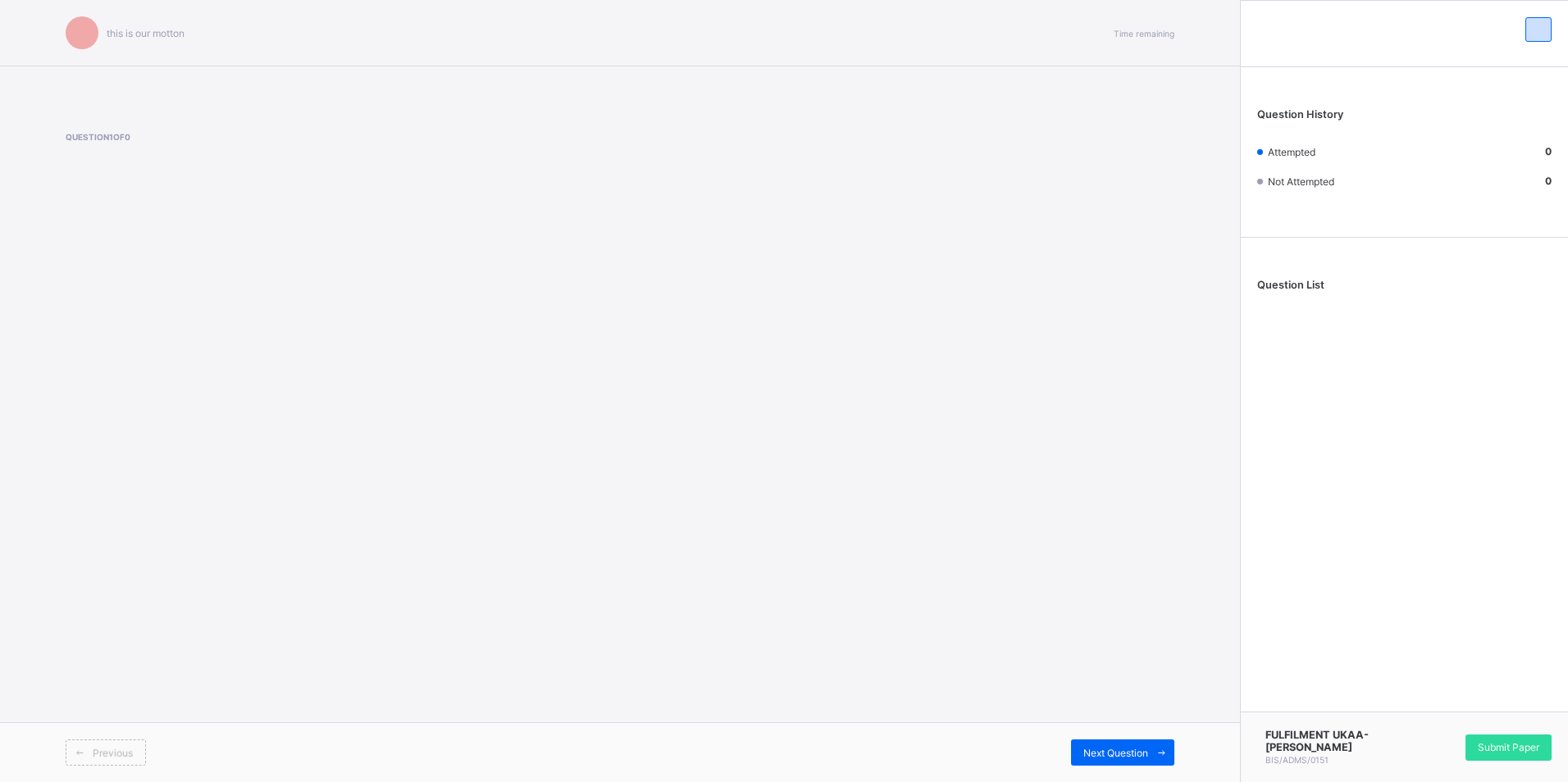
click at [77, 747] on span at bounding box center [80, 752] width 27 height 27
drag, startPoint x: 77, startPoint y: 747, endPoint x: 75, endPoint y: 756, distance: 9.2
click at [75, 756] on icon at bounding box center [80, 752] width 12 height 11
click at [76, 757] on icon at bounding box center [80, 752] width 12 height 11
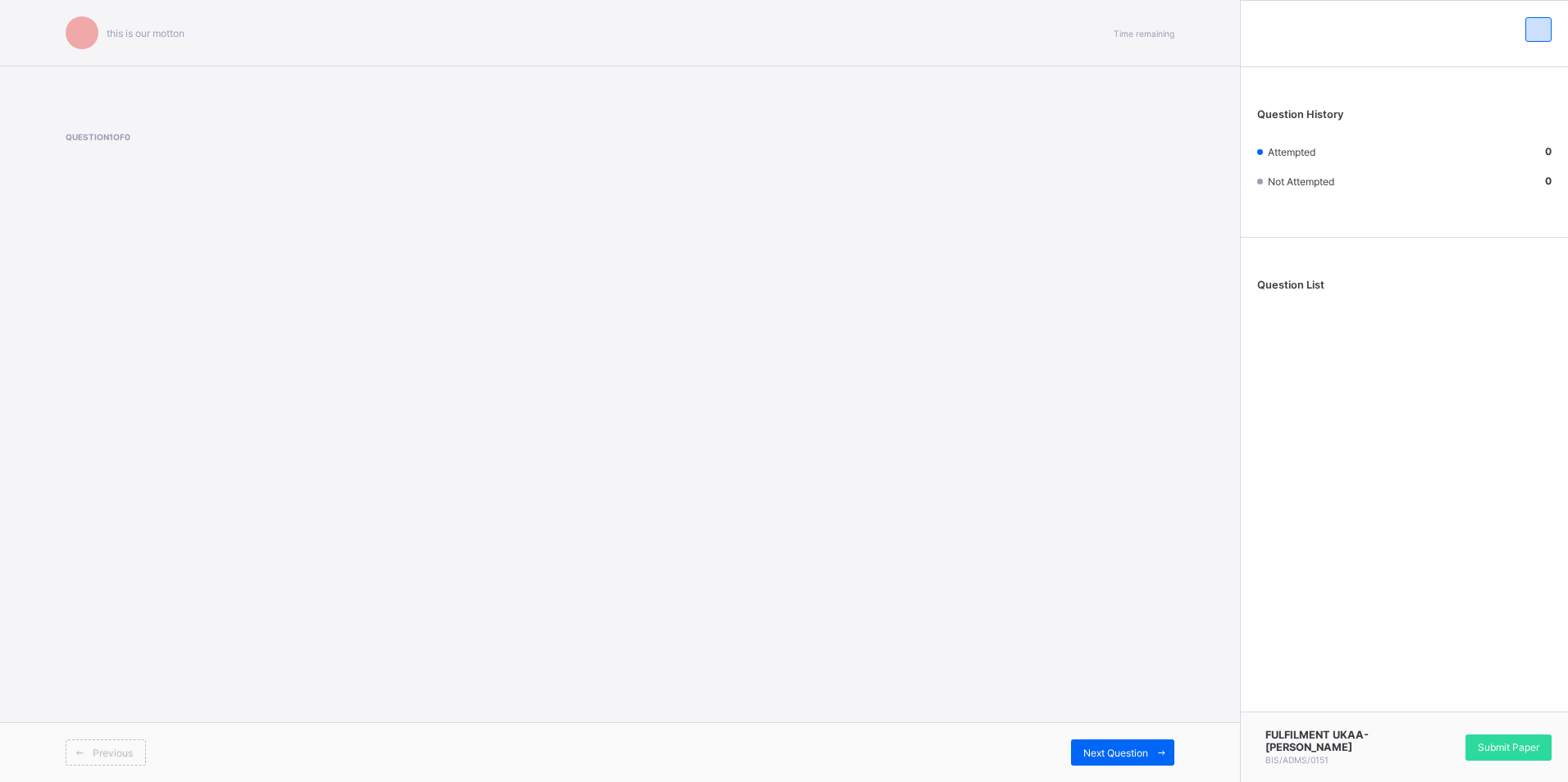
click at [80, 756] on icon at bounding box center [80, 752] width 12 height 11
click at [80, 756] on icon at bounding box center [80, 752] width 12 height 11
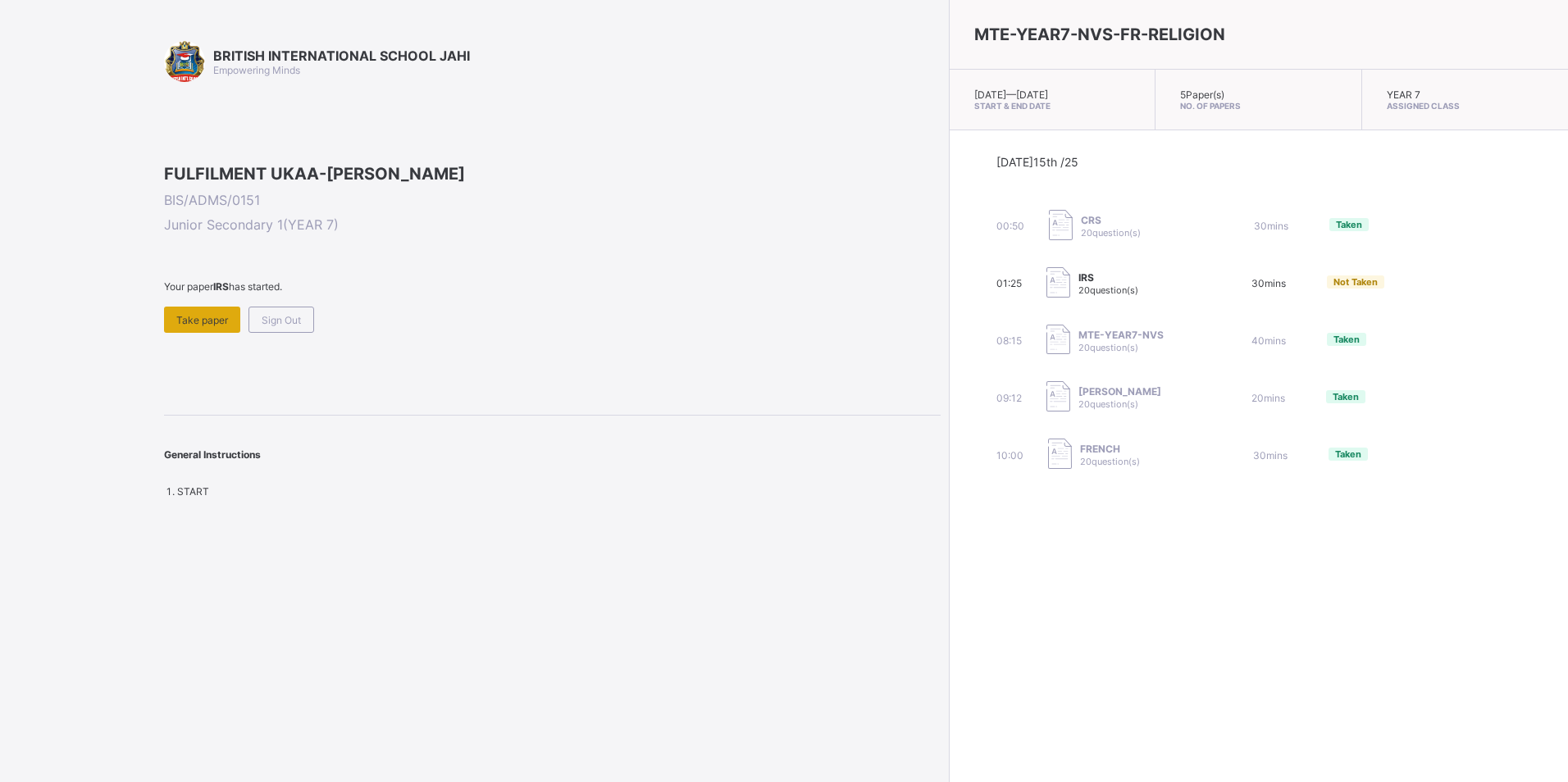
click at [210, 326] on span "Take paper" at bounding box center [202, 320] width 51 height 12
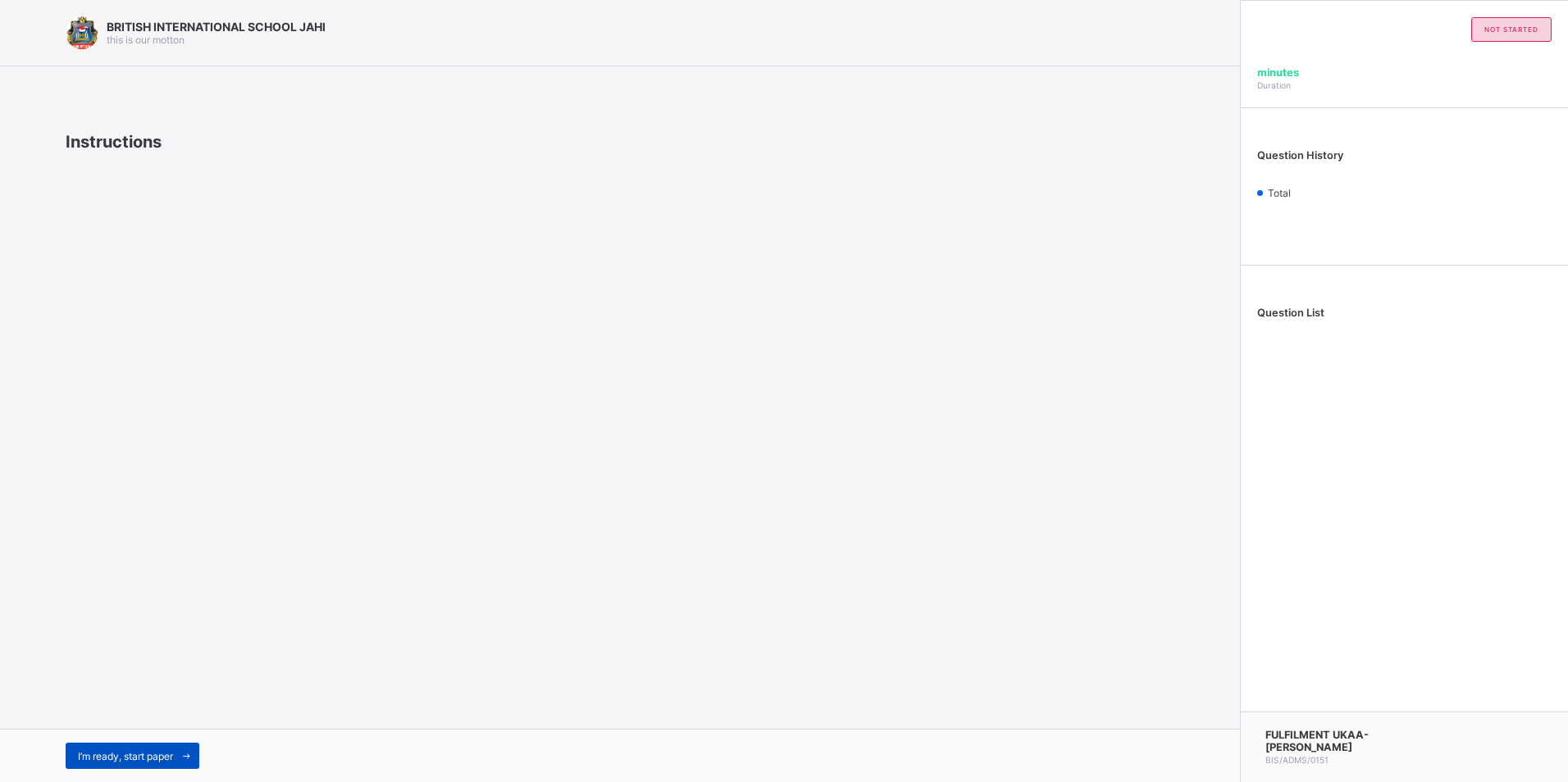
click at [110, 747] on div "I’m ready, start paper" at bounding box center [132, 755] width 134 height 27
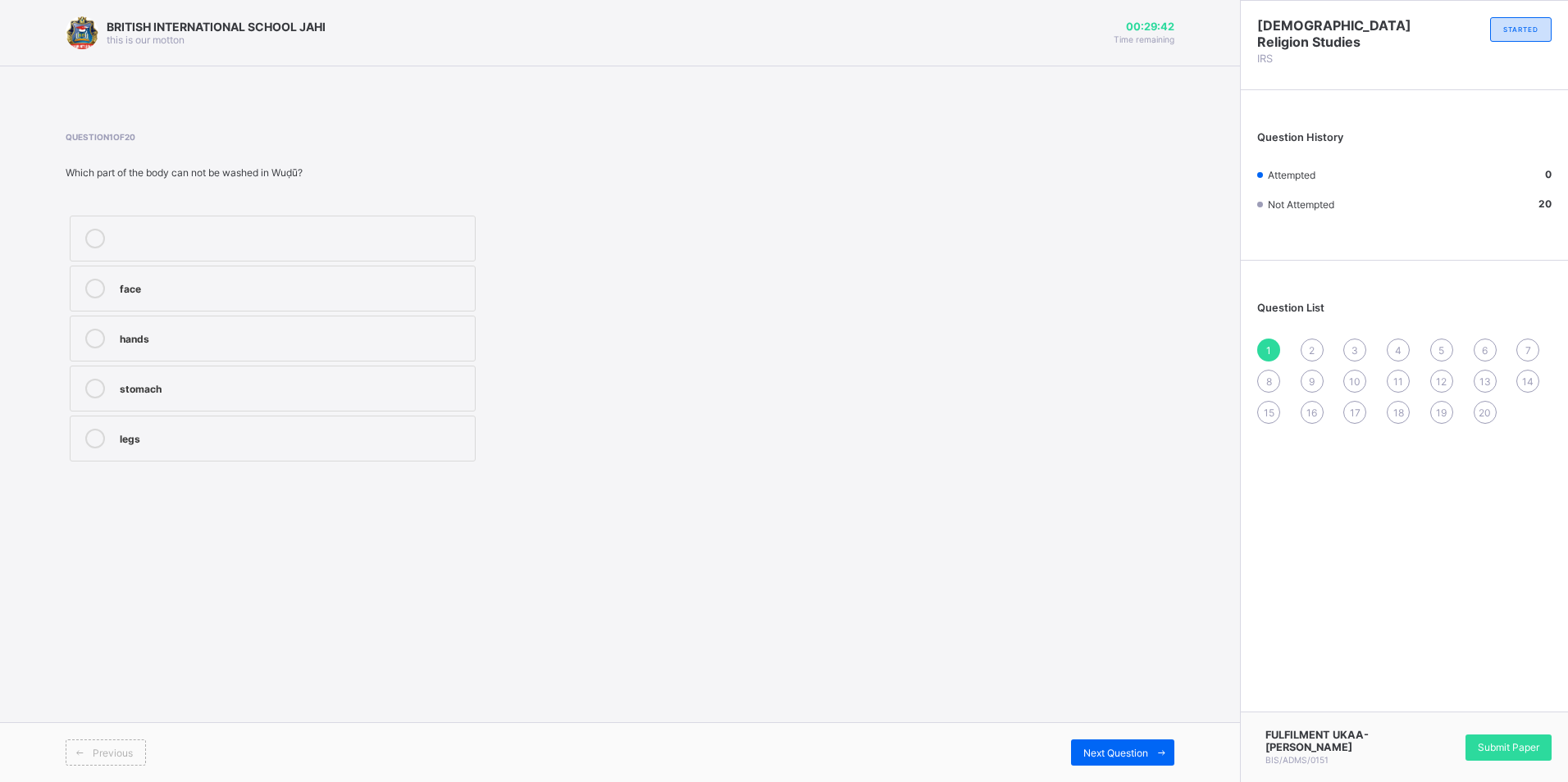
click at [456, 389] on div "stomach" at bounding box center [293, 387] width 347 height 17
click at [1523, 750] on span "Submit Paper" at bounding box center [1508, 746] width 61 height 12
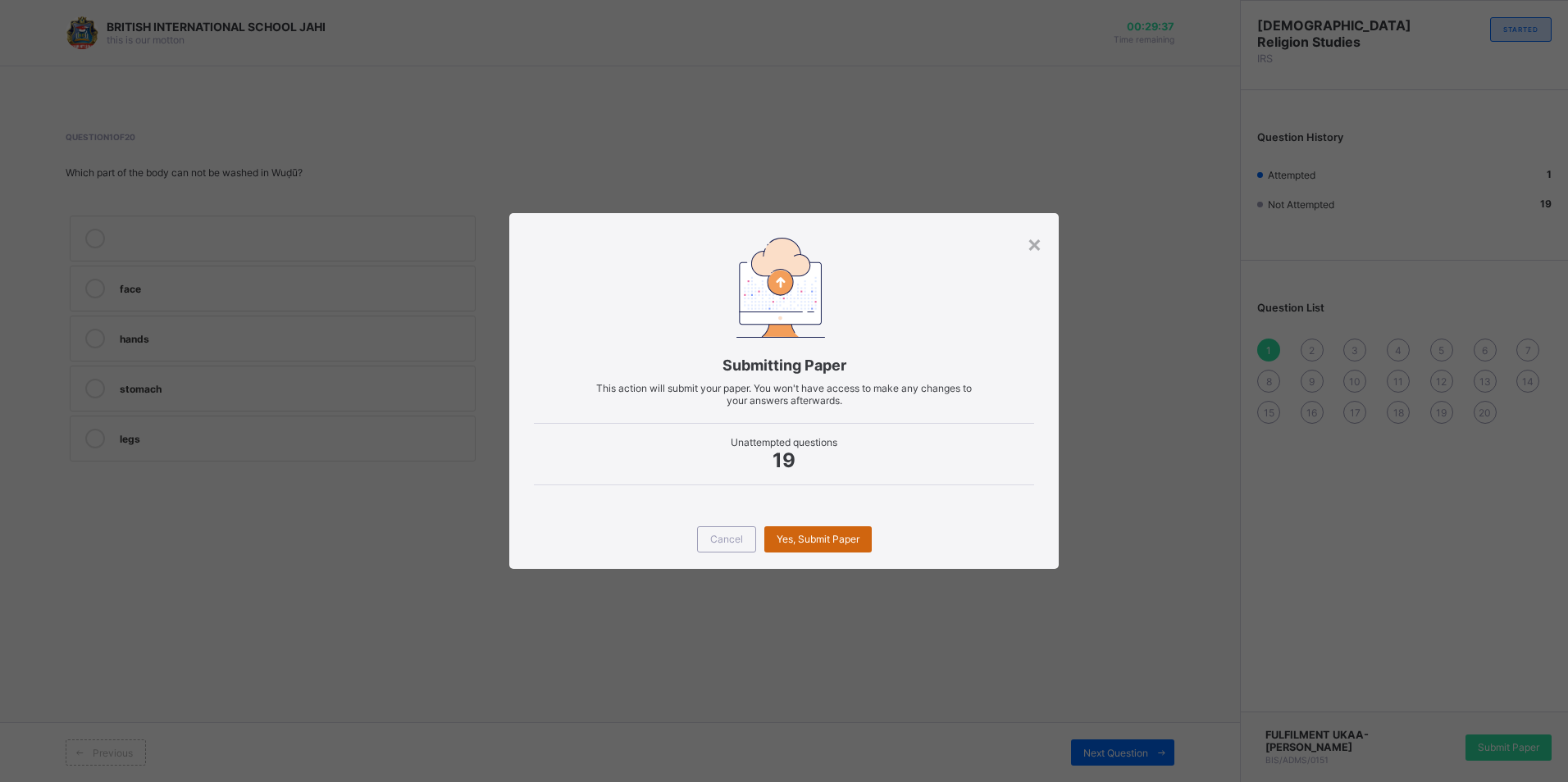
click at [823, 530] on div "Yes, Submit Paper" at bounding box center [817, 540] width 107 height 27
click at [831, 534] on div "Yes, Submit Paper" at bounding box center [817, 540] width 107 height 27
click at [832, 534] on div "Yes, Submit Paper" at bounding box center [817, 540] width 107 height 27
click at [1034, 250] on div "×" at bounding box center [1034, 244] width 16 height 28
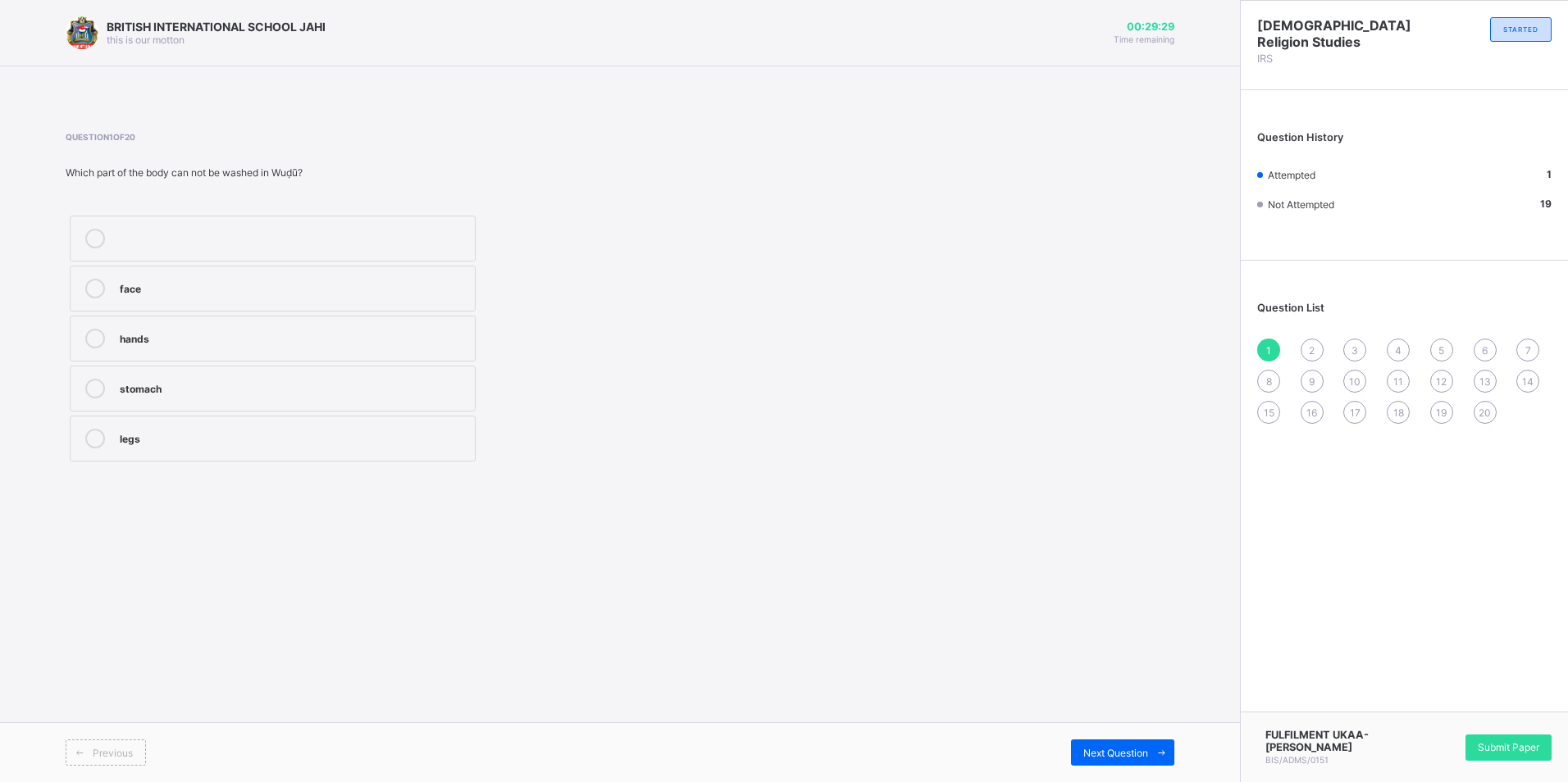
click at [314, 401] on label "stomach" at bounding box center [272, 388] width 406 height 46
click at [323, 385] on div "stomach" at bounding box center [293, 389] width 347 height 20
drag, startPoint x: 412, startPoint y: 416, endPoint x: 446, endPoint y: 376, distance: 52.5
click at [436, 398] on div "face hands stomach legs" at bounding box center [272, 338] width 414 height 254
click at [446, 376] on label "stomach" at bounding box center [272, 388] width 406 height 46
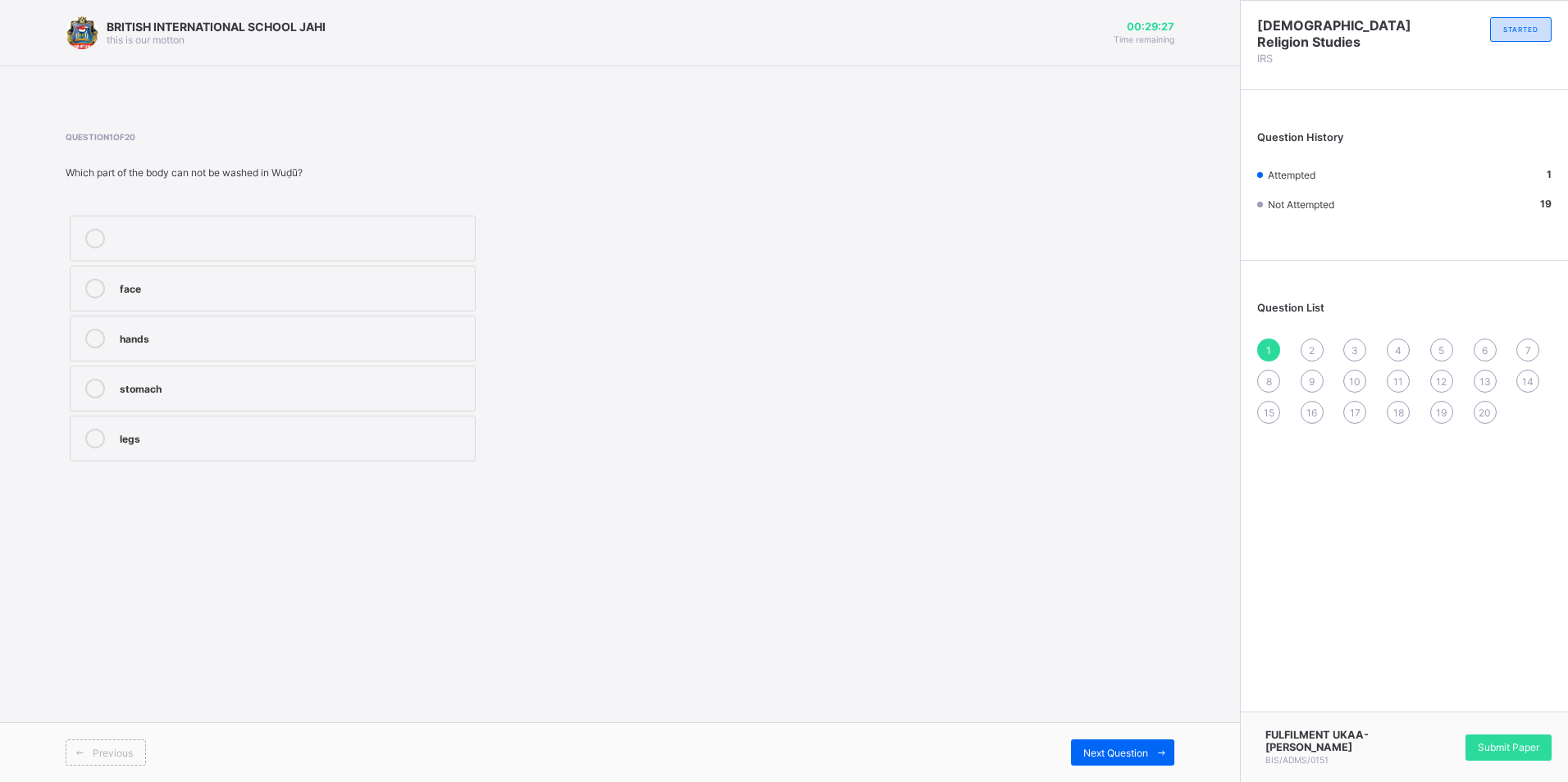
click at [445, 377] on label "stomach" at bounding box center [272, 388] width 406 height 46
click at [443, 377] on label "stomach" at bounding box center [272, 388] width 406 height 46
drag, startPoint x: 443, startPoint y: 377, endPoint x: 504, endPoint y: 343, distance: 69.8
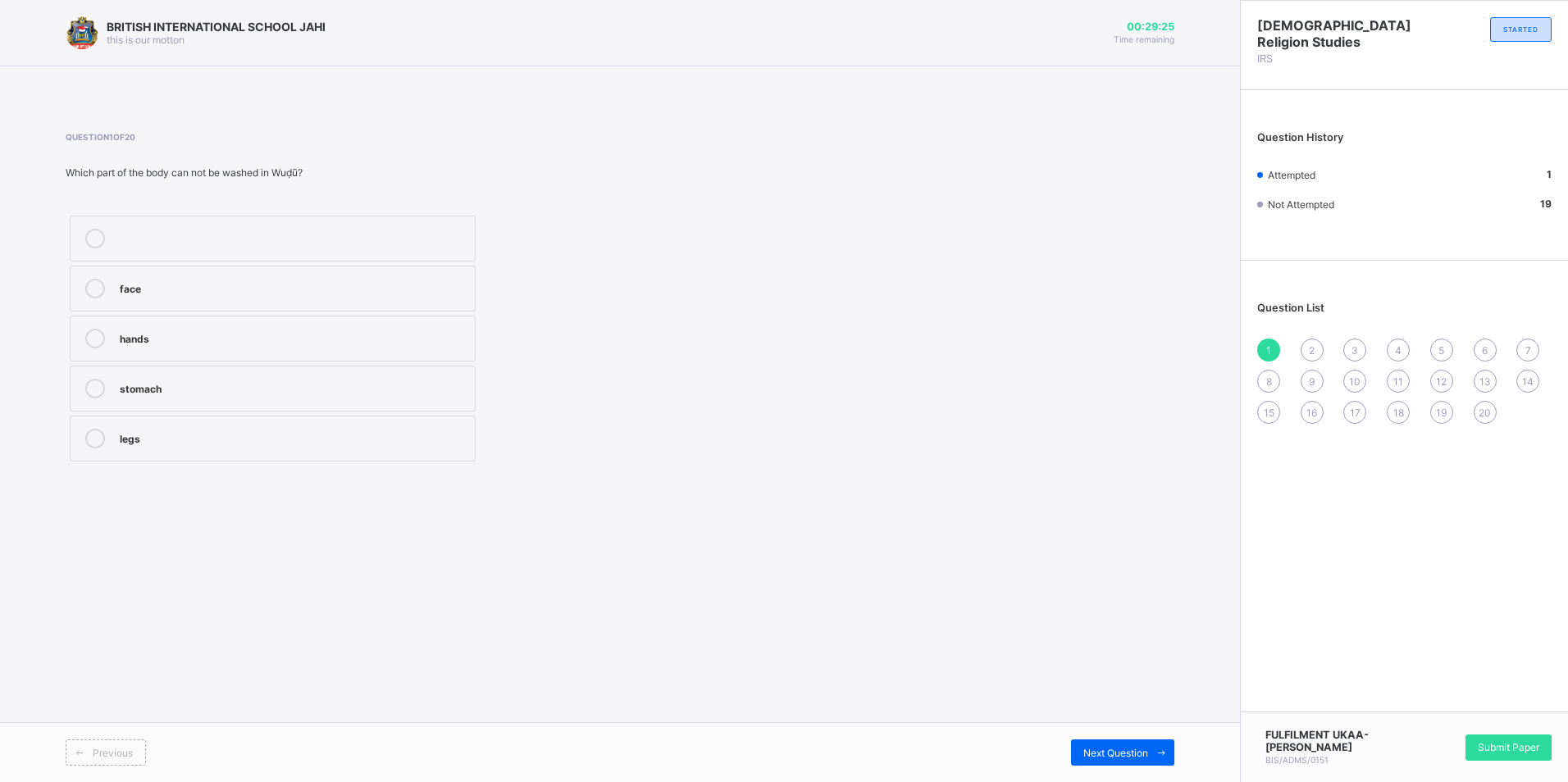
click at [504, 343] on div "face hands stomach legs" at bounding box center [411, 338] width 690 height 254
click at [1497, 743] on span "Submit Paper" at bounding box center [1508, 746] width 61 height 12
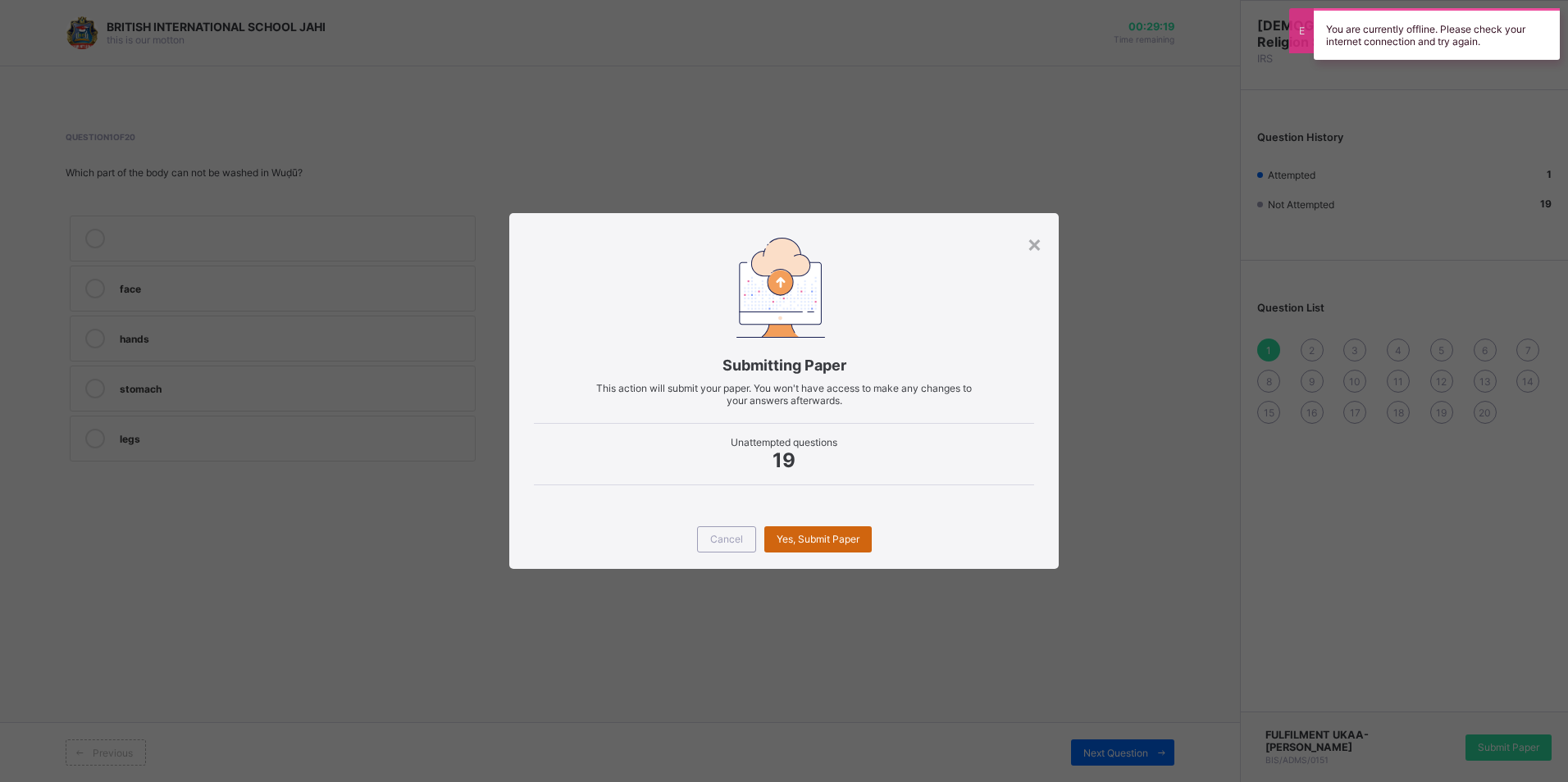
click at [824, 532] on span "Yes, Submit Paper" at bounding box center [818, 538] width 83 height 12
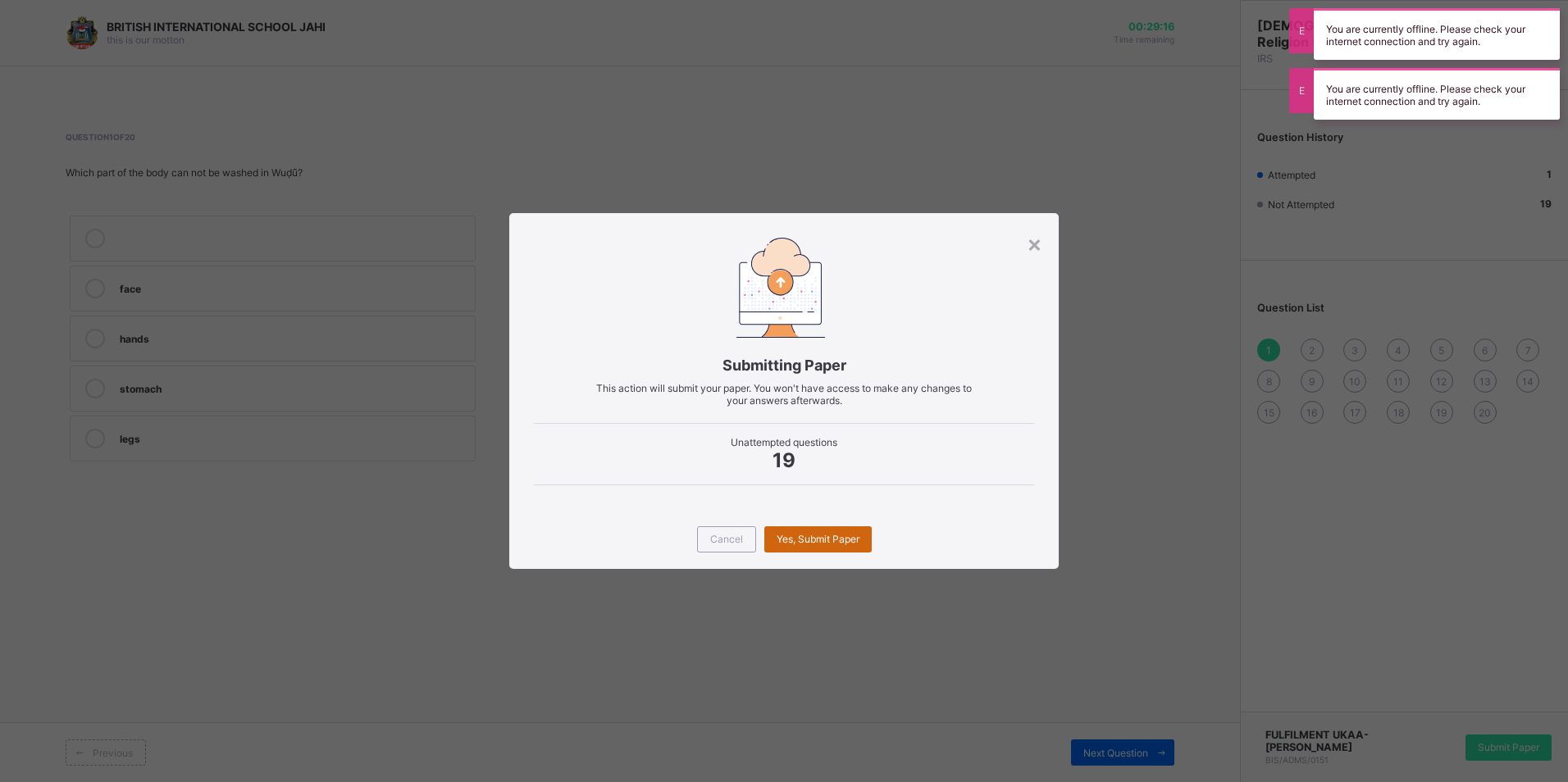
click at [767, 537] on div "Yes, Submit Paper" at bounding box center [817, 540] width 107 height 27
click at [827, 525] on div "Cancel Yes, Submit Paper" at bounding box center [783, 539] width 548 height 59
click at [836, 551] on div "Yes, Submit Paper" at bounding box center [817, 540] width 107 height 27
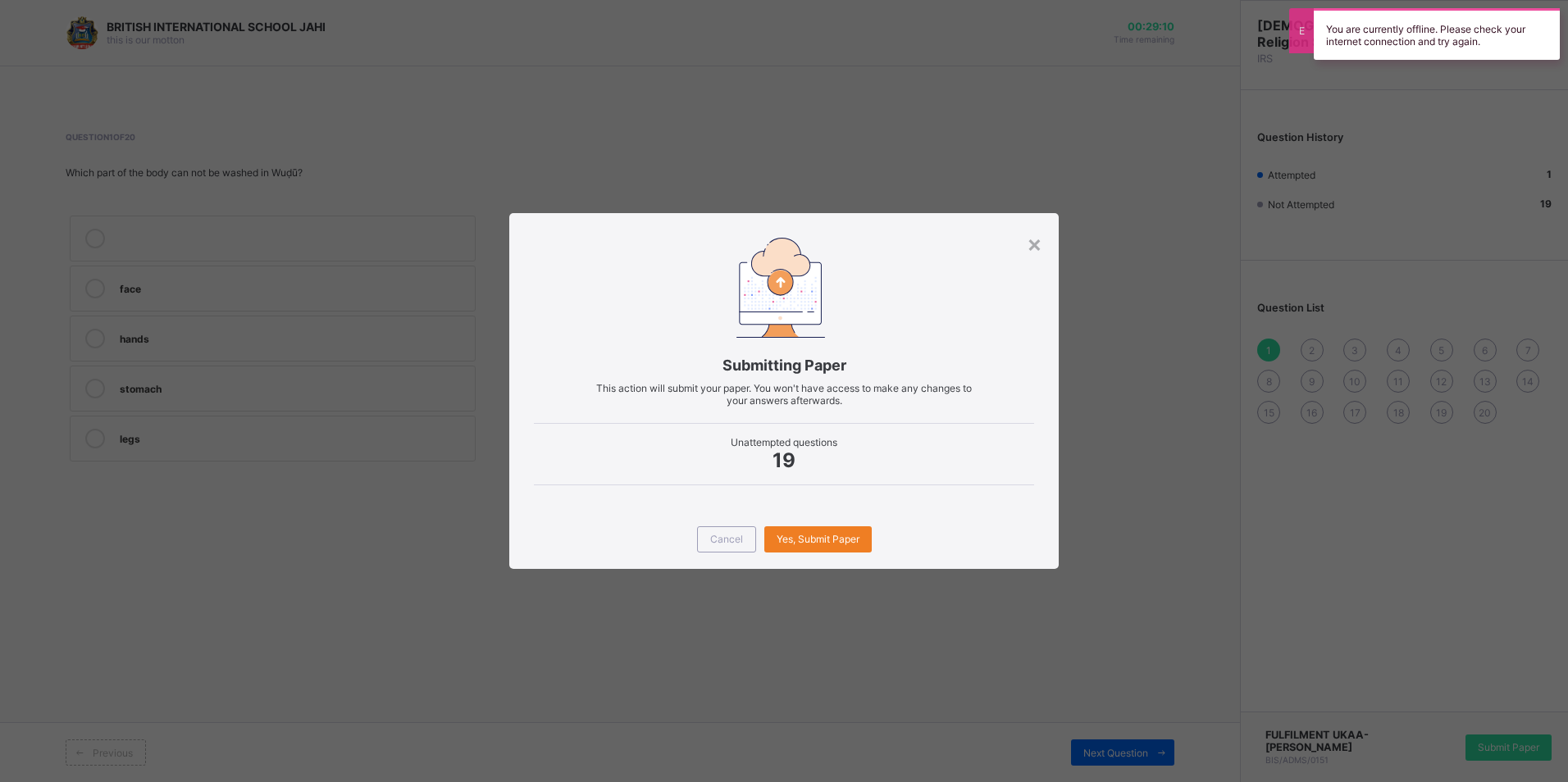
click at [1036, 227] on div "Submitting Paper This action will submit your paper. You won't have access to m…" at bounding box center [783, 361] width 548 height 296
click at [1030, 240] on div "×" at bounding box center [1034, 244] width 16 height 28
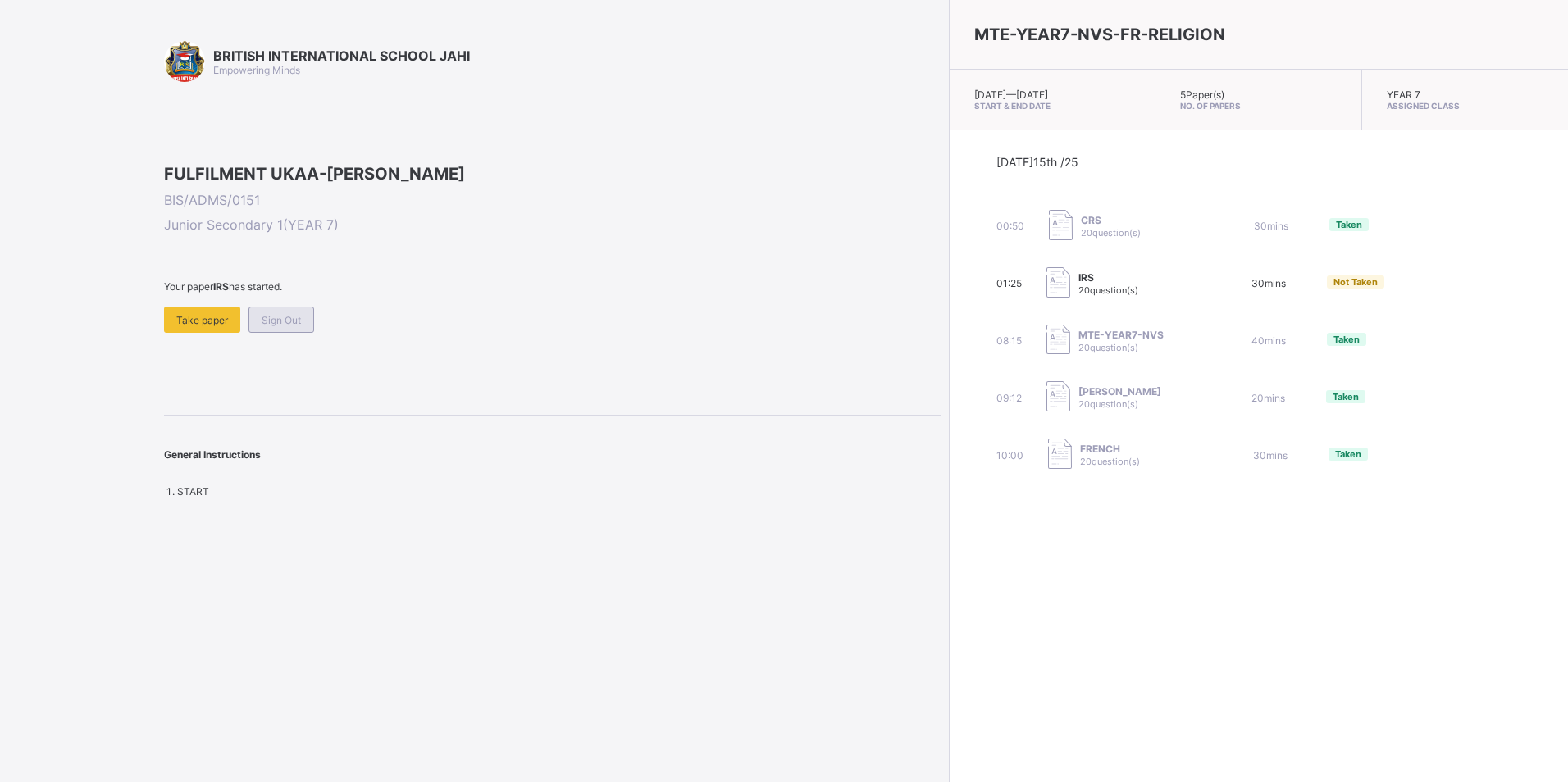
click at [292, 333] on div "Sign Out" at bounding box center [280, 320] width 66 height 27
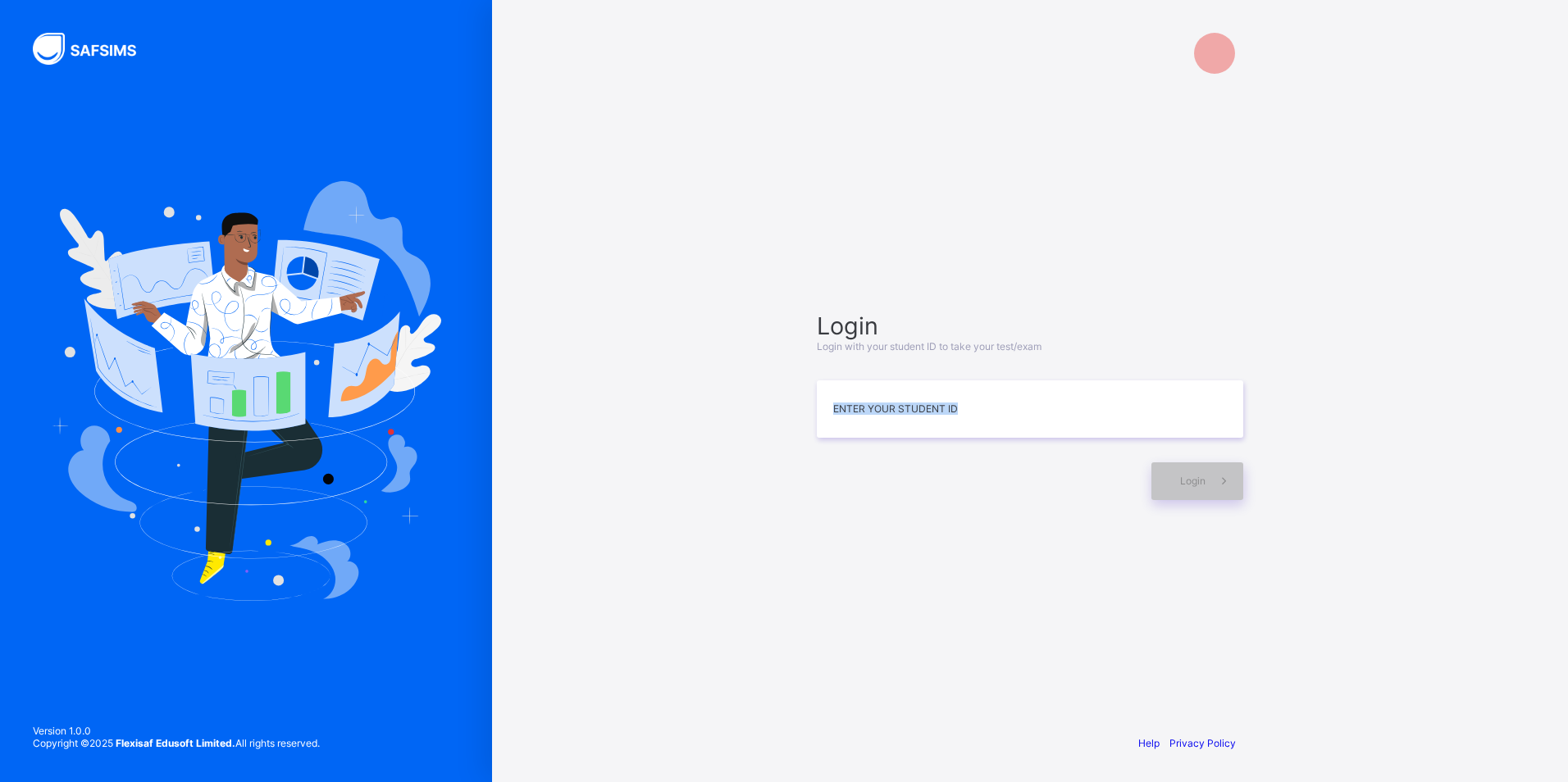
drag, startPoint x: 870, startPoint y: 376, endPoint x: 853, endPoint y: 486, distance: 111.3
click at [853, 486] on div "Login Login with your student ID to take your test/exam Enter your Student ID L…" at bounding box center [1030, 406] width 426 height 188
drag, startPoint x: 835, startPoint y: 344, endPoint x: 826, endPoint y: 382, distance: 39.1
click at [832, 350] on span "Login with your student ID to take your test/exam" at bounding box center [928, 346] width 225 height 12
click at [825, 410] on input at bounding box center [1030, 409] width 426 height 57
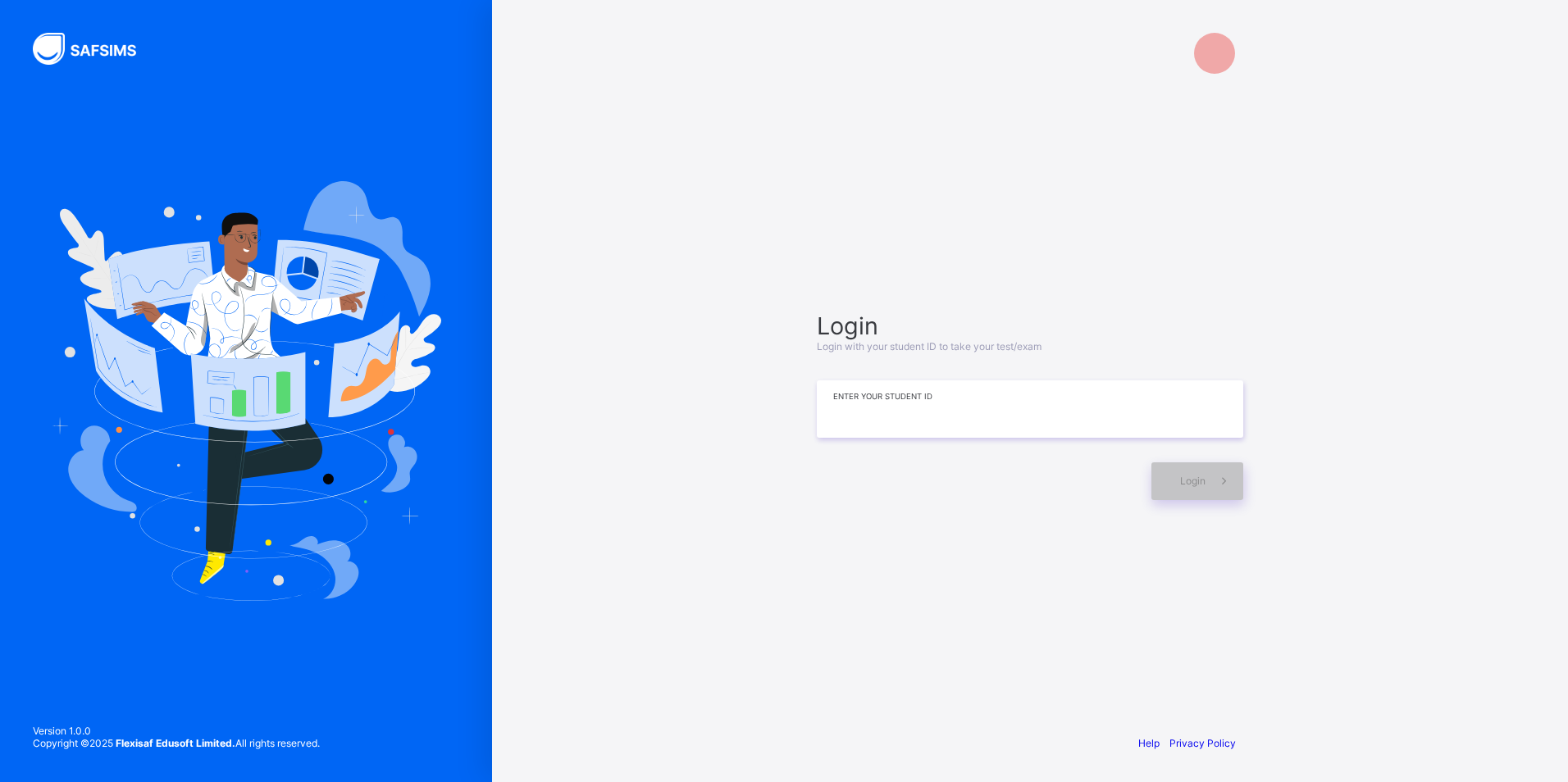
type input "*"
